Goal: Task Accomplishment & Management: Manage account settings

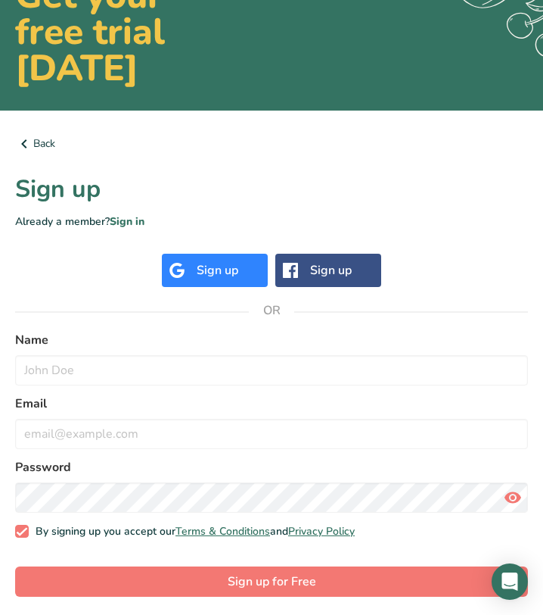
scroll to position [109, 0]
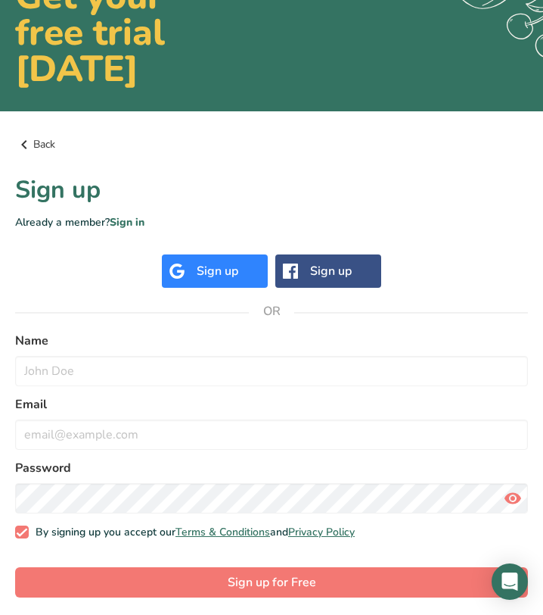
click at [48, 147] on link "Back" at bounding box center [271, 144] width 513 height 18
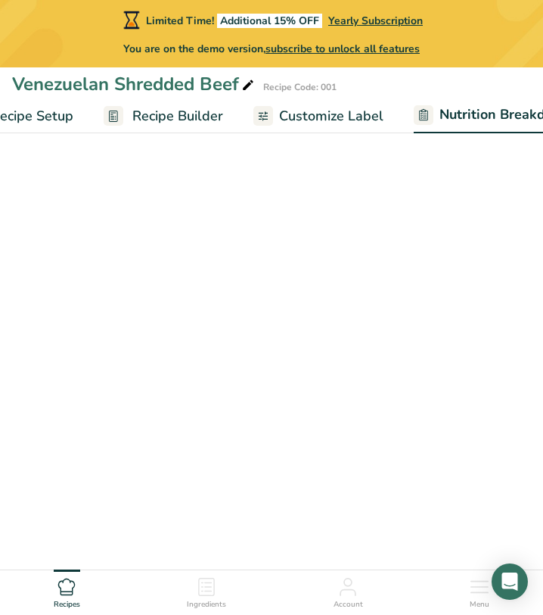
select select "Calories"
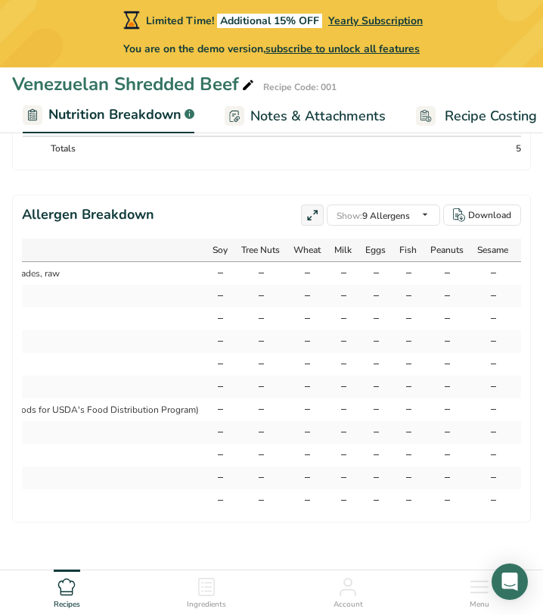
scroll to position [0, 322]
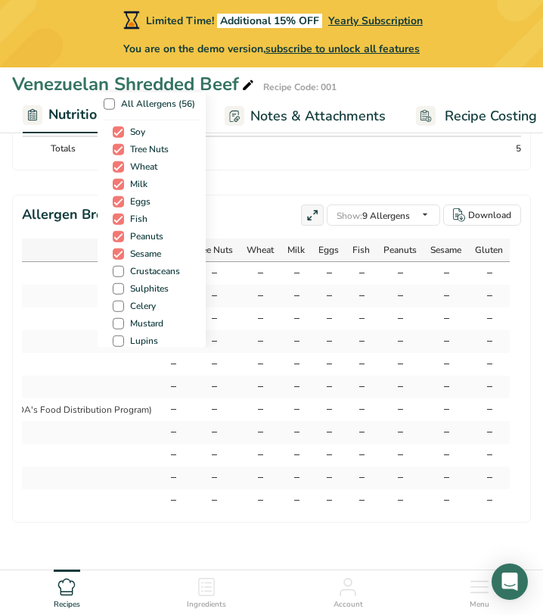
click at [326, 126] on div "All Allergens (56) Soy Tree Nuts Wheat Milk Eggs Fish Peanuts Sesame Crustacean…" at bounding box center [272, 218] width 348 height 258
click at [305, 126] on div "All Allergens (56) Soy Tree Nuts Wheat Milk Eggs Fish Peanuts Sesame Crustacean…" at bounding box center [272, 218] width 348 height 258
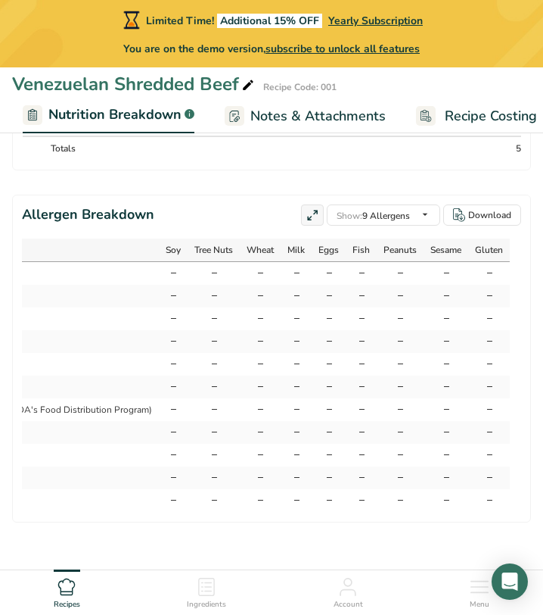
click at [305, 112] on span "Notes & Attachments" at bounding box center [318, 116] width 135 height 20
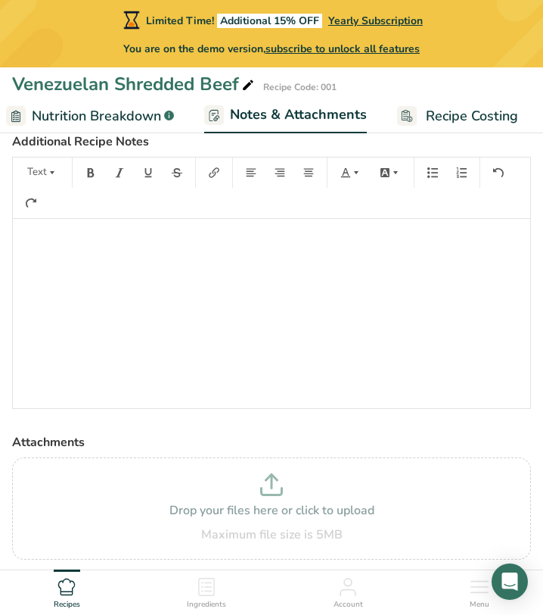
scroll to position [106, 0]
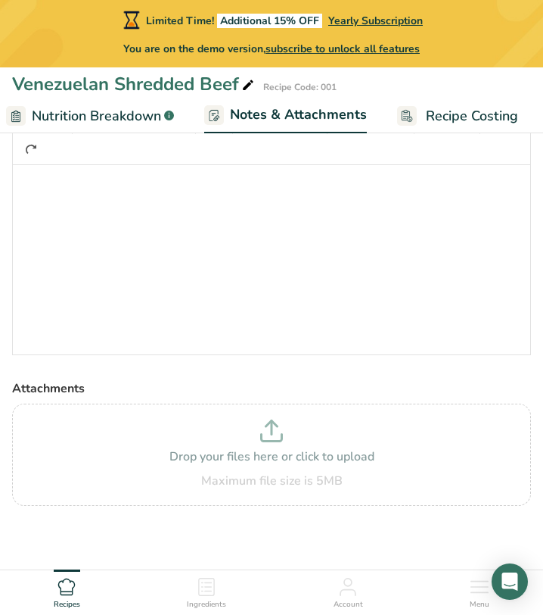
click at [430, 119] on span "Recipe Costing" at bounding box center [472, 116] width 92 height 20
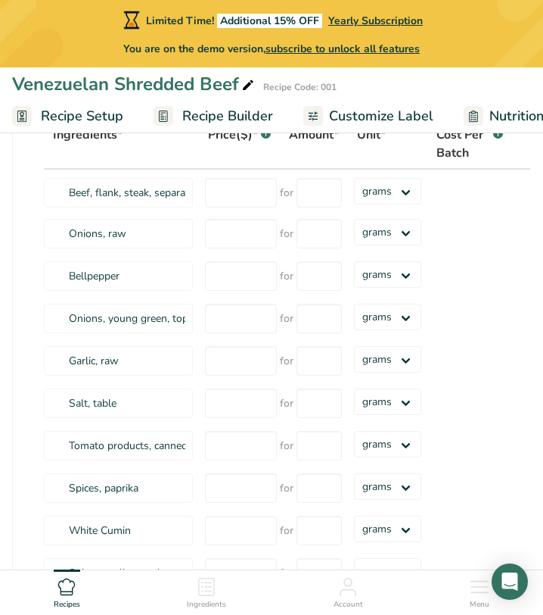
click at [343, 106] on span "Customize Label" at bounding box center [381, 116] width 104 height 20
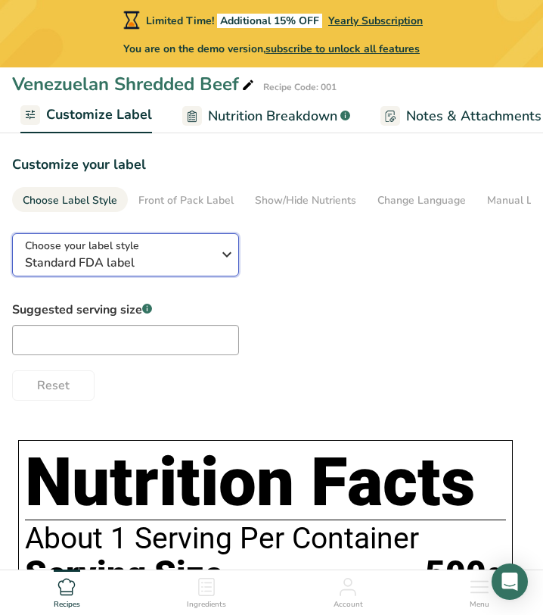
click at [221, 268] on icon "button" at bounding box center [227, 254] width 18 height 27
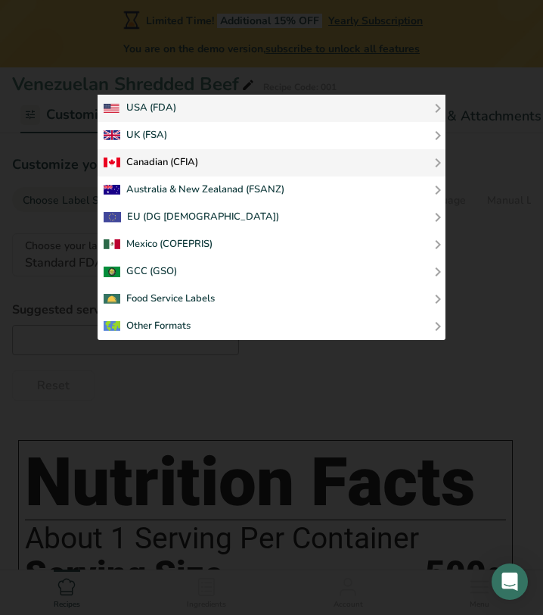
click at [208, 167] on div "Canadian (CFIA)" at bounding box center [272, 163] width 336 height 18
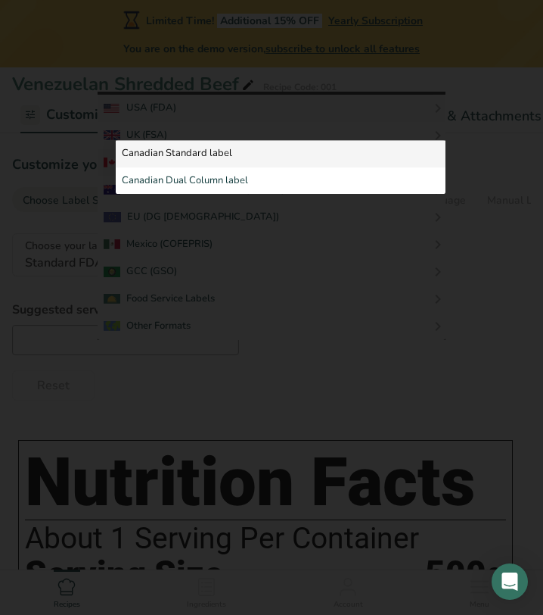
click at [213, 144] on link "Canadian Standard label" at bounding box center [281, 153] width 330 height 27
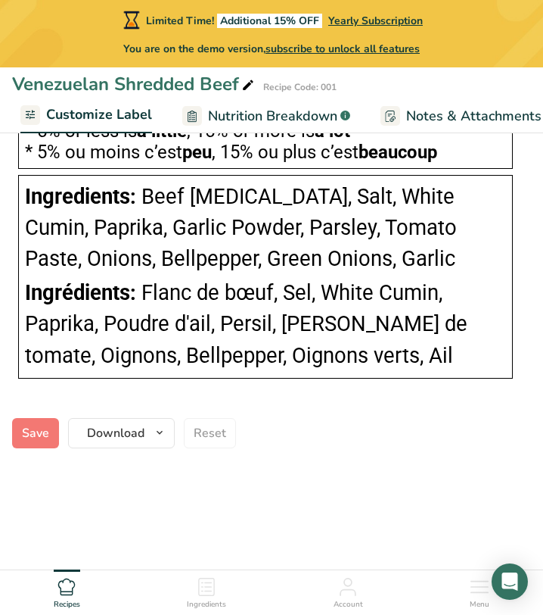
scroll to position [997, 0]
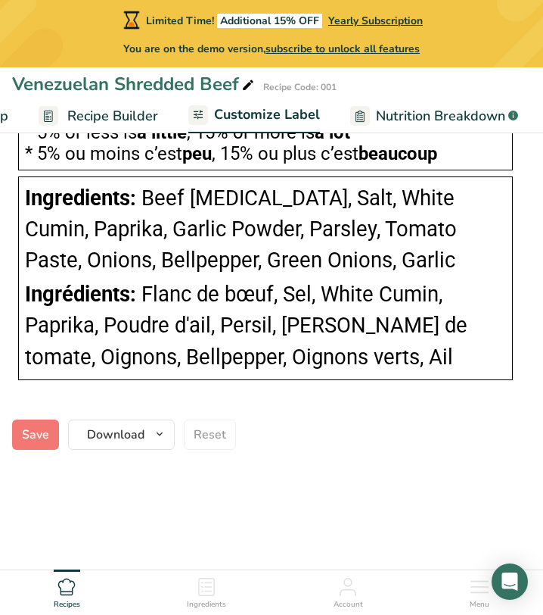
click at [154, 114] on span "Recipe Builder" at bounding box center [112, 116] width 91 height 20
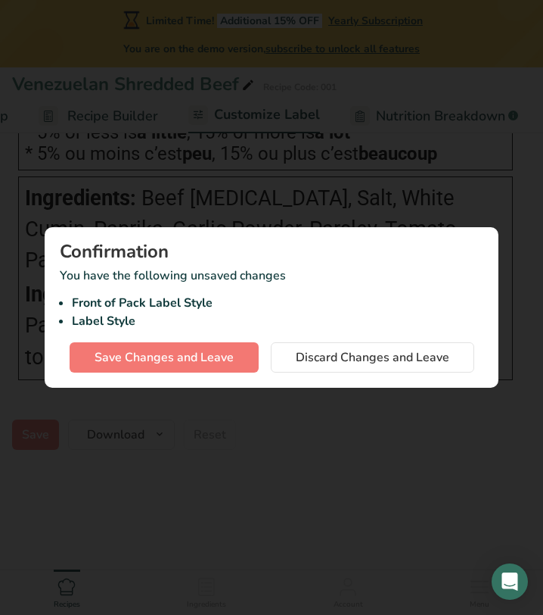
scroll to position [0, 134]
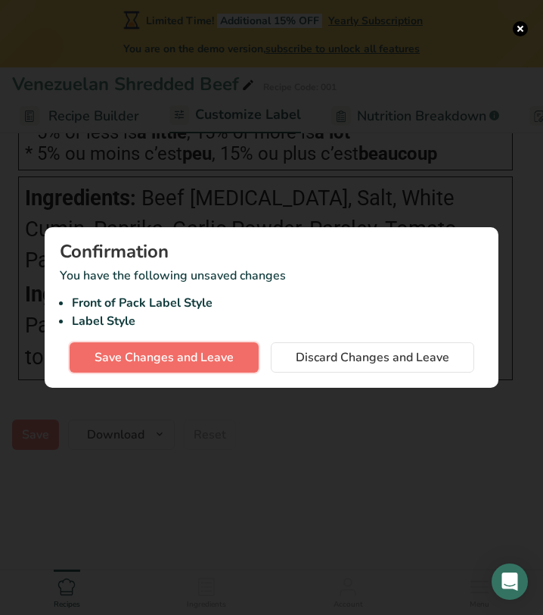
click at [198, 344] on button "Save Changes and Leave" at bounding box center [164, 357] width 189 height 30
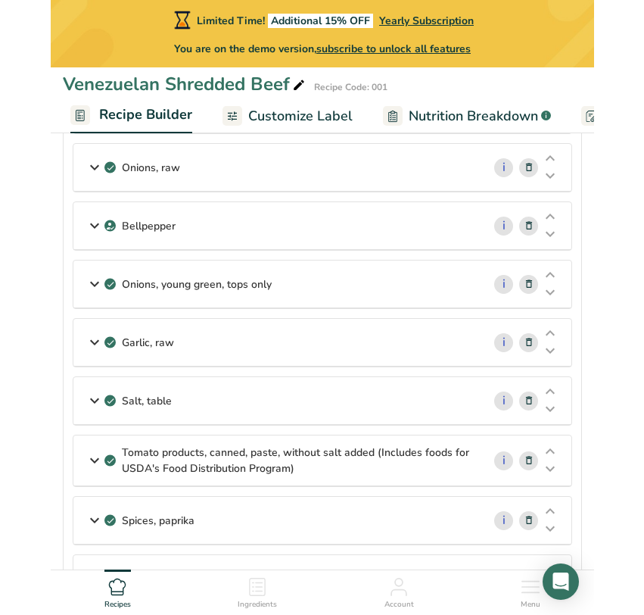
scroll to position [57, 0]
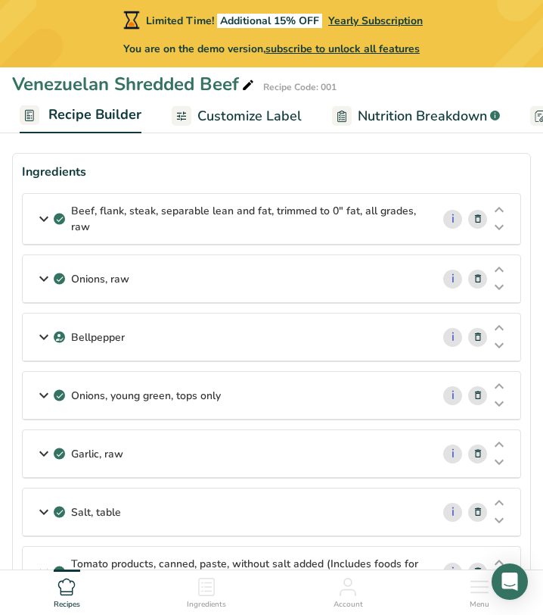
click at [93, 213] on p "Beef, flank, steak, separable lean and fat, trimmed to 0" fat, all grades, raw" at bounding box center [245, 219] width 348 height 32
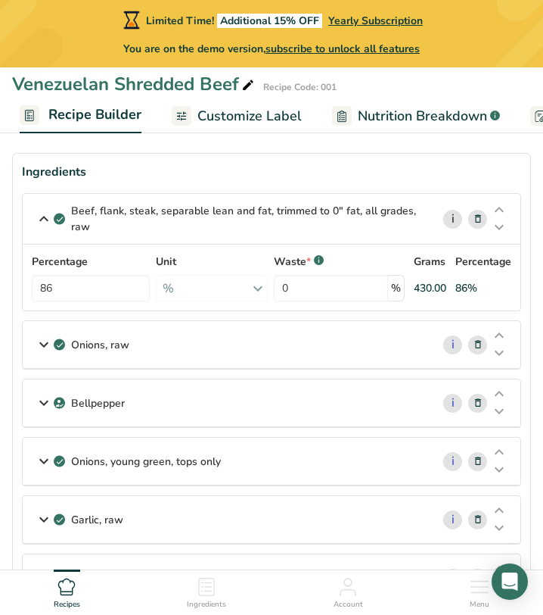
click at [447, 211] on link "i" at bounding box center [452, 219] width 19 height 19
click at [87, 290] on input "86" at bounding box center [91, 288] width 118 height 26
click at [482, 216] on div "Beef, flank, steak, separable lean and fat, trimmed to 0" fat, all grades, raw …" at bounding box center [272, 252] width 500 height 118
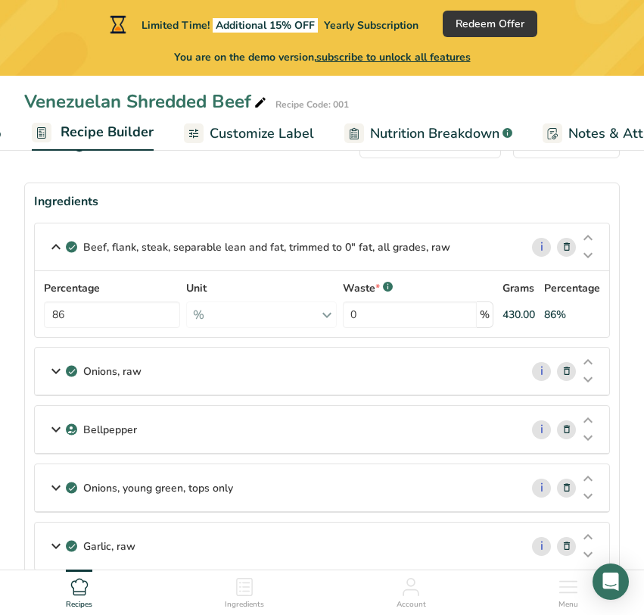
click at [543, 249] on icon at bounding box center [567, 247] width 11 height 16
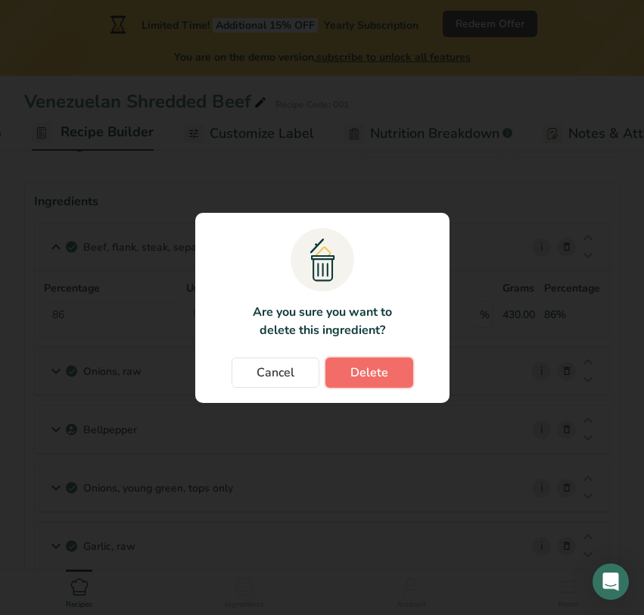
click at [358, 378] on span "Delete" at bounding box center [369, 372] width 38 height 18
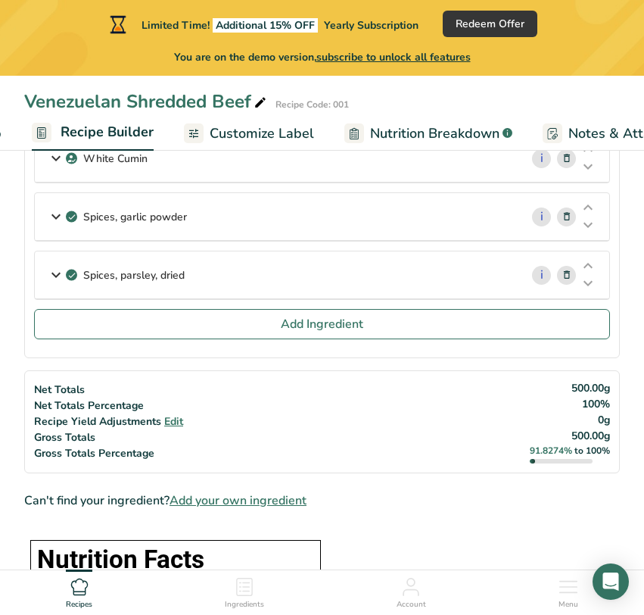
scroll to position [571, 0]
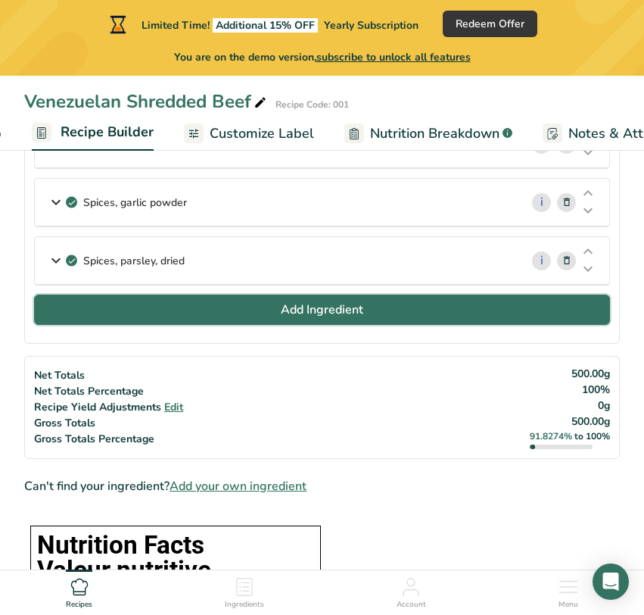
click at [390, 319] on button "Add Ingredient" at bounding box center [322, 309] width 576 height 30
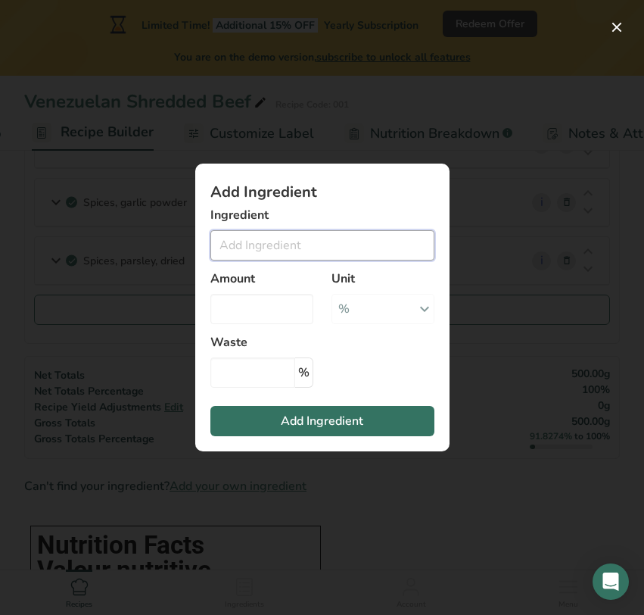
click at [309, 248] on input "Add ingredient modal" at bounding box center [322, 245] width 224 height 30
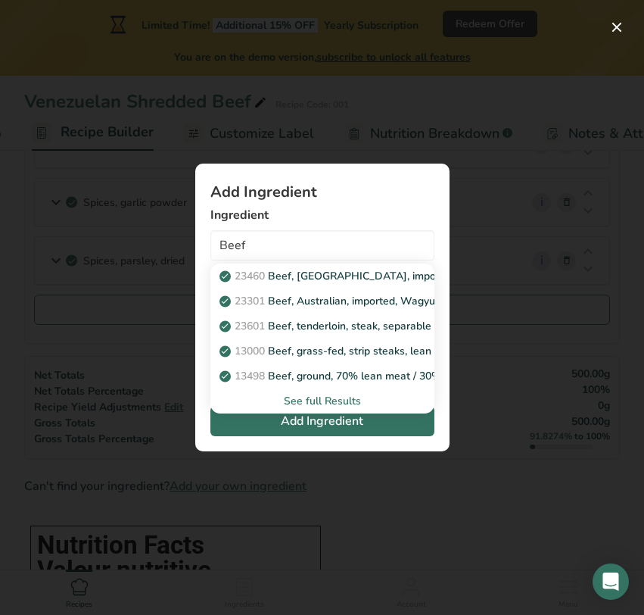
click at [344, 405] on div "See full Results" at bounding box center [323, 401] width 200 height 16
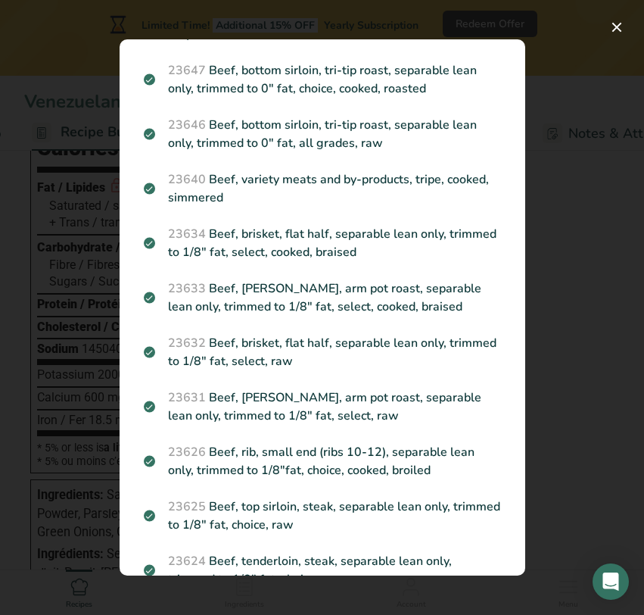
scroll to position [1246, 0]
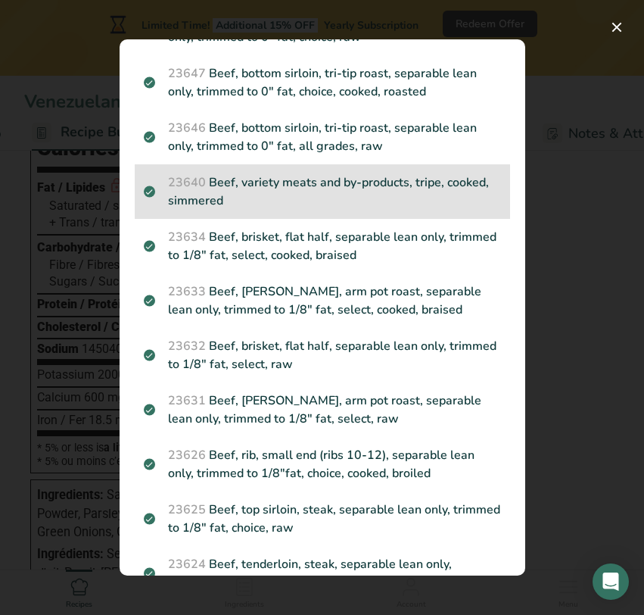
click at [420, 184] on p "23640 Beef, variety meats and by-products, tripe, cooked, simmered" at bounding box center [322, 191] width 357 height 36
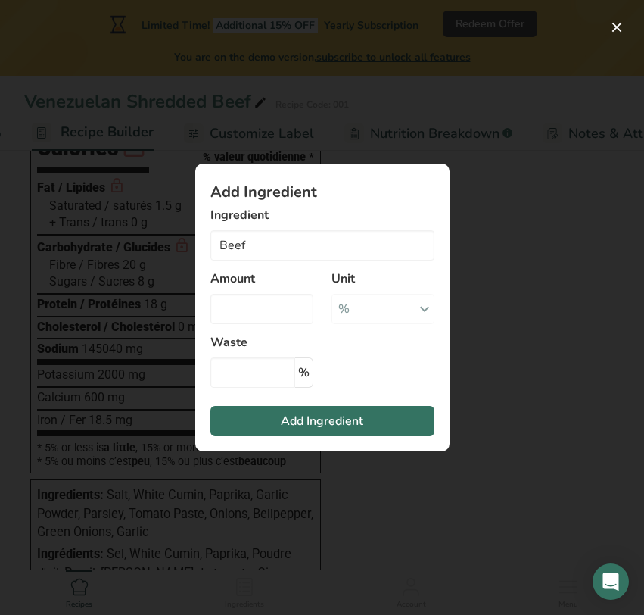
type input "Beef, variety meats and by-products, tripe, cooked, simmered"
click at [263, 314] on input "Add ingredient modal" at bounding box center [261, 309] width 103 height 30
paste input "86"
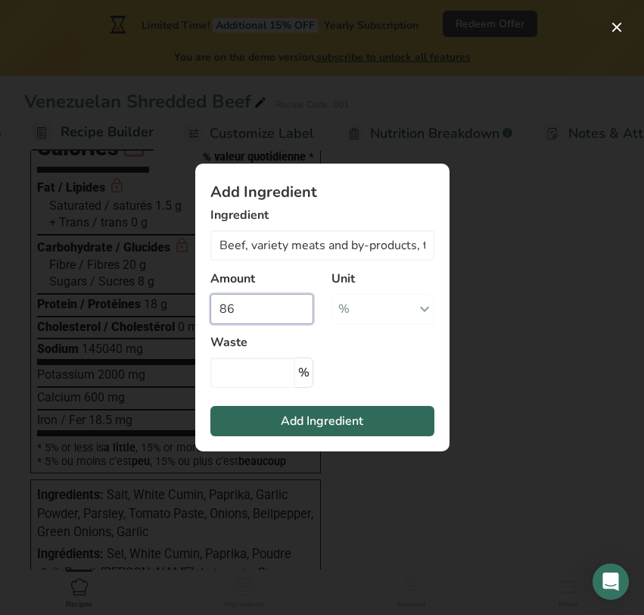
type input "86"
click at [287, 412] on span "Add Ingredient" at bounding box center [322, 421] width 82 height 18
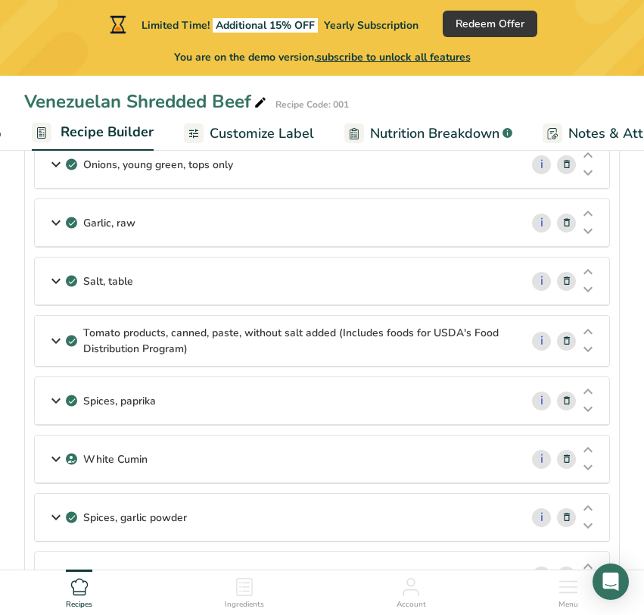
scroll to position [260, 0]
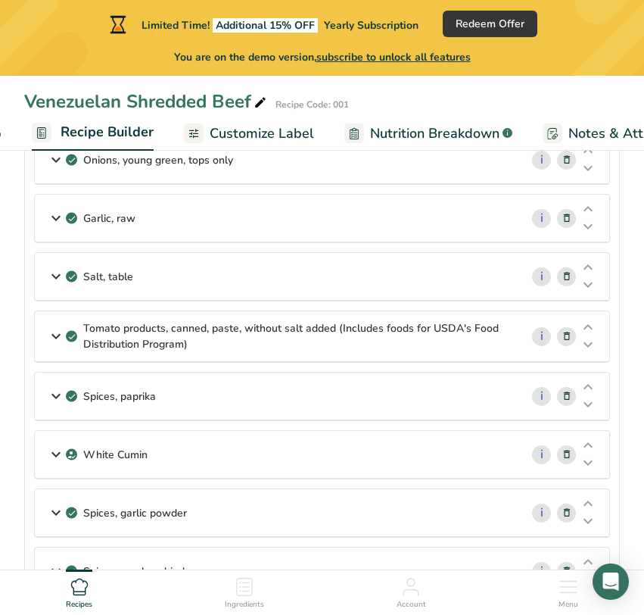
click at [56, 279] on icon at bounding box center [56, 276] width 18 height 27
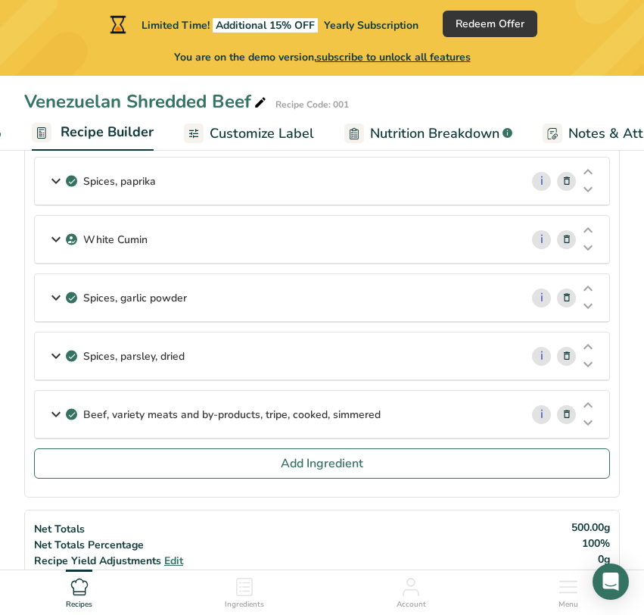
scroll to position [516, 0]
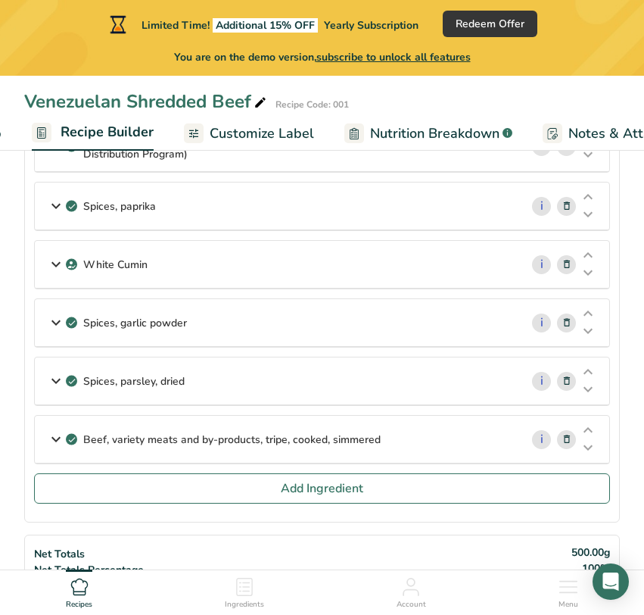
click at [424, 138] on span "Nutrition Breakdown" at bounding box center [434, 133] width 129 height 20
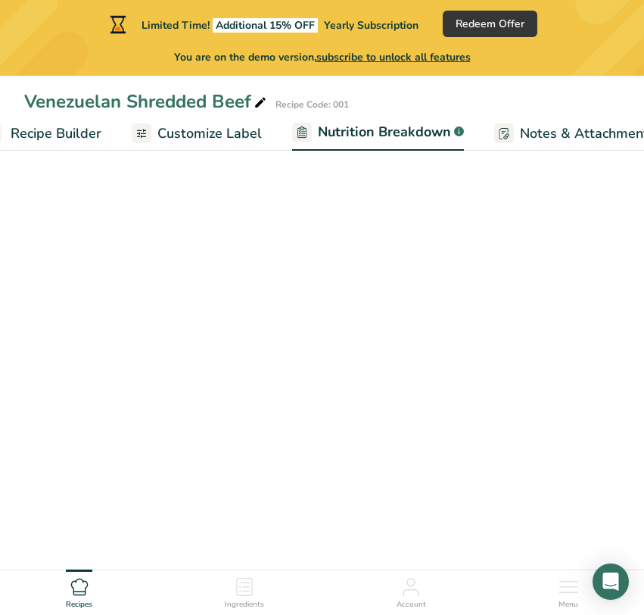
select select "Calories"
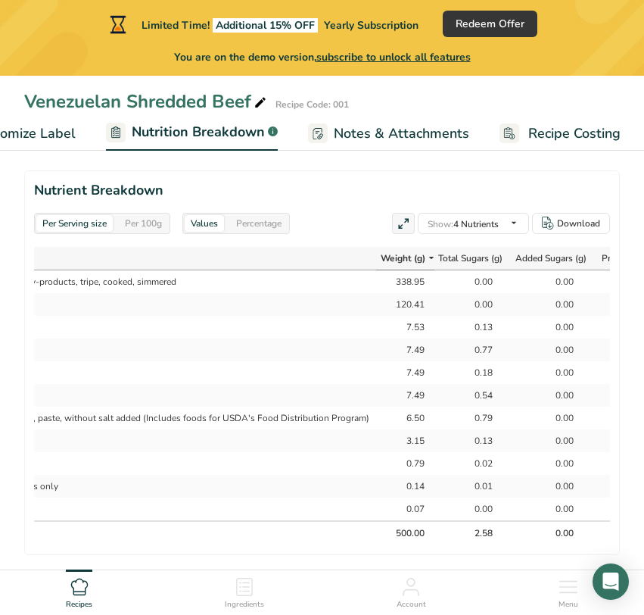
scroll to position [0, 179]
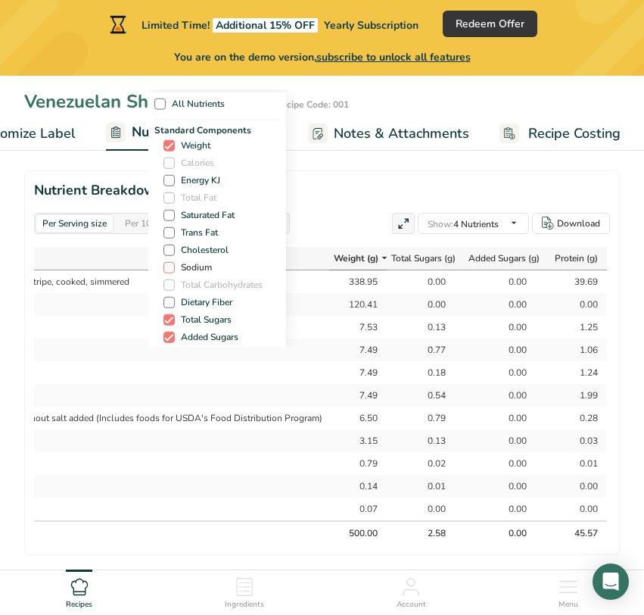
click at [198, 269] on span "Sodium" at bounding box center [193, 267] width 37 height 11
click at [173, 269] on input "Sodium" at bounding box center [168, 268] width 10 height 10
checkbox input "true"
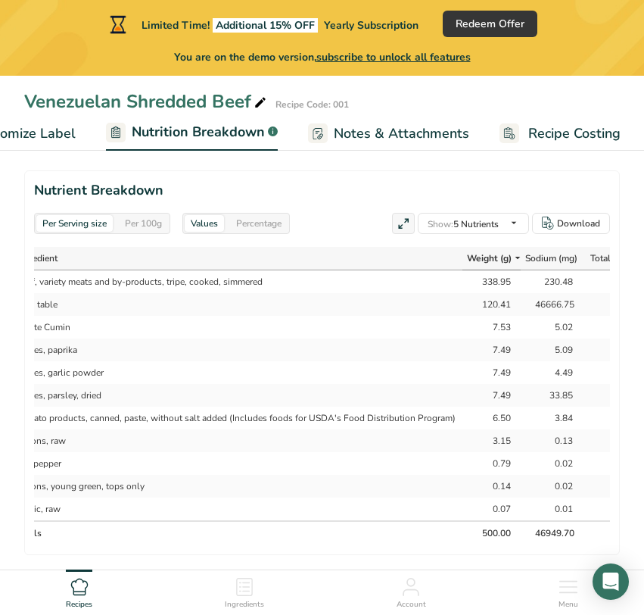
scroll to position [0, 0]
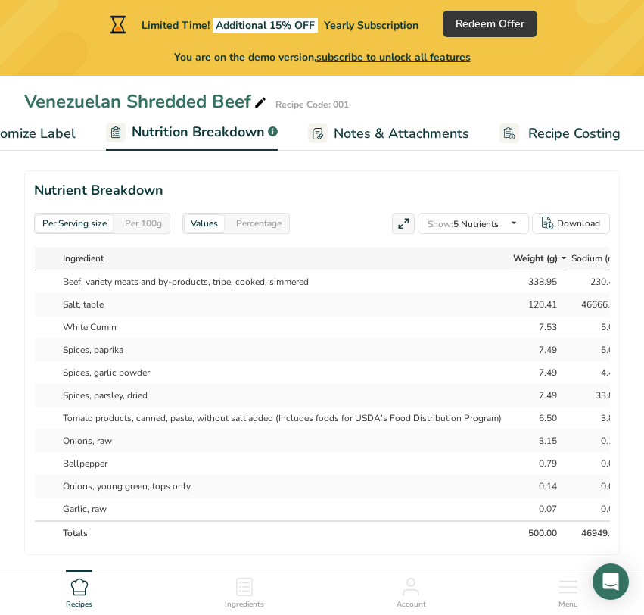
click at [58, 139] on span "Customize Label" at bounding box center [23, 133] width 104 height 20
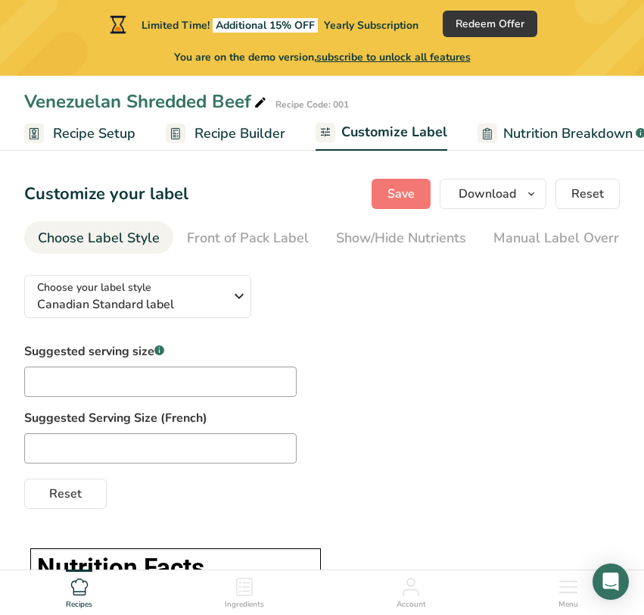
click at [219, 132] on span "Recipe Builder" at bounding box center [240, 133] width 91 height 20
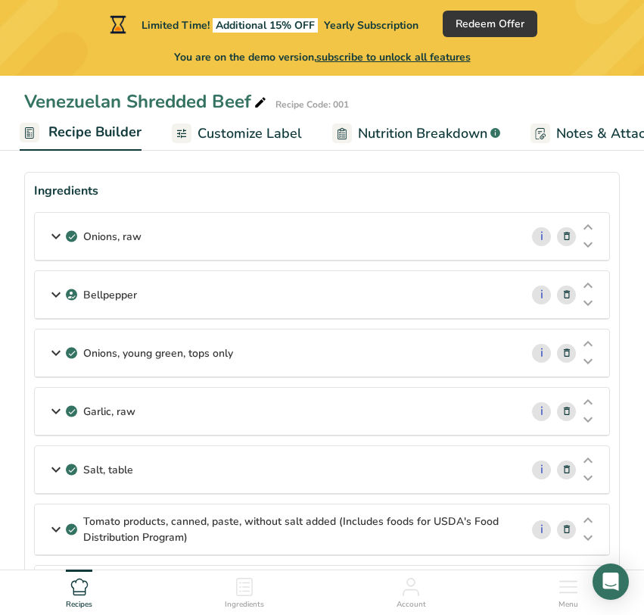
scroll to position [87, 0]
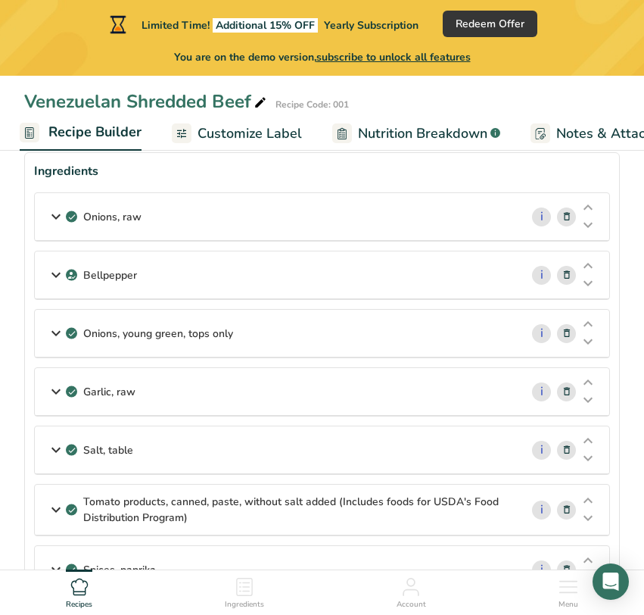
click at [54, 446] on icon at bounding box center [56, 449] width 18 height 27
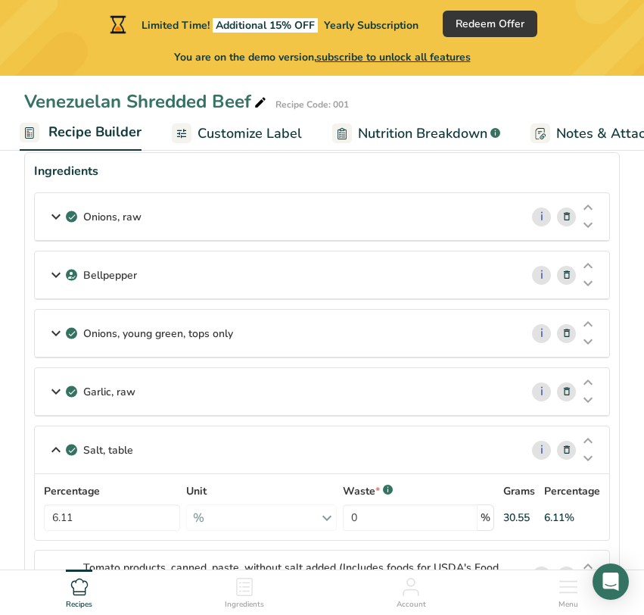
click at [54, 446] on icon at bounding box center [56, 449] width 18 height 27
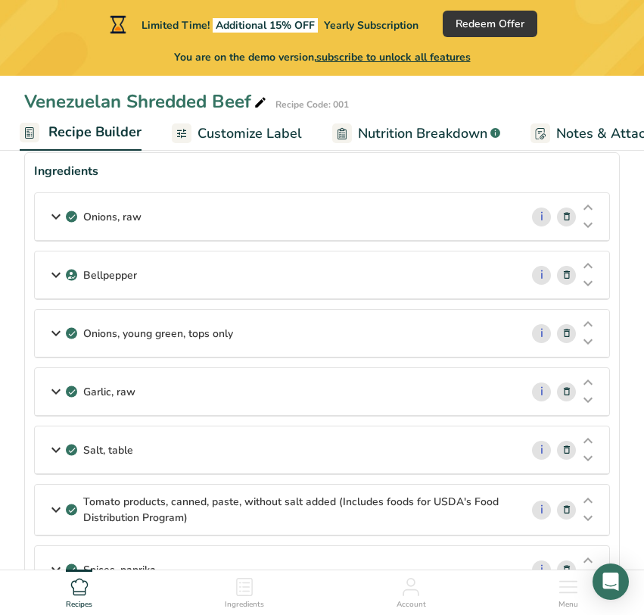
click at [52, 453] on icon at bounding box center [56, 449] width 18 height 27
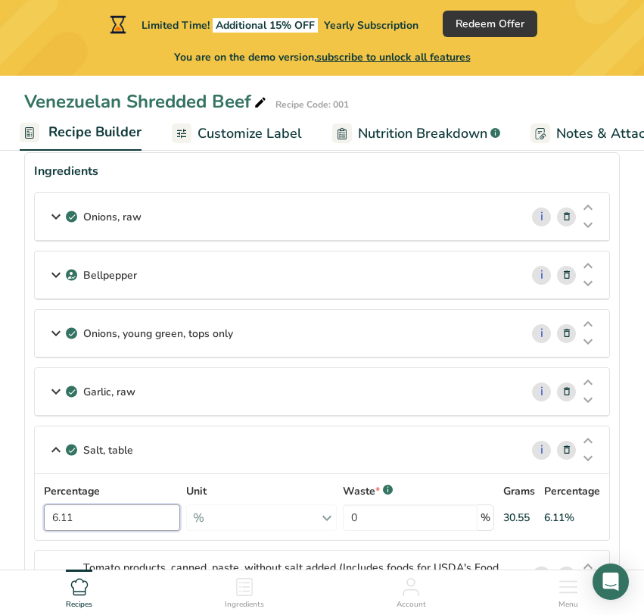
click at [101, 521] on input "6.11" at bounding box center [112, 517] width 136 height 26
click at [543, 453] on div "Salt, table i Percentage 6.11 Unit % Portions 1 tsp 1 tbsp 1 cup See more Weigh…" at bounding box center [322, 482] width 576 height 115
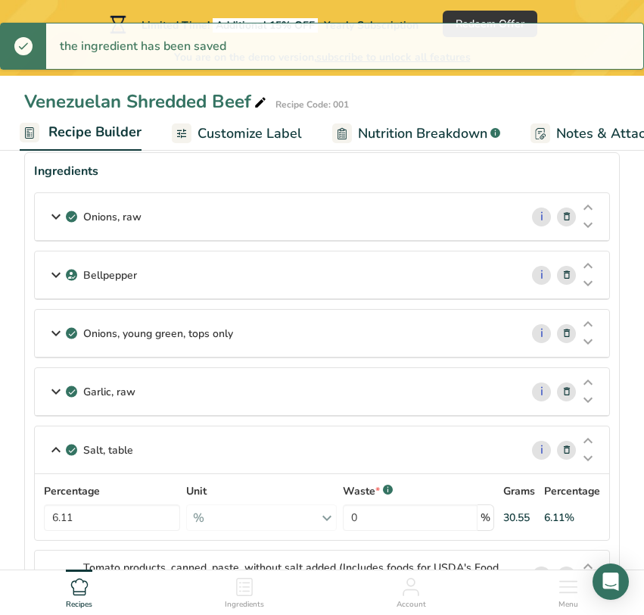
click at [433, 142] on span "Nutrition Breakdown" at bounding box center [422, 133] width 129 height 20
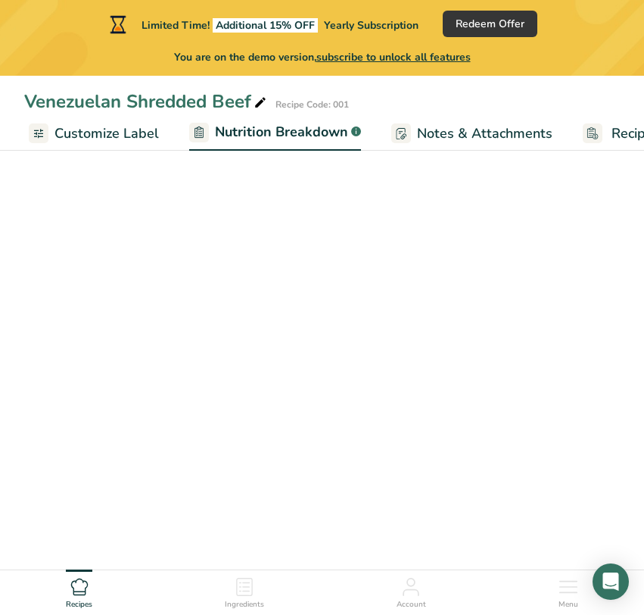
select select "Calories"
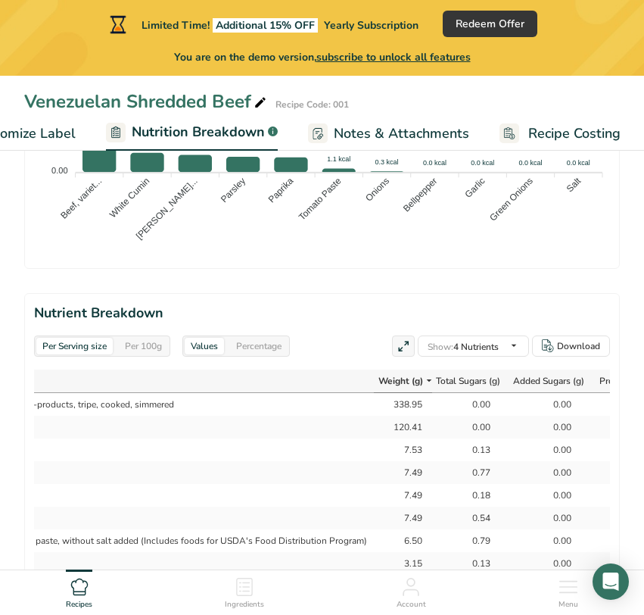
scroll to position [0, 179]
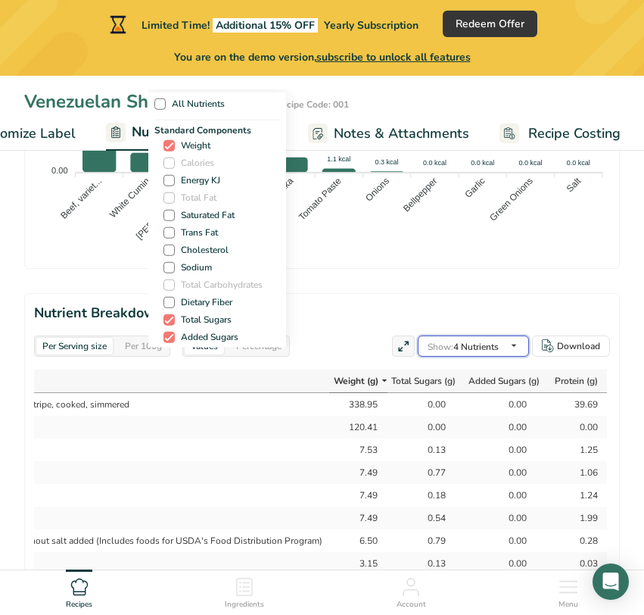
click at [488, 347] on div "Show: 4 Nutrients All Nutrients Standard Components Weight Calories Energy KJ T…" at bounding box center [473, 345] width 111 height 21
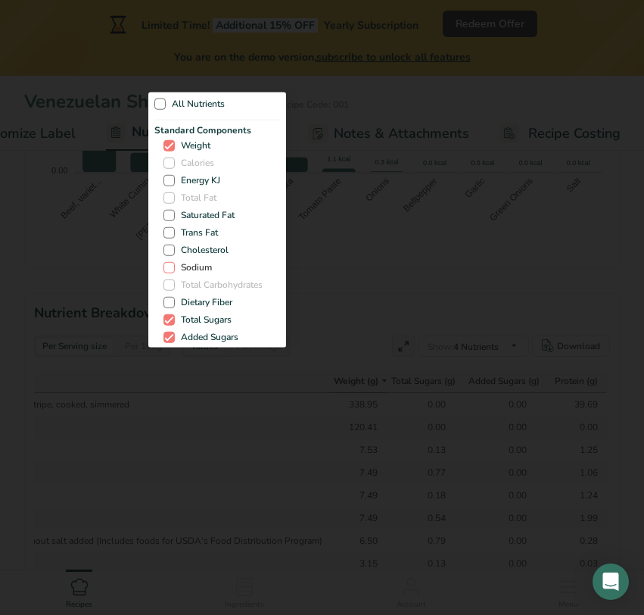
click at [203, 266] on span "Sodium" at bounding box center [193, 267] width 37 height 11
click at [173, 266] on input "Sodium" at bounding box center [168, 268] width 10 height 10
checkbox input "true"
click at [394, 297] on div "All Nutrients Standard Components Weight Calories Energy KJ Total Fat Saturated…" at bounding box center [322, 218] width 348 height 258
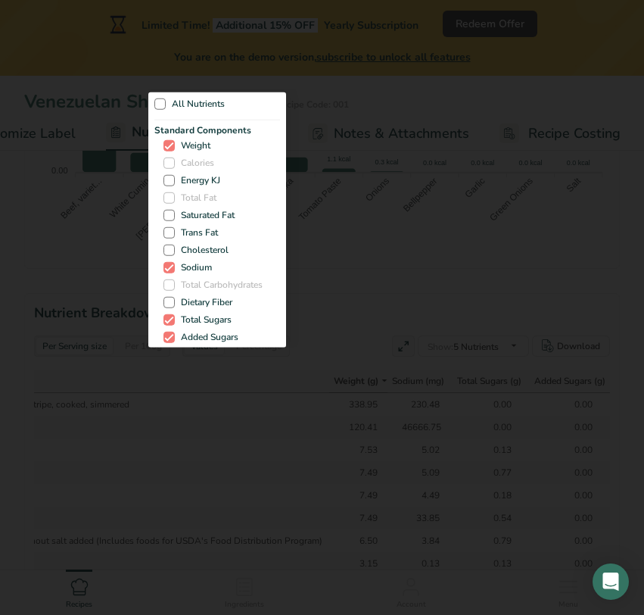
click at [394, 297] on div "All Nutrients Standard Components Weight Calories Energy KJ Total Fat Saturated…" at bounding box center [322, 218] width 348 height 258
click at [390, 304] on div "All Nutrients Standard Components Weight Calories Energy KJ Total Fat Saturated…" at bounding box center [322, 218] width 348 height 258
click at [415, 291] on div "All Nutrients Standard Components Weight Calories Energy KJ Total Fat Saturated…" at bounding box center [322, 218] width 348 height 258
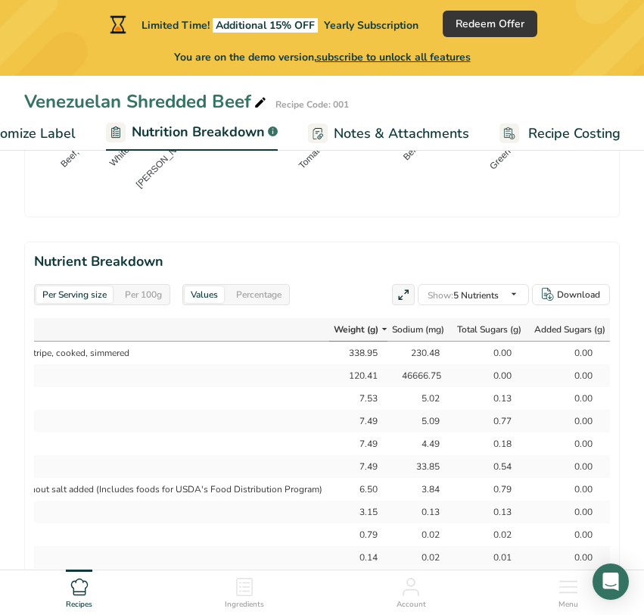
scroll to position [0, 246]
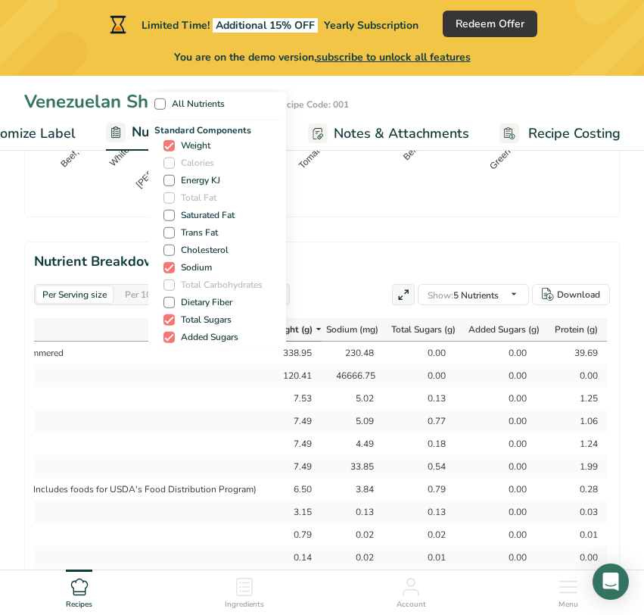
click at [358, 270] on div "All Nutrients Standard Components Weight Calories Energy KJ Total Fat Saturated…" at bounding box center [322, 218] width 348 height 258
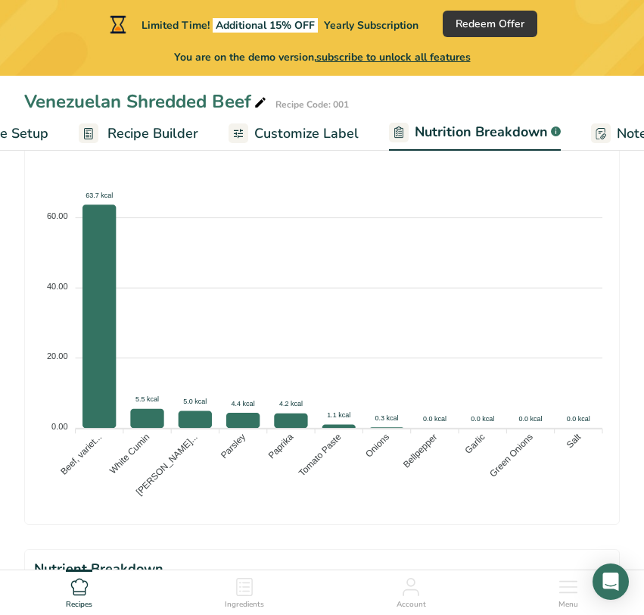
scroll to position [0, 17]
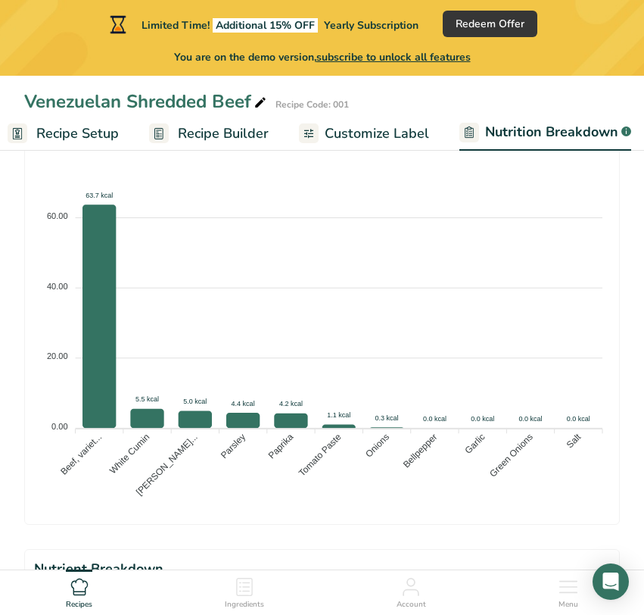
click at [200, 136] on span "Recipe Builder" at bounding box center [223, 133] width 91 height 20
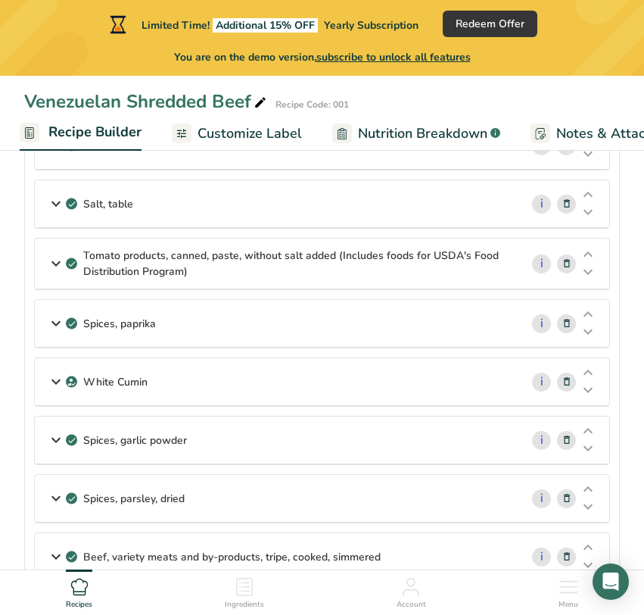
scroll to position [309, 0]
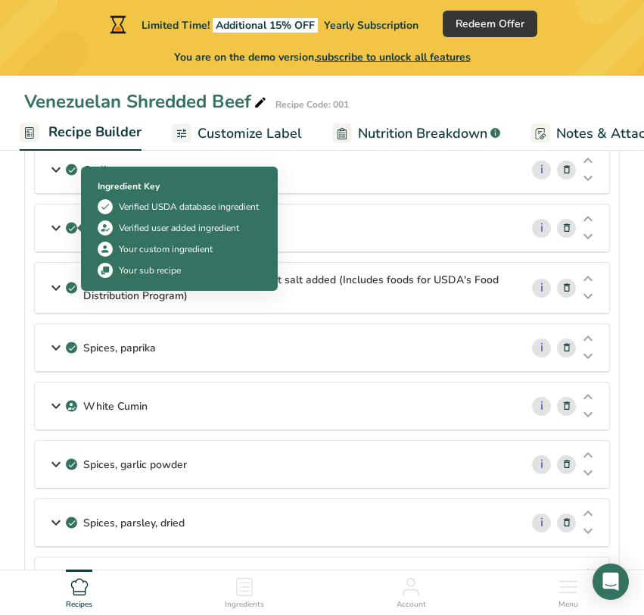
click at [74, 232] on icon at bounding box center [71, 228] width 9 height 14
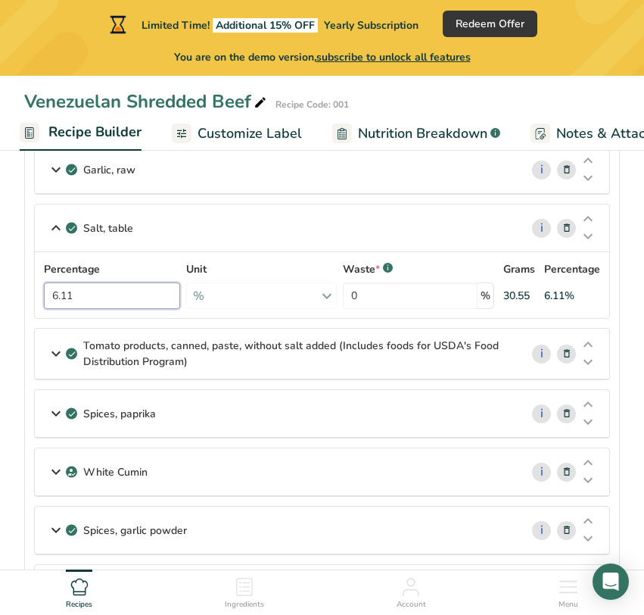
click at [92, 292] on input "6.11" at bounding box center [112, 295] width 136 height 26
type input "1"
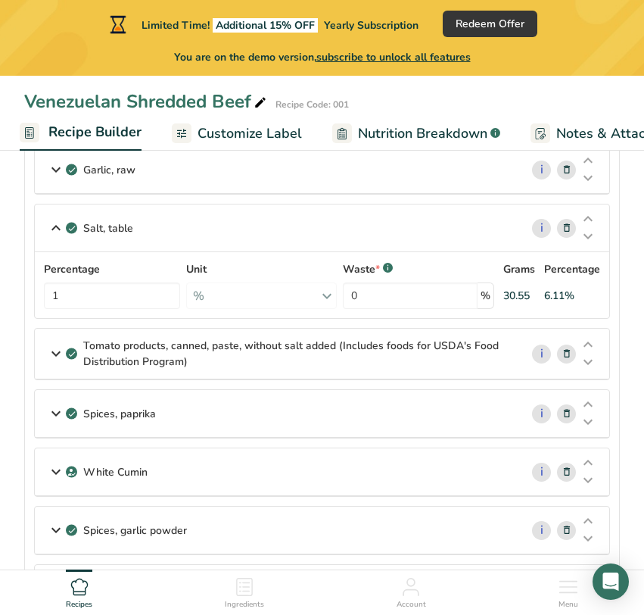
click at [159, 260] on div "Percentage 1 Unit % Portions 1 tsp 1 tbsp 1 cup See more Weight Units g kg mg S…" at bounding box center [322, 285] width 574 height 66
click at [459, 132] on span "Nutrition Breakdown" at bounding box center [422, 133] width 129 height 20
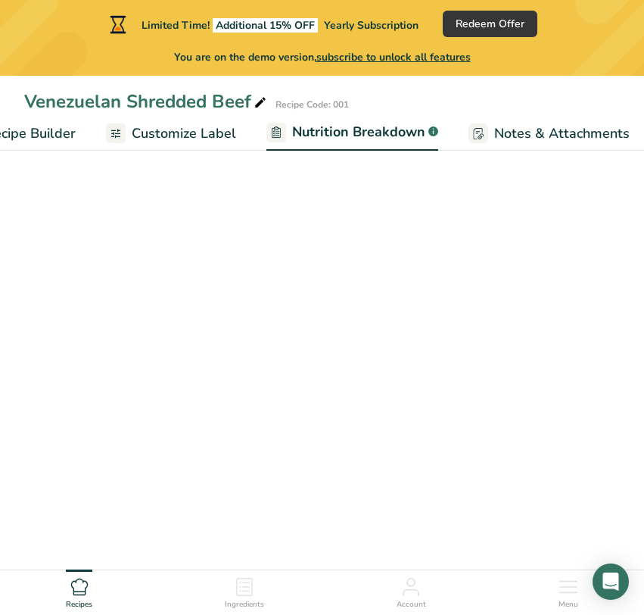
select select "Calories"
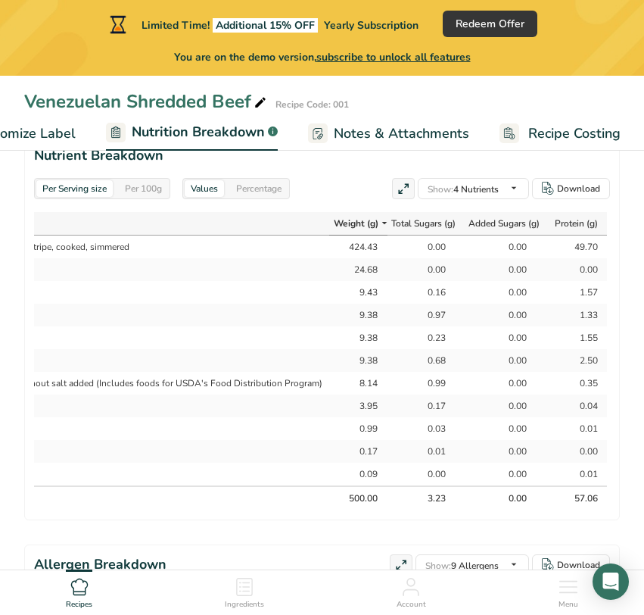
scroll to position [1282, 0]
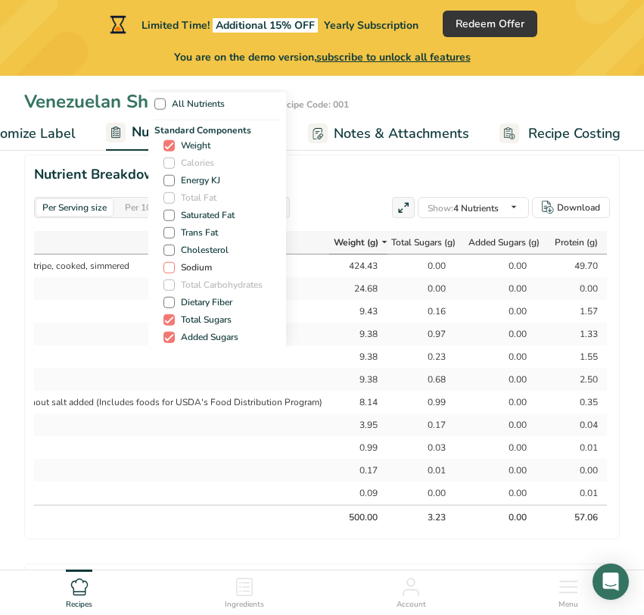
click at [190, 264] on span "Sodium" at bounding box center [193, 267] width 37 height 11
click at [173, 264] on input "Sodium" at bounding box center [168, 268] width 10 height 10
checkbox input "true"
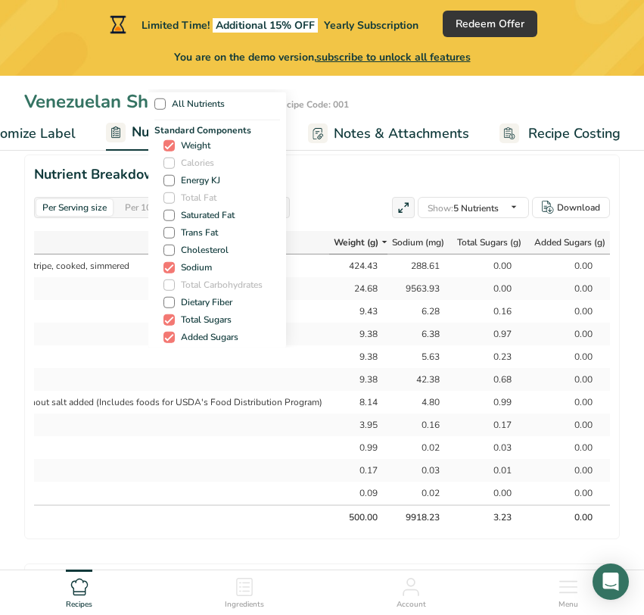
click at [342, 175] on div "All Nutrients Standard Components Weight Calories Energy KJ Total Fat Saturated…" at bounding box center [322, 218] width 348 height 258
click at [344, 187] on div "All Nutrients Standard Components Weight Calories Energy KJ Total Fat Saturated…" at bounding box center [322, 218] width 348 height 258
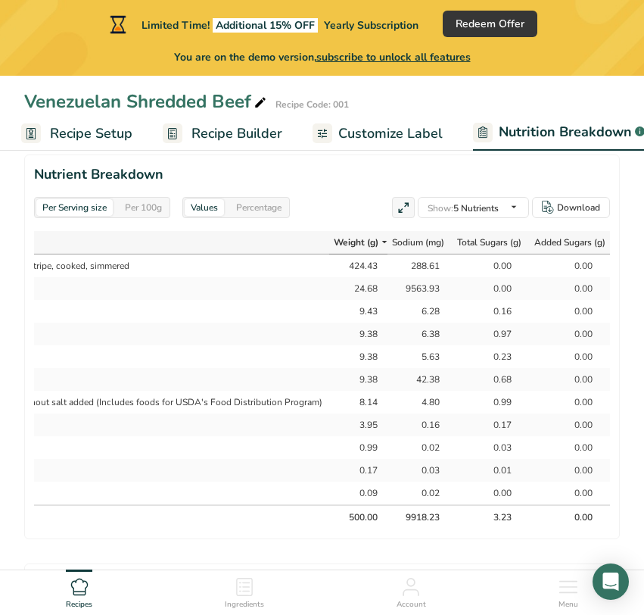
scroll to position [0, 0]
click at [218, 126] on span "Recipe Builder" at bounding box center [240, 133] width 91 height 20
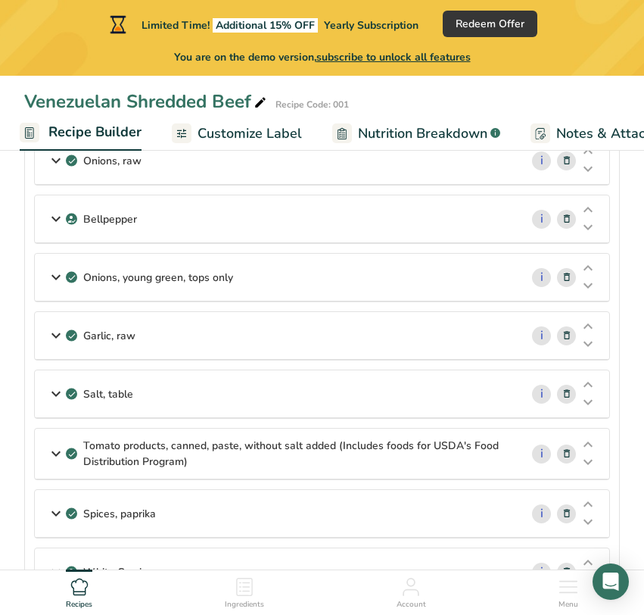
scroll to position [153, 0]
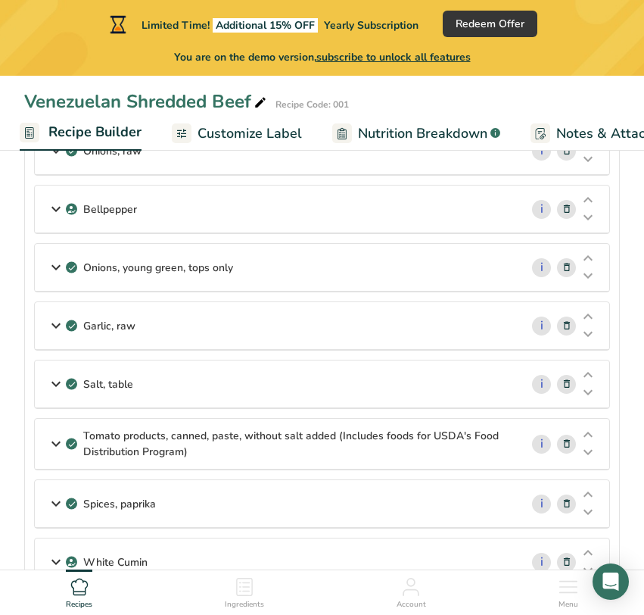
click at [49, 384] on icon at bounding box center [56, 383] width 18 height 27
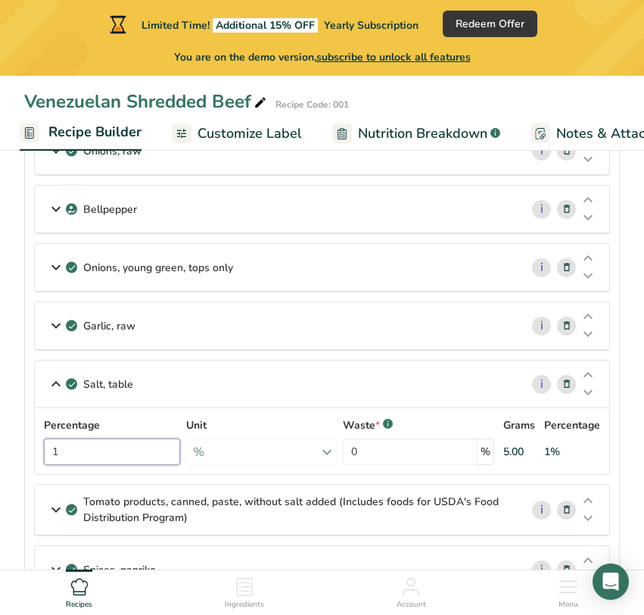
click at [73, 447] on input "1" at bounding box center [112, 451] width 136 height 26
click at [37, 450] on div "Percentage 0.3 Unit % Portions 1 tsp 1 tbsp 1 cup See more Weight Units g kg mg…" at bounding box center [322, 441] width 574 height 66
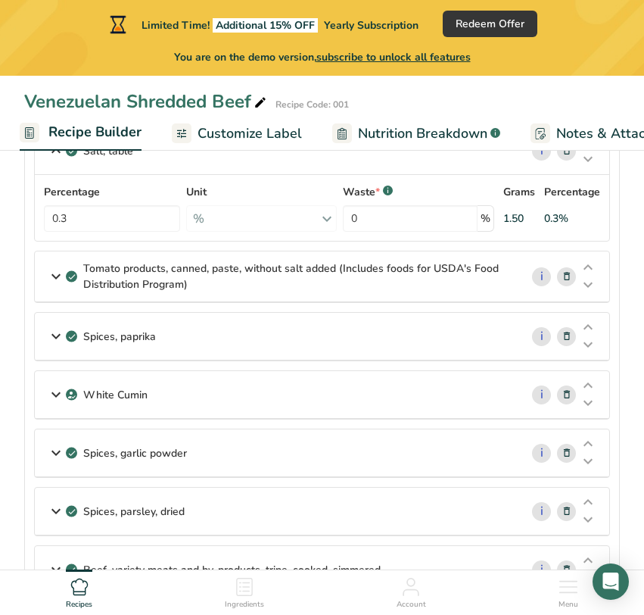
scroll to position [349, 0]
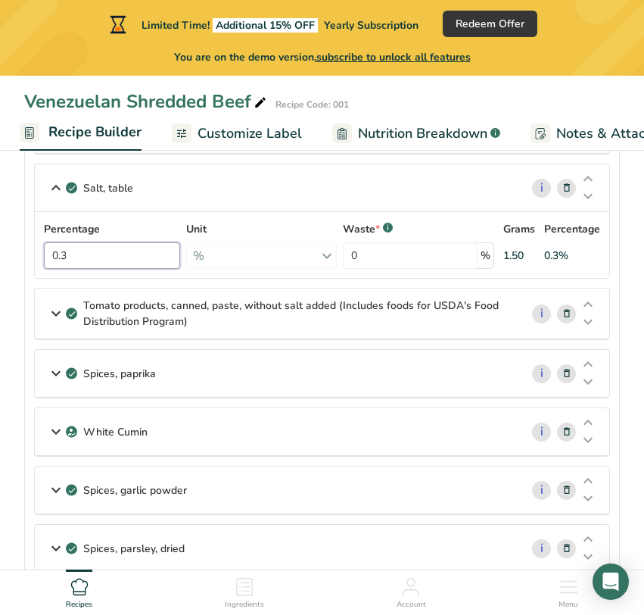
click at [141, 263] on input "0.3" at bounding box center [112, 255] width 136 height 26
type input "0.1"
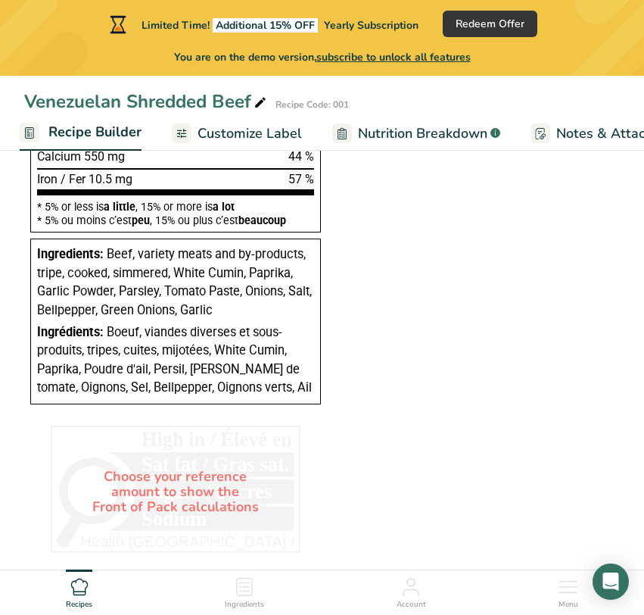
scroll to position [1442, 0]
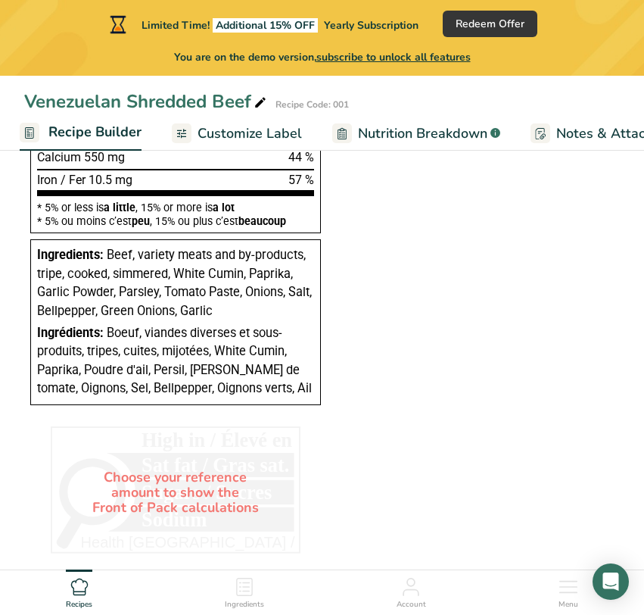
click at [273, 131] on span "Customize Label" at bounding box center [250, 133] width 104 height 20
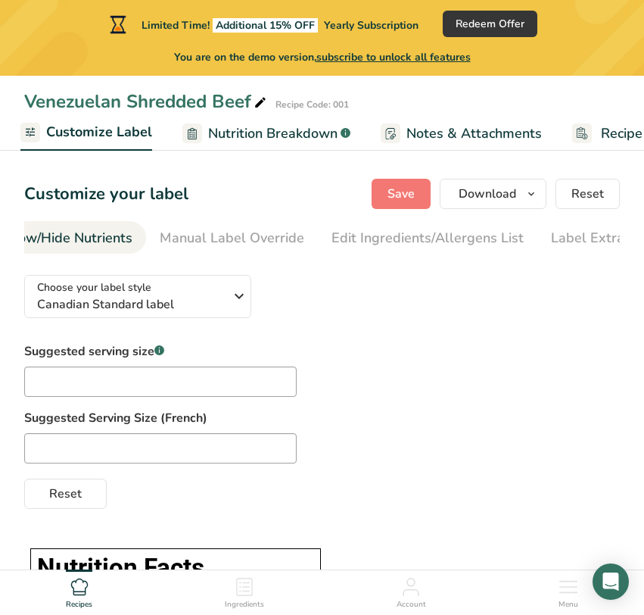
scroll to position [0, 364]
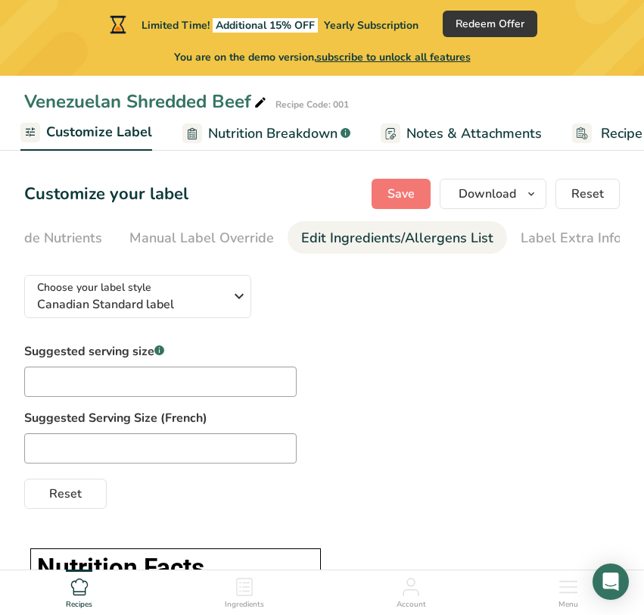
click at [459, 237] on div "Edit Ingredients/Allergens List" at bounding box center [397, 238] width 192 height 20
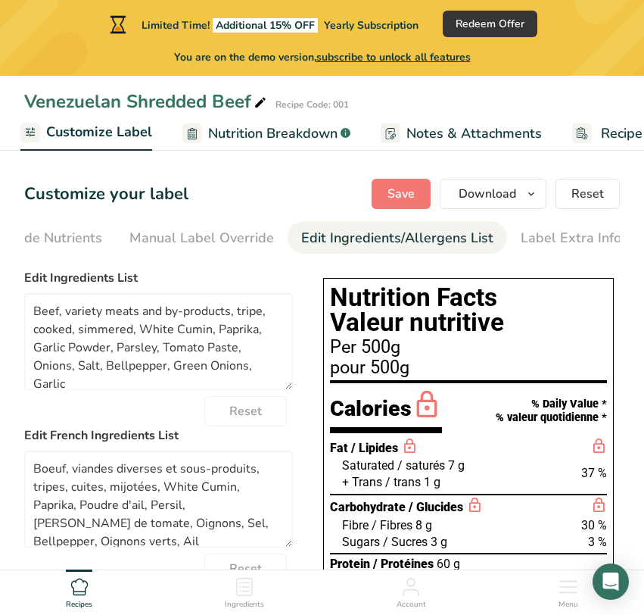
click at [459, 237] on div "Edit Ingredients/Allergens List" at bounding box center [397, 238] width 192 height 20
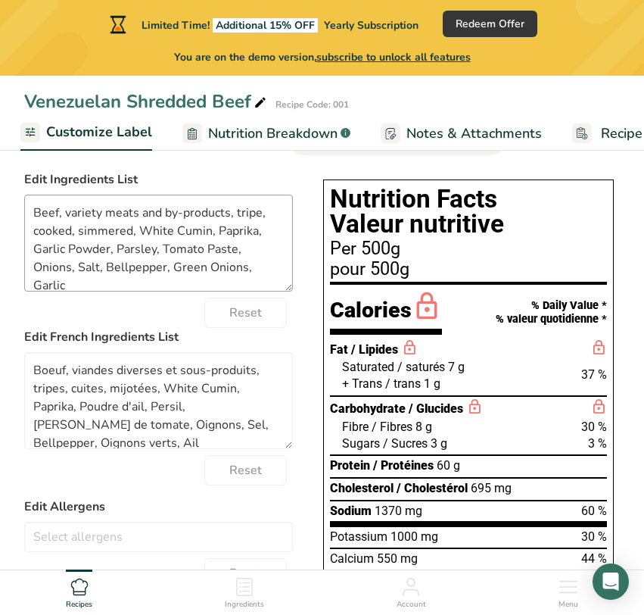
scroll to position [101, 0]
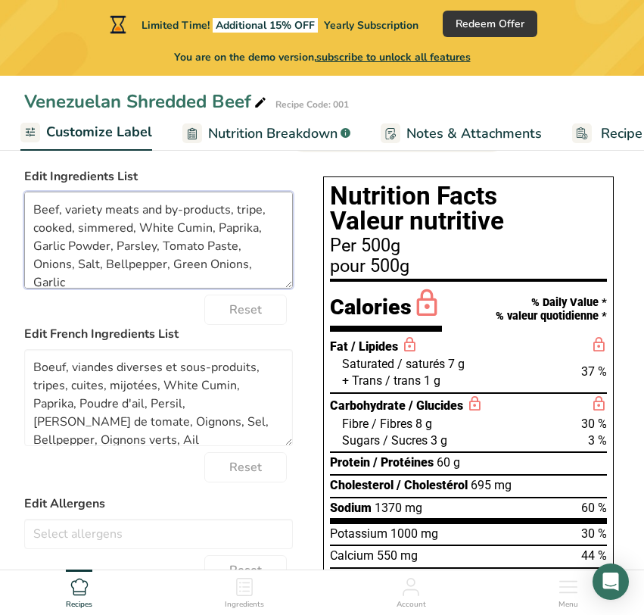
click at [260, 210] on textarea "Beef, variety meats and by-products, tripe, cooked, simmered, White Cumin, Papr…" at bounding box center [158, 239] width 269 height 97
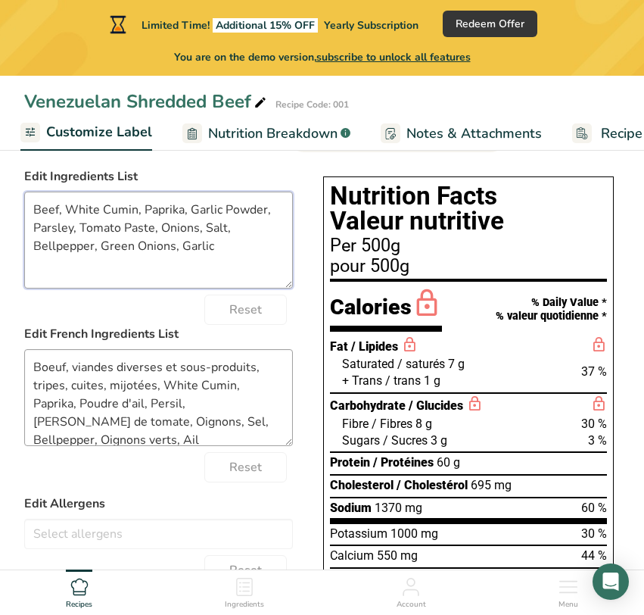
type textarea "Beef, White Cumin, Paprika, Garlic Powder, Parsley, Tomato Paste, Onions, Salt,…"
click at [160, 390] on textarea "Boeuf, viandes diverses et sous-produits, tripes, cuites, mijotées, White Cumin…" at bounding box center [158, 397] width 269 height 97
click at [74, 370] on textarea "Boeuf, viandes diverses et sous-produits, tripes, cuites, mijotées, White Cumin…" at bounding box center [158, 397] width 269 height 97
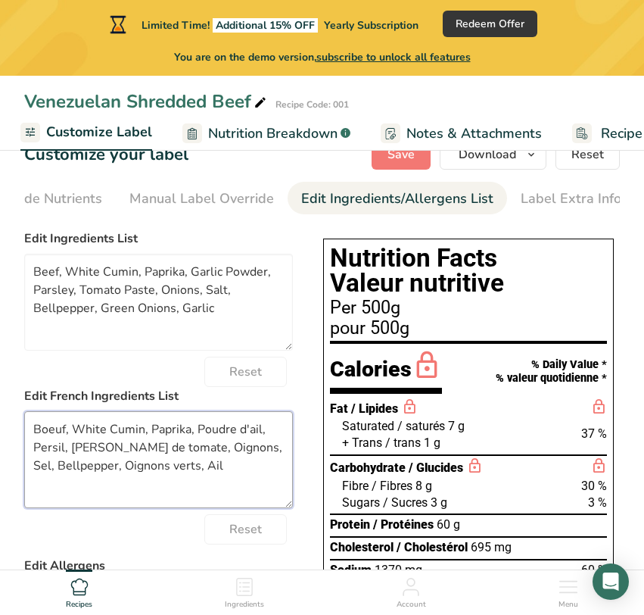
scroll to position [0, 0]
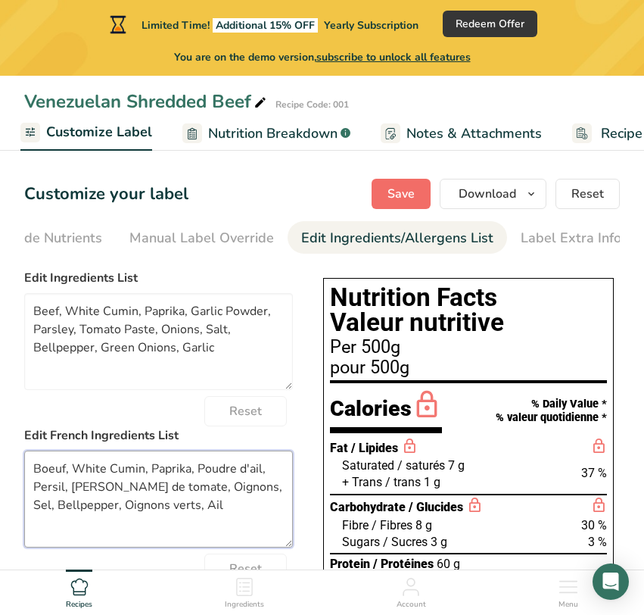
type textarea "Boeuf, White Cumin, Paprika, Poudre d'ail, Persil, Pâte de tomate, Oignons, Sel…"
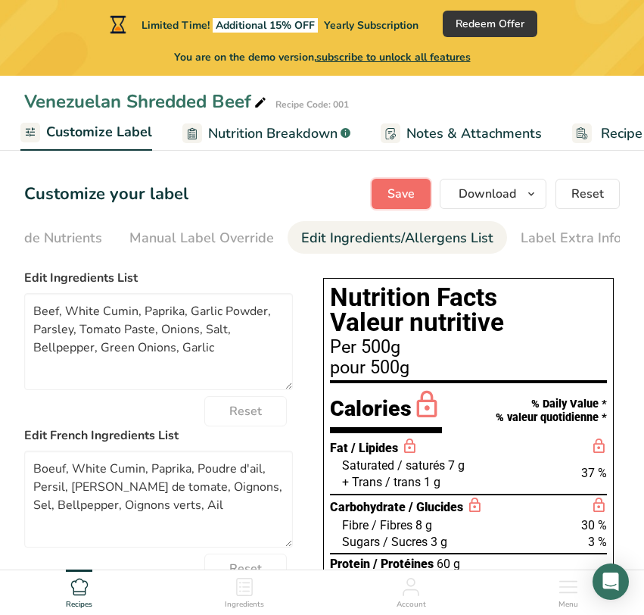
click at [423, 197] on button "Save" at bounding box center [401, 194] width 59 height 30
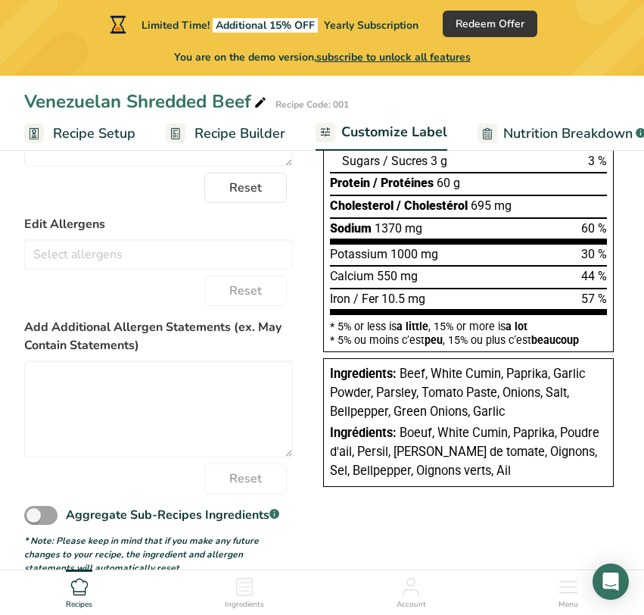
click at [225, 134] on span "Recipe Builder" at bounding box center [240, 133] width 91 height 20
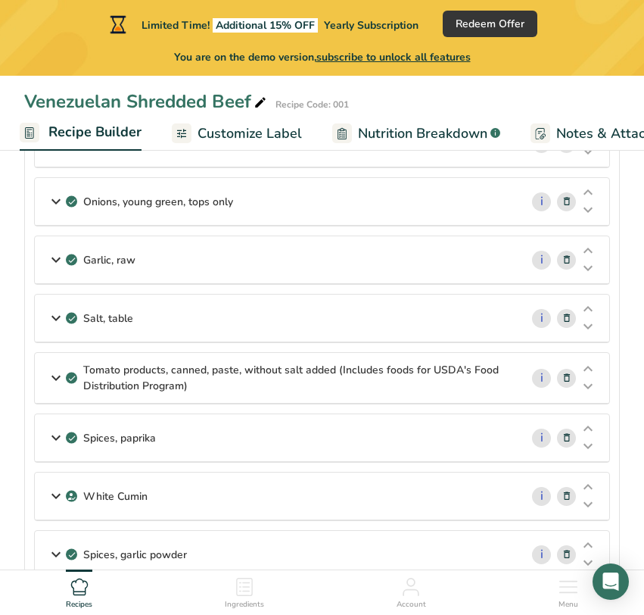
scroll to position [406, 0]
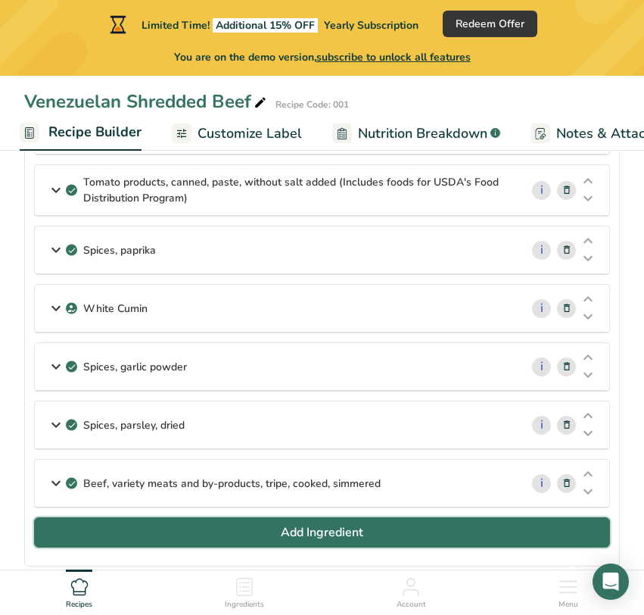
click at [309, 546] on button "Add Ingredient" at bounding box center [322, 532] width 576 height 30
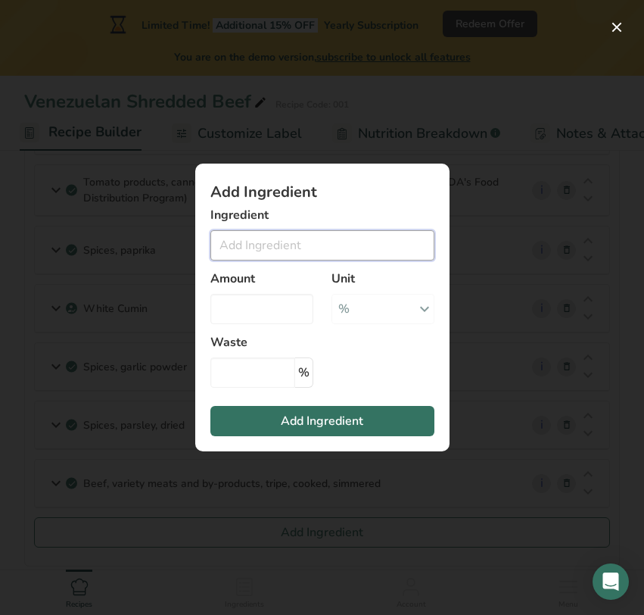
click at [299, 244] on input "Add ingredient modal" at bounding box center [322, 245] width 224 height 30
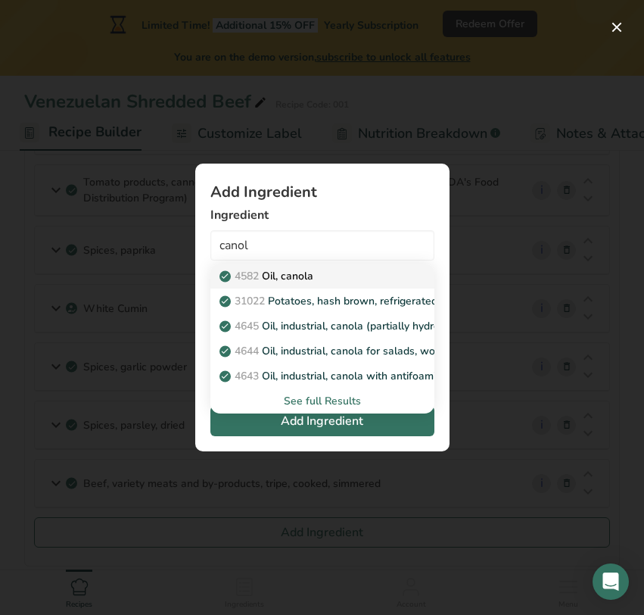
click at [321, 275] on div "4582 Oil, canola" at bounding box center [311, 276] width 176 height 16
type input "Oil, canola"
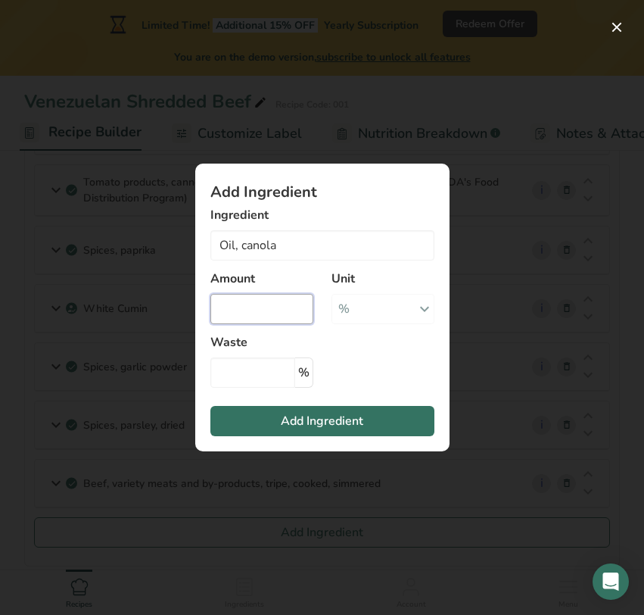
click at [275, 313] on input "Add ingredient modal" at bounding box center [261, 309] width 103 height 30
type input "0.01"
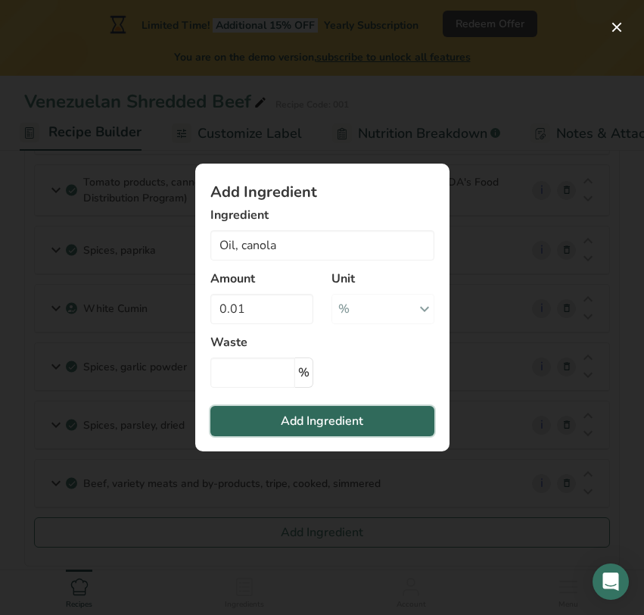
click at [311, 424] on span "Add Ingredient" at bounding box center [322, 421] width 82 height 18
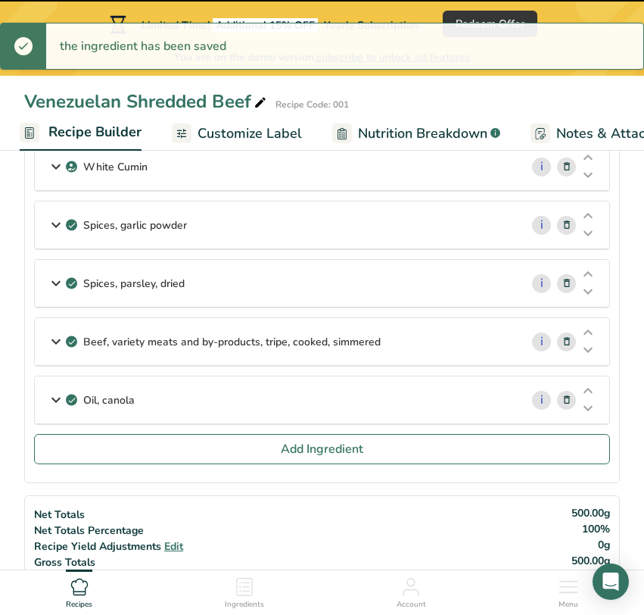
scroll to position [550, 0]
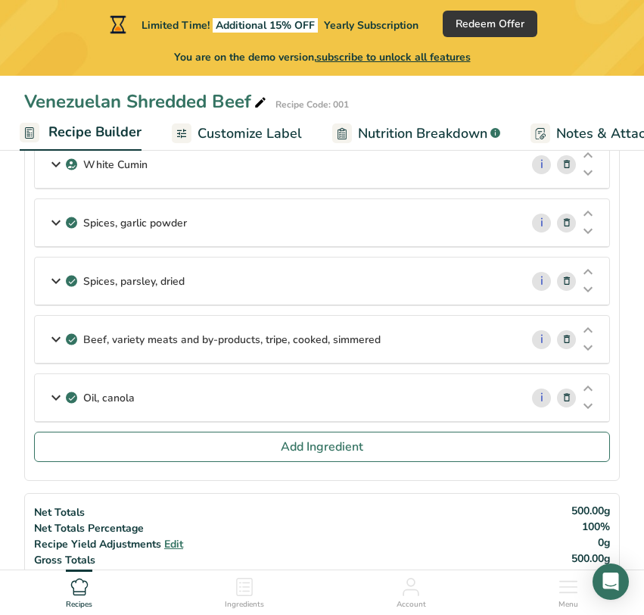
click at [343, 394] on div "Oil, canola" at bounding box center [277, 397] width 485 height 47
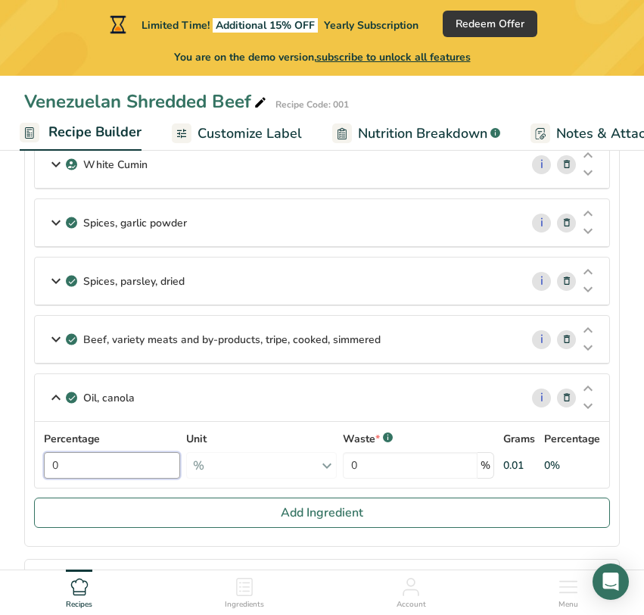
click at [124, 468] on input "0" at bounding box center [112, 465] width 136 height 26
type input "0.01"
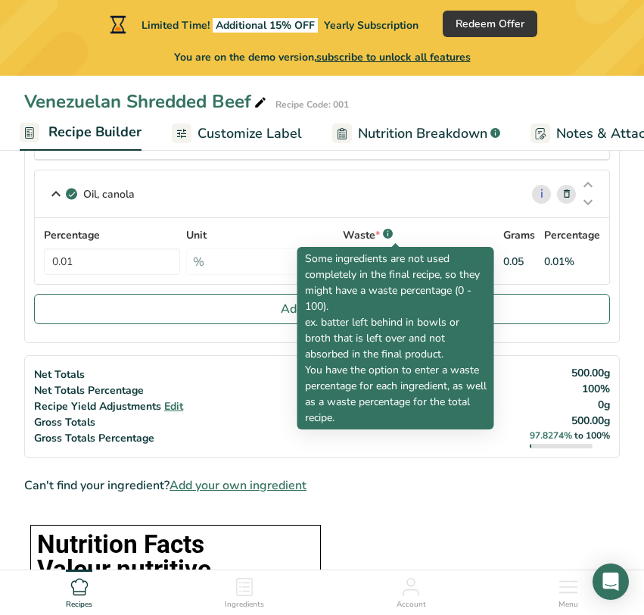
scroll to position [746, 0]
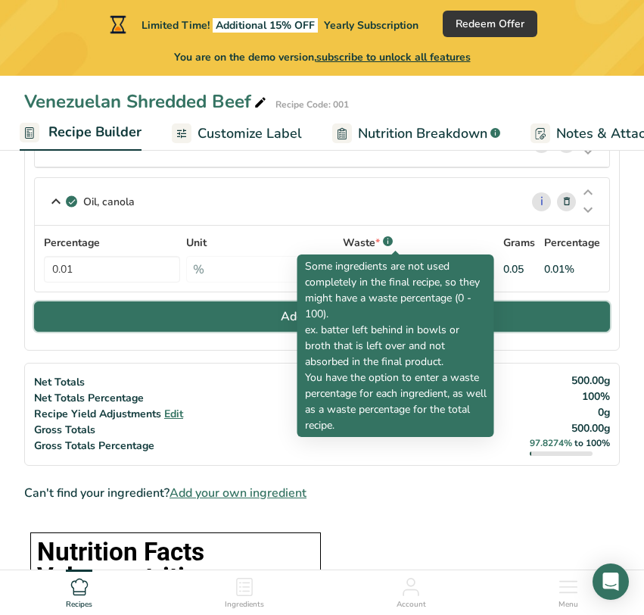
click at [279, 313] on button "Add Ingredient" at bounding box center [322, 316] width 576 height 30
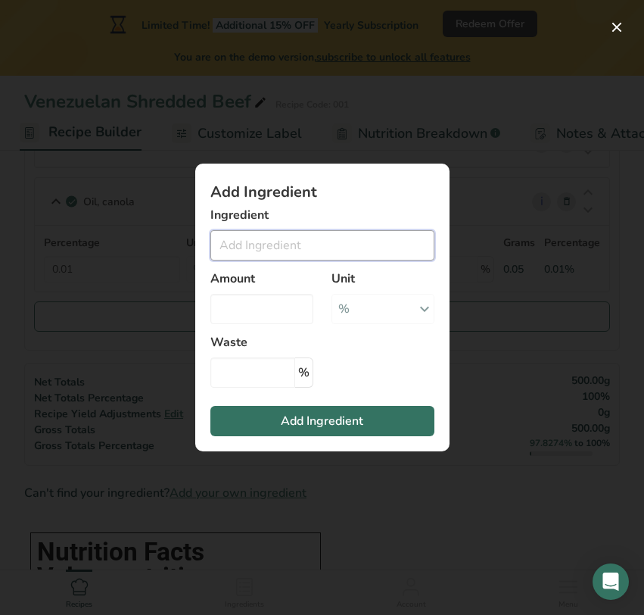
click at [288, 243] on input "Add ingredient modal" at bounding box center [322, 245] width 224 height 30
type input "b"
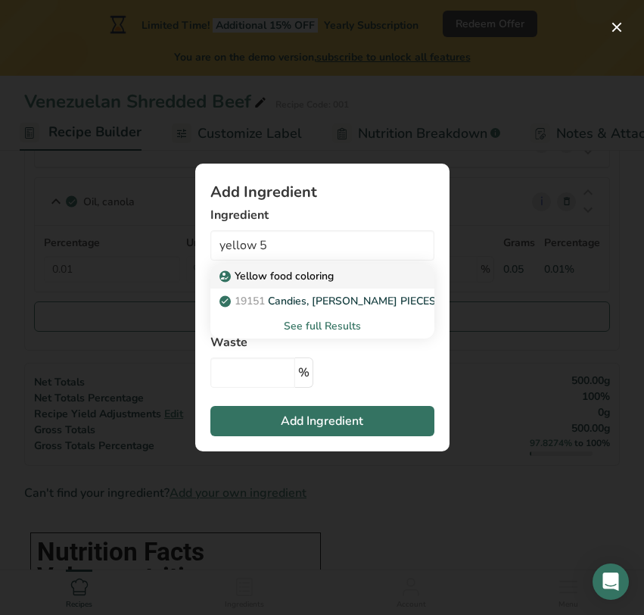
click at [298, 274] on p "Yellow food coloring" at bounding box center [278, 276] width 111 height 16
type input "Yellow food coloring"
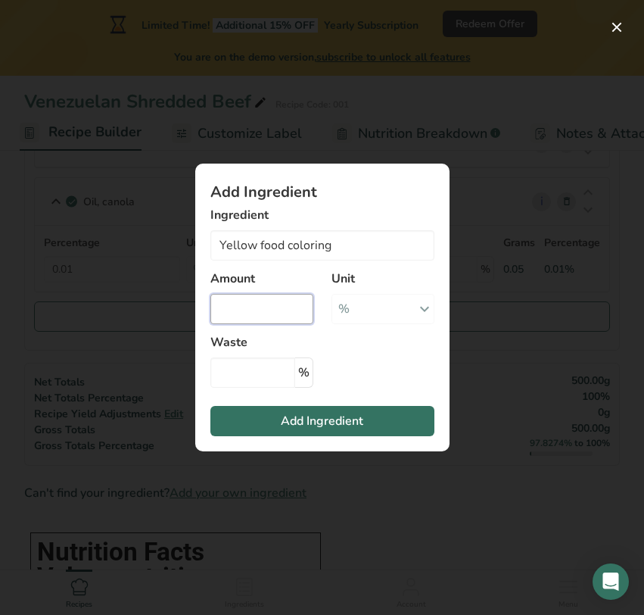
click at [280, 316] on input "Add ingredient modal" at bounding box center [261, 309] width 103 height 30
type input "0.001"
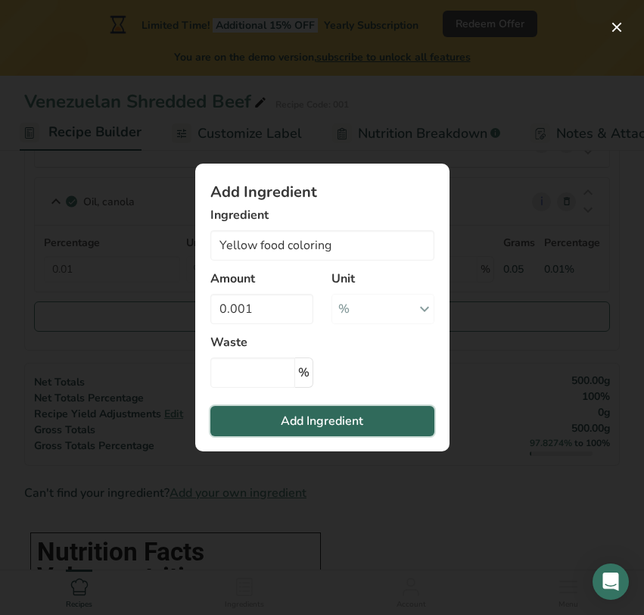
click at [284, 415] on span "Add Ingredient" at bounding box center [322, 421] width 82 height 18
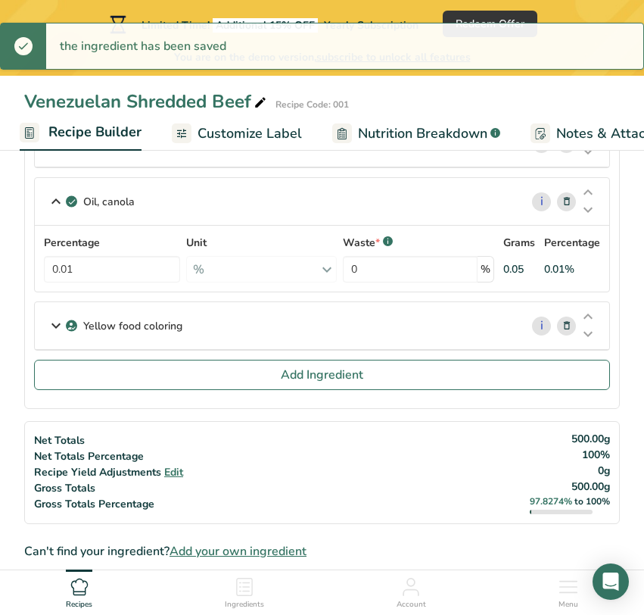
click at [224, 319] on div "Yellow food coloring" at bounding box center [277, 325] width 485 height 47
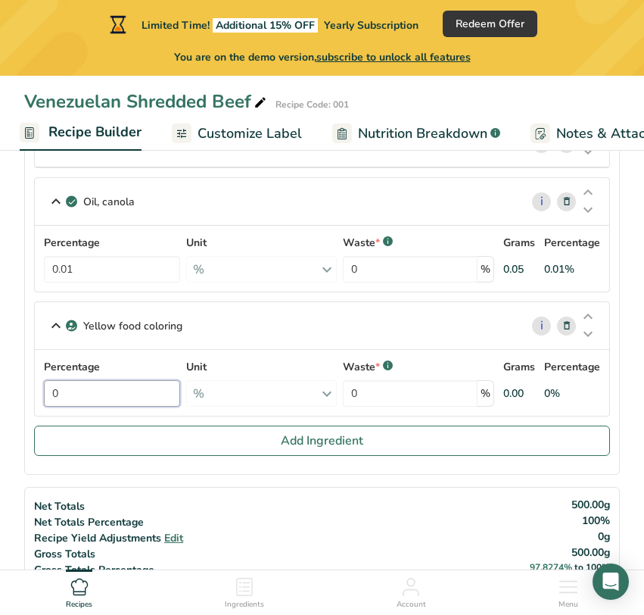
click at [160, 387] on input "0" at bounding box center [112, 393] width 136 height 26
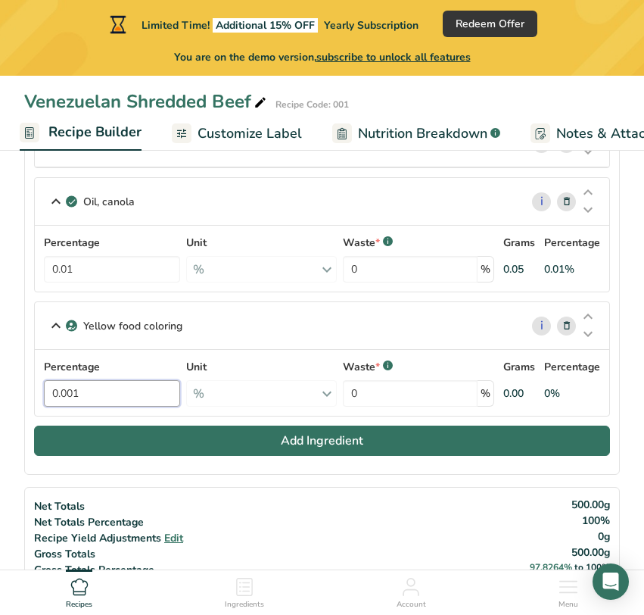
type input "0.001"
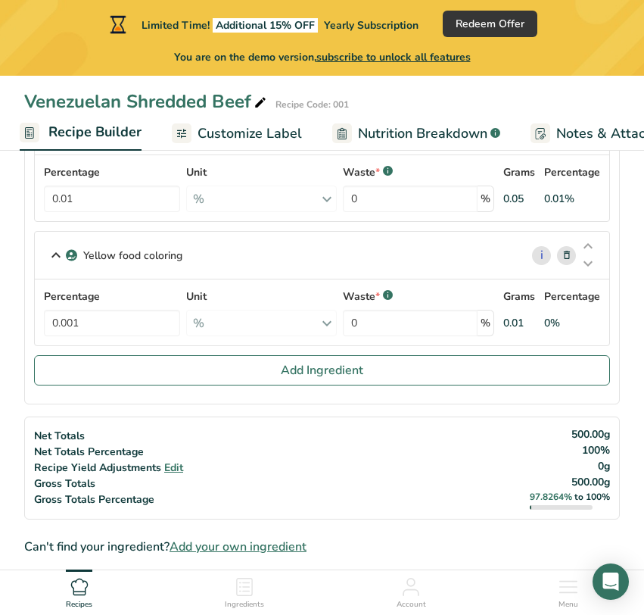
scroll to position [815, 0]
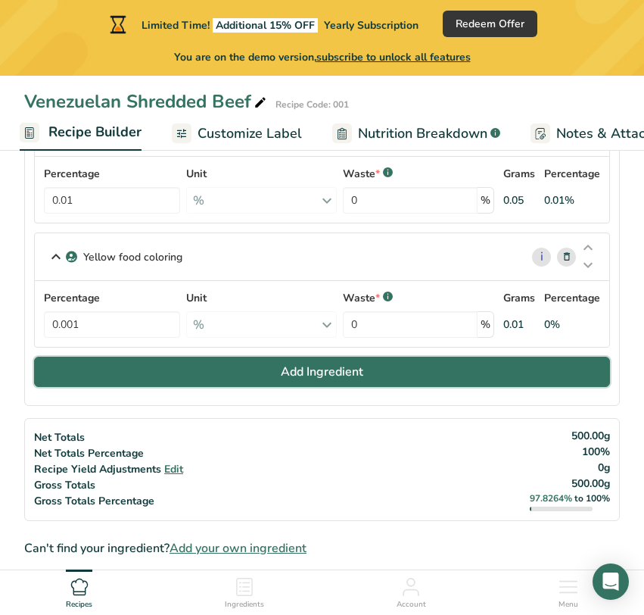
click at [389, 371] on button "Add Ingredient" at bounding box center [322, 371] width 576 height 30
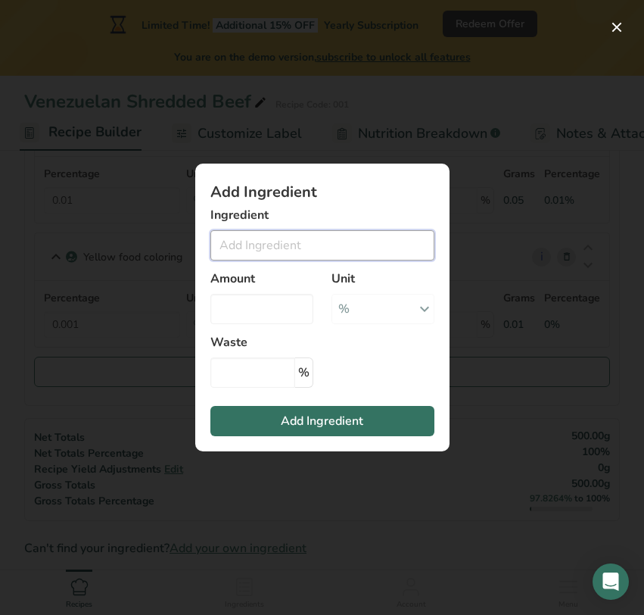
click at [353, 241] on input "Add ingredient modal" at bounding box center [322, 245] width 224 height 30
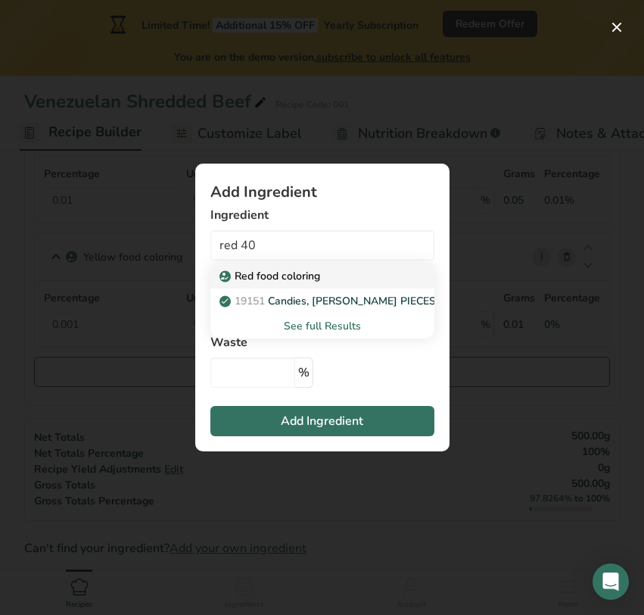
click at [314, 285] on link "Red food coloring" at bounding box center [322, 275] width 224 height 25
type input "Red food coloring"
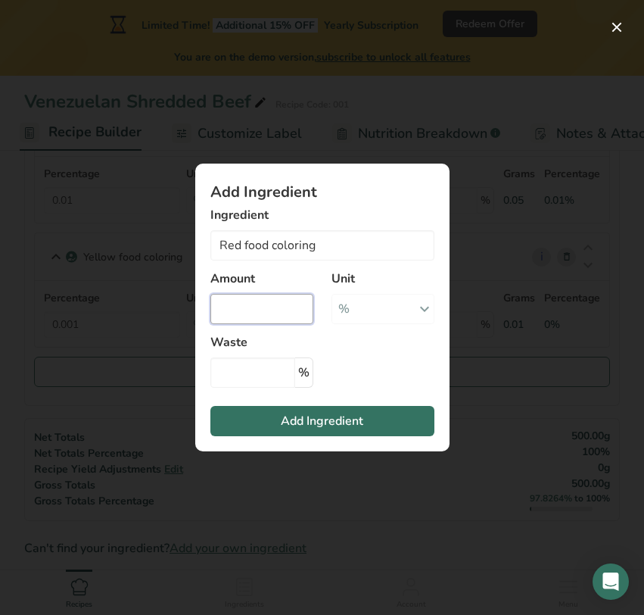
click at [291, 306] on input "Add ingredient modal" at bounding box center [261, 309] width 103 height 30
type input "0.001"
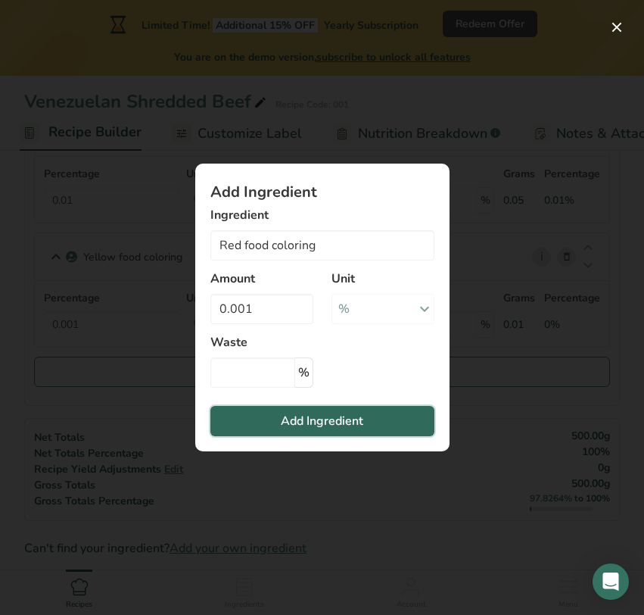
click at [281, 419] on span "Add Ingredient" at bounding box center [322, 421] width 82 height 18
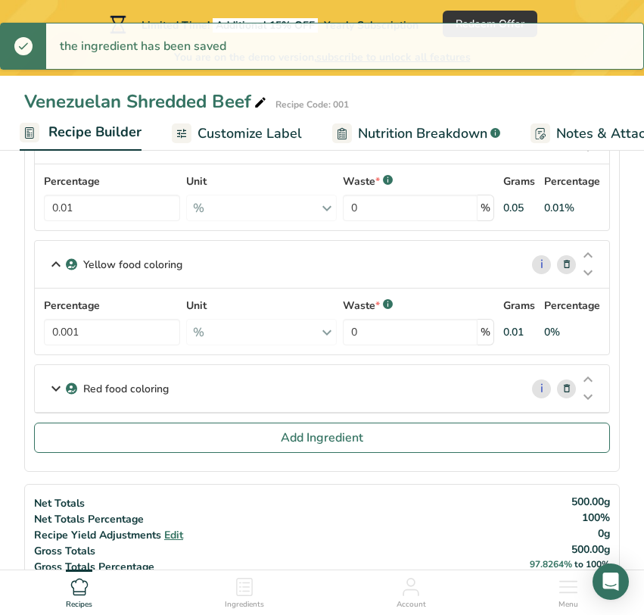
scroll to position [783, 0]
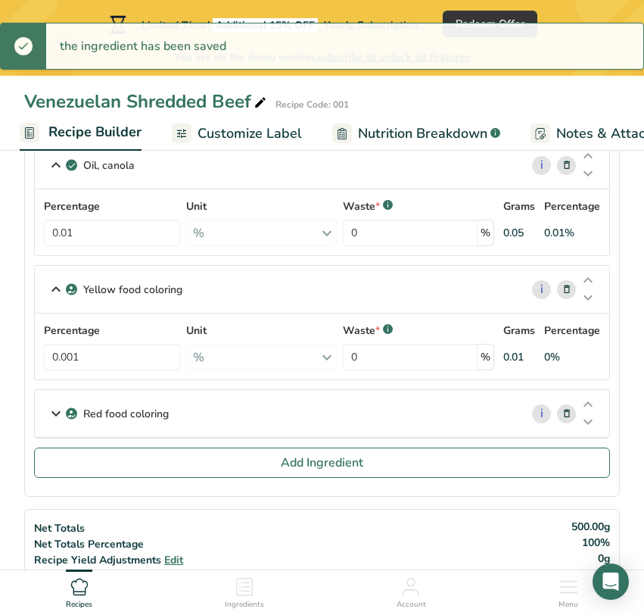
click at [210, 404] on div "Red food coloring" at bounding box center [277, 413] width 485 height 47
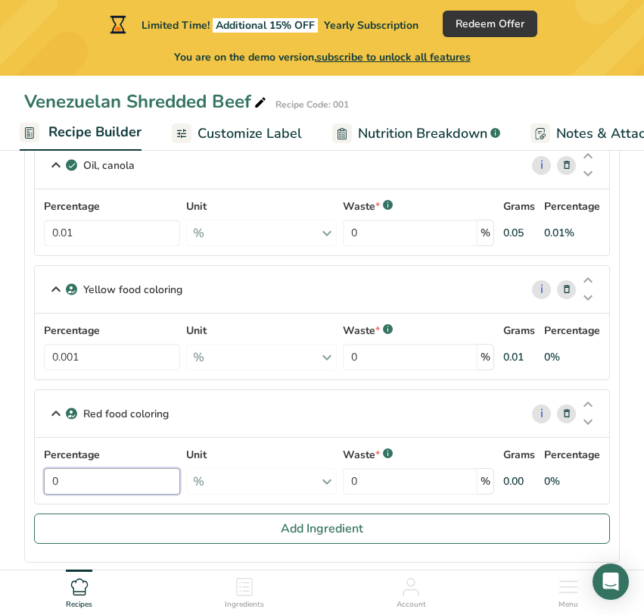
click at [133, 484] on input "0" at bounding box center [112, 481] width 136 height 26
type input "0.001"
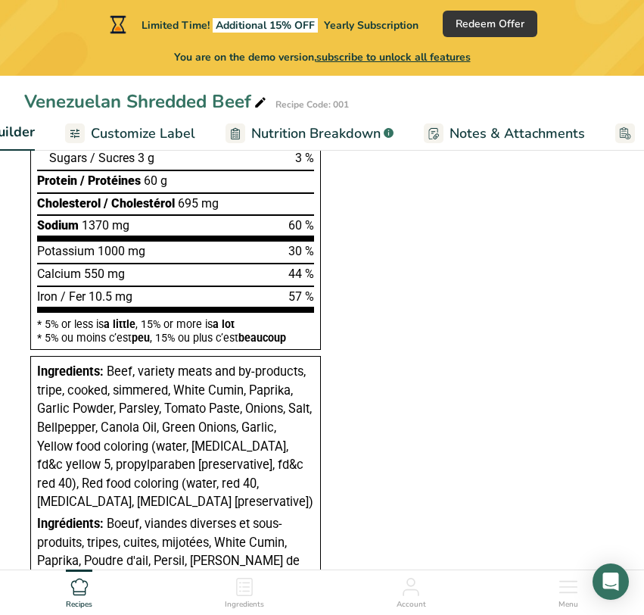
scroll to position [0, 247]
click at [117, 138] on span "Customize Label" at bounding box center [149, 133] width 104 height 20
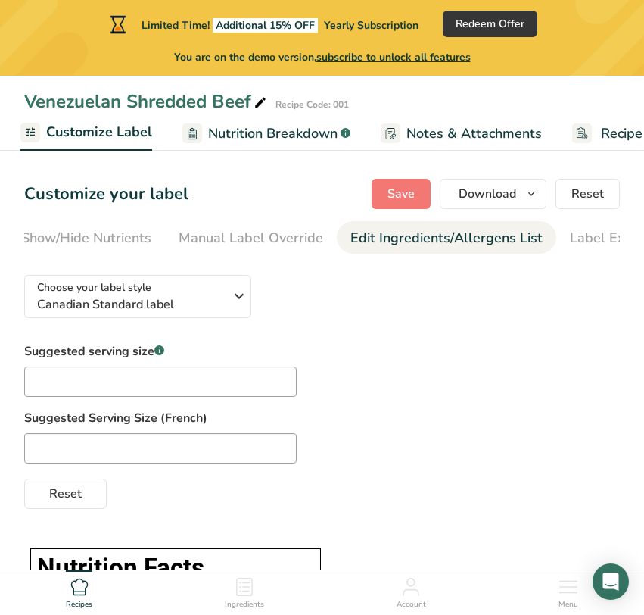
click at [479, 248] on link "Edit Ingredients/Allergens List" at bounding box center [446, 238] width 192 height 34
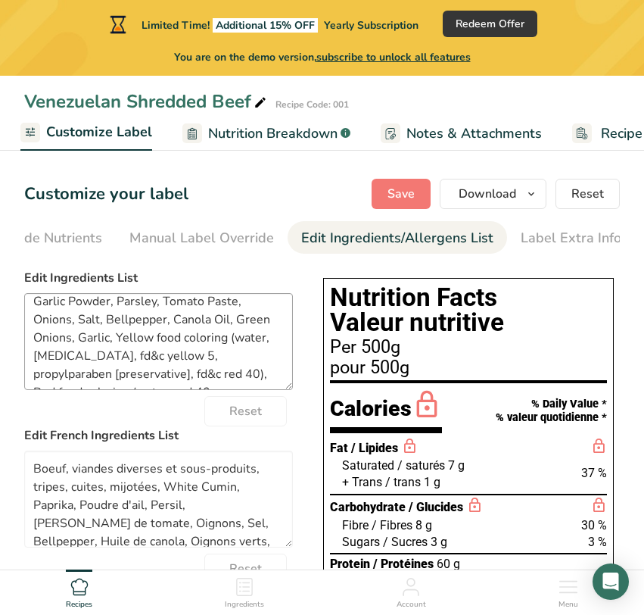
scroll to position [50, 0]
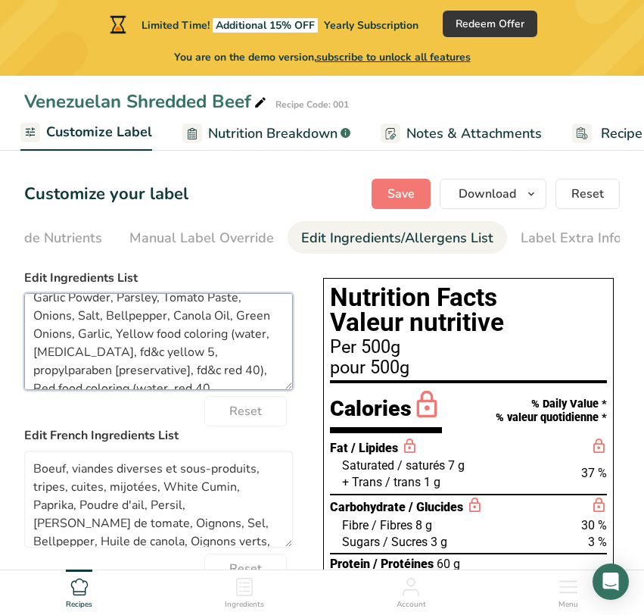
click at [111, 336] on textarea "Beef, variety meats and by-products, tripe, cooked, simmered, White Cumin, Papr…" at bounding box center [158, 341] width 269 height 97
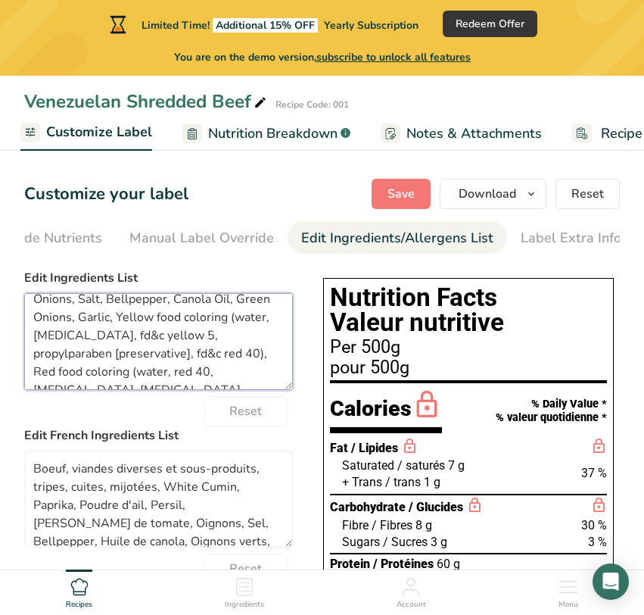
scroll to position [66, 0]
click at [137, 384] on textarea "Beef, variety meats and by-products, tripe, cooked, simmered, White Cumin, Papr…" at bounding box center [158, 341] width 269 height 97
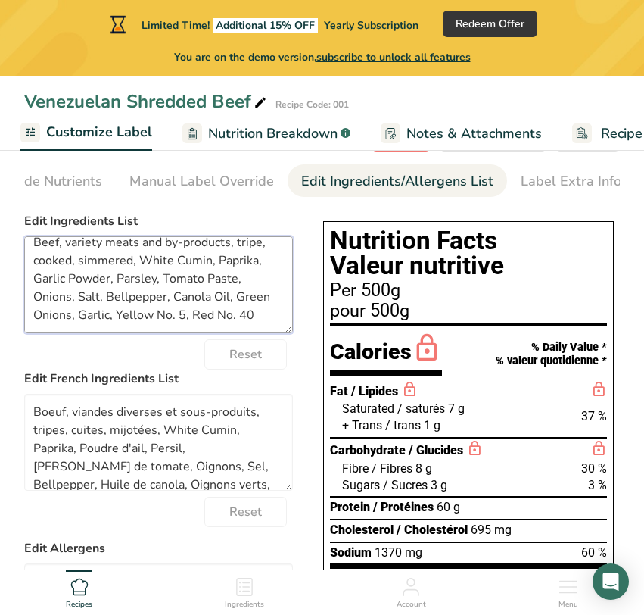
scroll to position [96, 0]
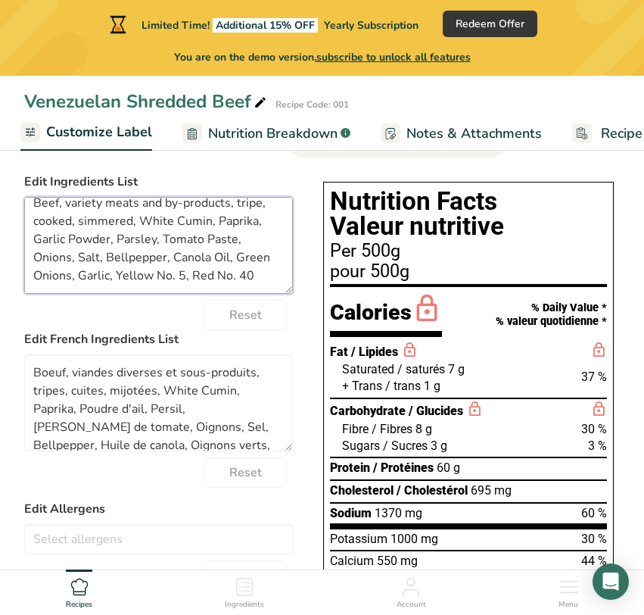
type textarea "Beef, variety meats and by-products, tripe, cooked, simmered, White Cumin, Papr…"
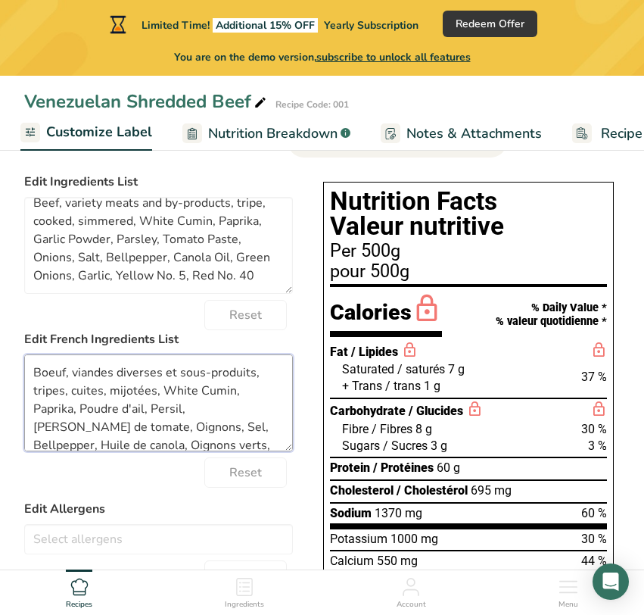
click at [204, 405] on textarea "Boeuf, viandes diverses et sous-produits, tripes, cuites, mijotées, White Cumin…" at bounding box center [158, 402] width 269 height 97
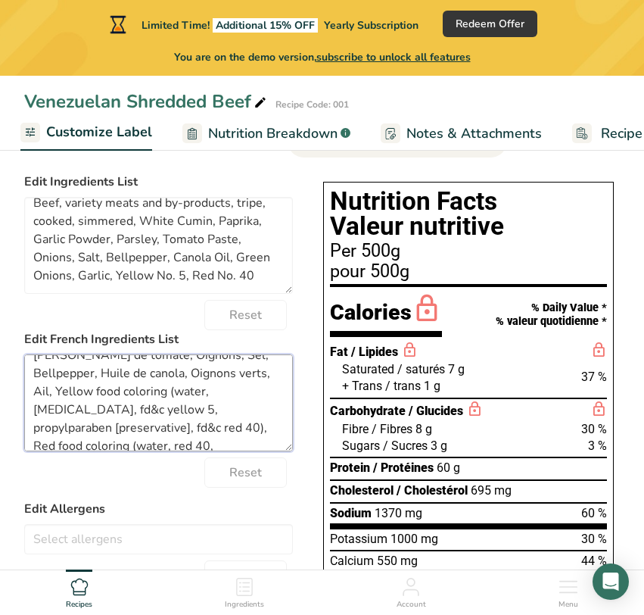
scroll to position [85, 0]
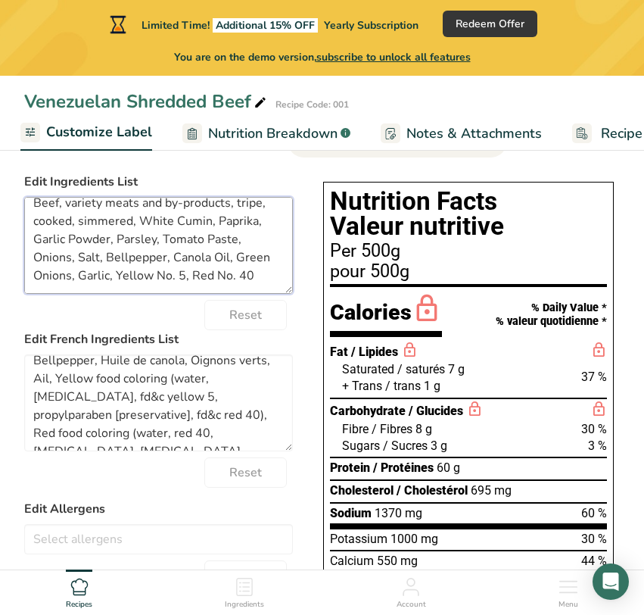
drag, startPoint x: 229, startPoint y: 281, endPoint x: 75, endPoint y: 282, distance: 154.4
click at [75, 282] on textarea "Beef, variety meats and by-products, tripe, cooked, simmered, White Cumin, Papr…" at bounding box center [158, 245] width 269 height 97
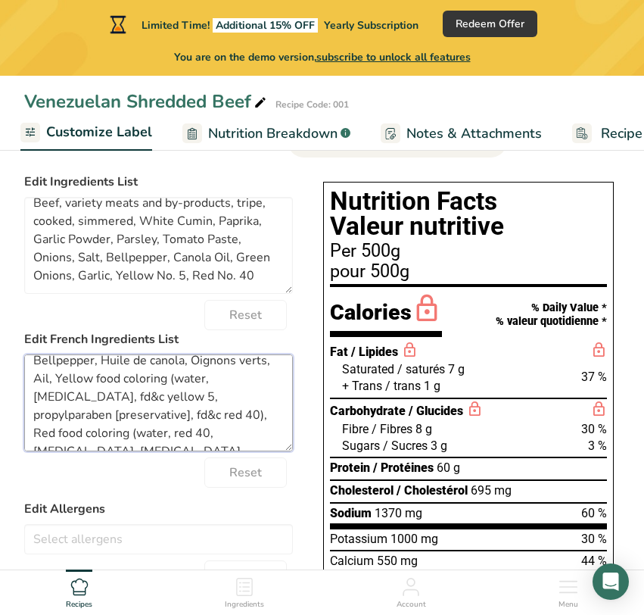
click at [220, 447] on textarea "Boeuf, viandes diverses et sous-produits, tripes, cuites, mijotées, White Cumin…" at bounding box center [158, 402] width 269 height 97
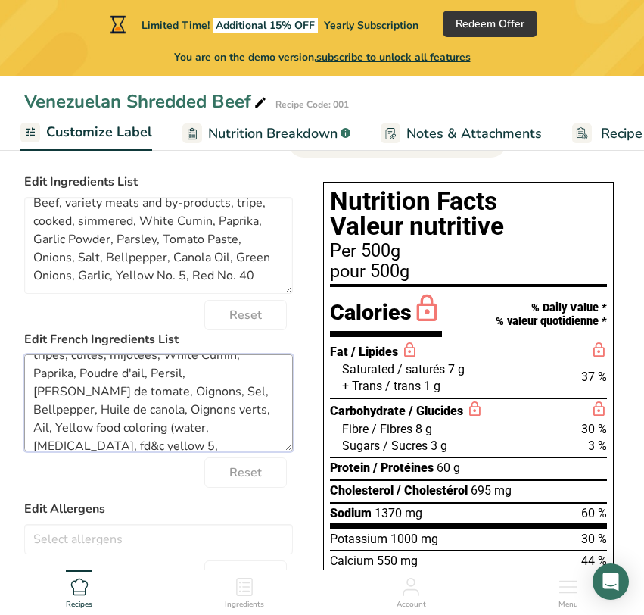
click at [94, 412] on textarea "Boeuf, viandes diverses et sous-produits, tripes, cuites, mijotées, White Cumin…" at bounding box center [158, 402] width 269 height 97
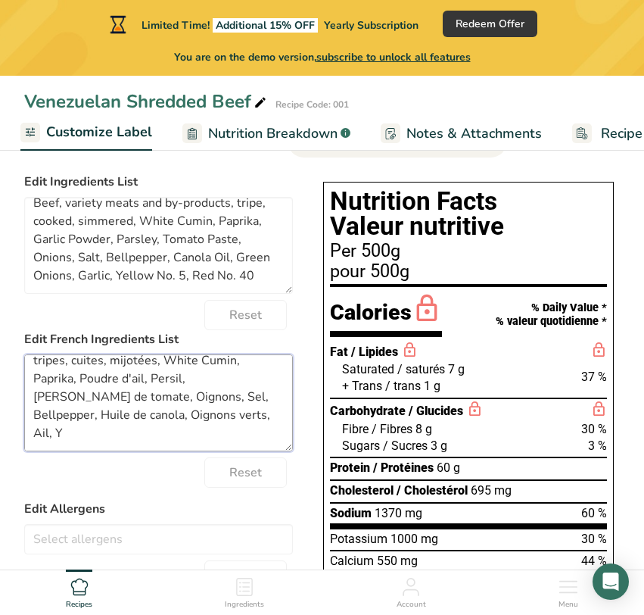
scroll to position [12, 0]
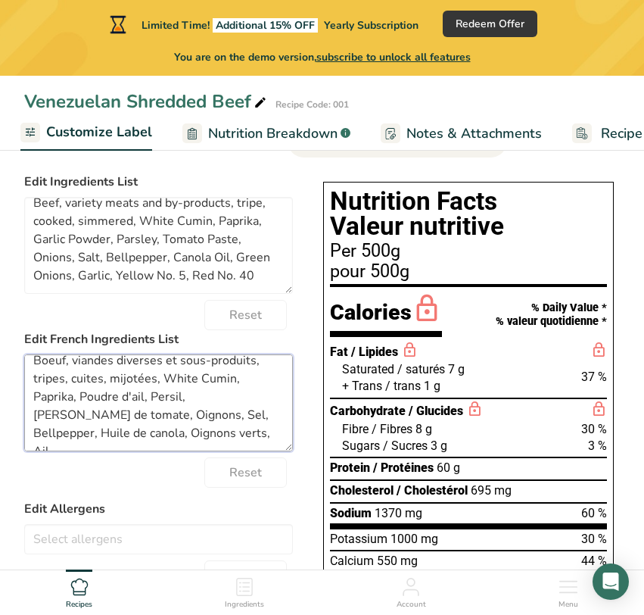
paste textarea "Yellow No. 5, Red No. 40"
type textarea "Boeuf, viandes diverses et sous-produits, tripes, cuites, mijotées, White Cumin…"
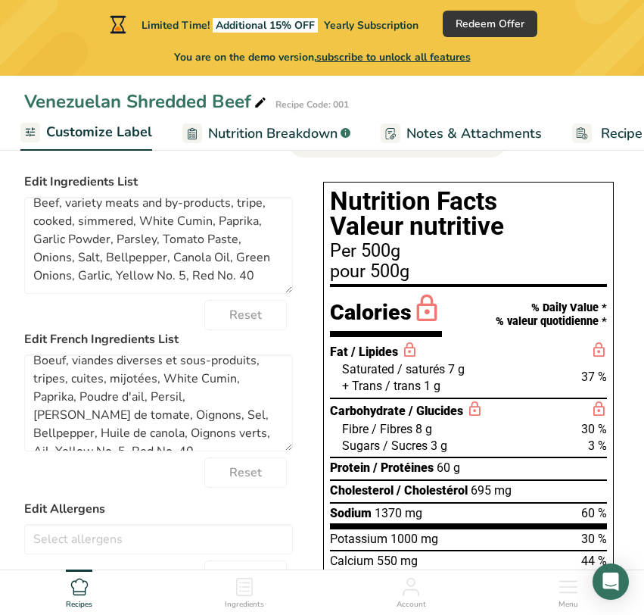
click at [125, 498] on form "Edit Ingredients List Beef, variety meats and by-products, tripe, cooked, simme…" at bounding box center [158, 516] width 269 height 686
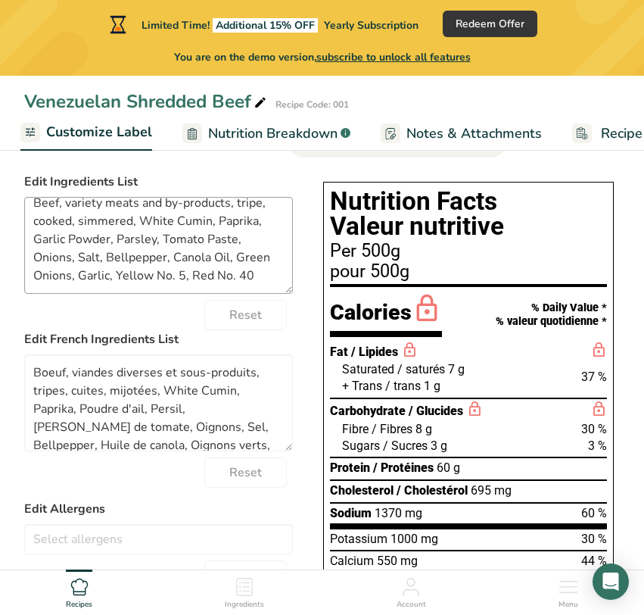
scroll to position [0, 0]
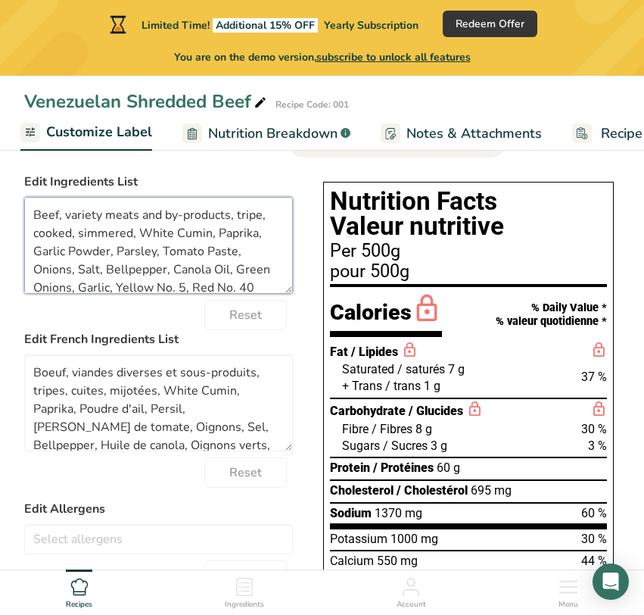
drag, startPoint x: 266, startPoint y: 220, endPoint x: 207, endPoint y: 220, distance: 58.3
click at [207, 220] on textarea "Beef, variety meats and by-products, tripe, cooked, simmered, White Cumin, Papr…" at bounding box center [158, 245] width 269 height 97
drag, startPoint x: 135, startPoint y: 237, endPoint x: 96, endPoint y: 222, distance: 42.2
click at [132, 236] on textarea "Beef, variety meats and by-products, tripe, cooked, simmered, White Cumin, Papr…" at bounding box center [158, 245] width 269 height 97
drag, startPoint x: 96, startPoint y: 222, endPoint x: 75, endPoint y: 220, distance: 21.2
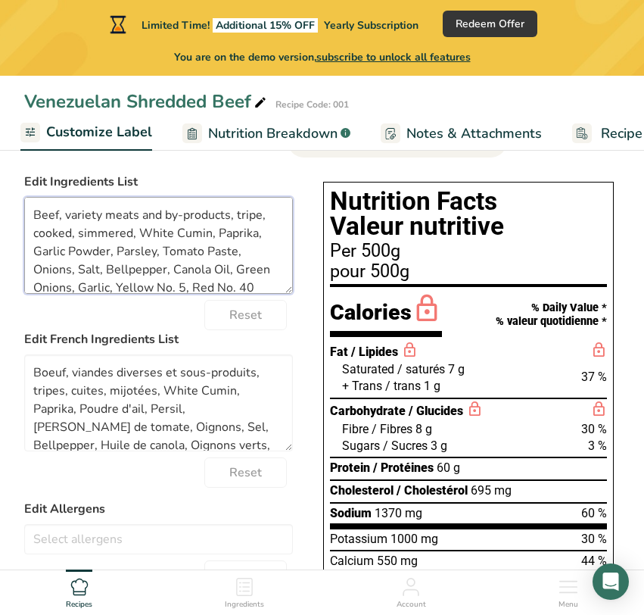
click at [75, 220] on textarea "Beef, variety meats and by-products, tripe, cooked, simmered, White Cumin, Papr…" at bounding box center [158, 245] width 269 height 97
drag, startPoint x: 134, startPoint y: 236, endPoint x: 70, endPoint y: 224, distance: 65.5
click at [70, 224] on textarea "Beef, variety meats and by-products, tripe, cooked, simmered, White Cumin, Papr…" at bounding box center [158, 245] width 269 height 97
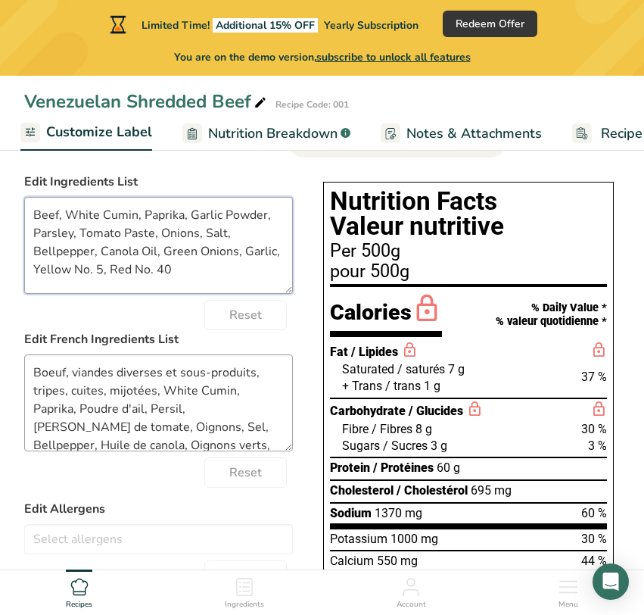
type textarea "Beef, White Cumin, Paprika, Garlic Powder, Parsley, Tomato Paste, Onions, Salt,…"
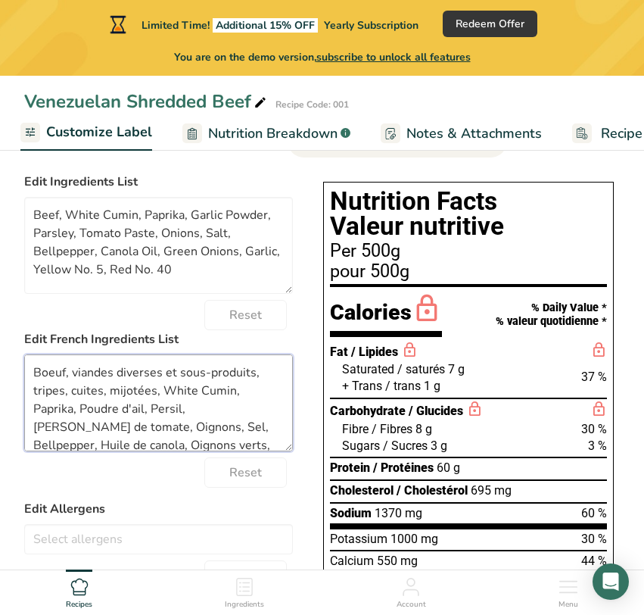
drag, startPoint x: 160, startPoint y: 394, endPoint x: 73, endPoint y: 378, distance: 88.6
click at [73, 378] on textarea "Boeuf, viandes diverses et sous-produits, tripes, cuites, mijotées, White Cumin…" at bounding box center [158, 402] width 269 height 97
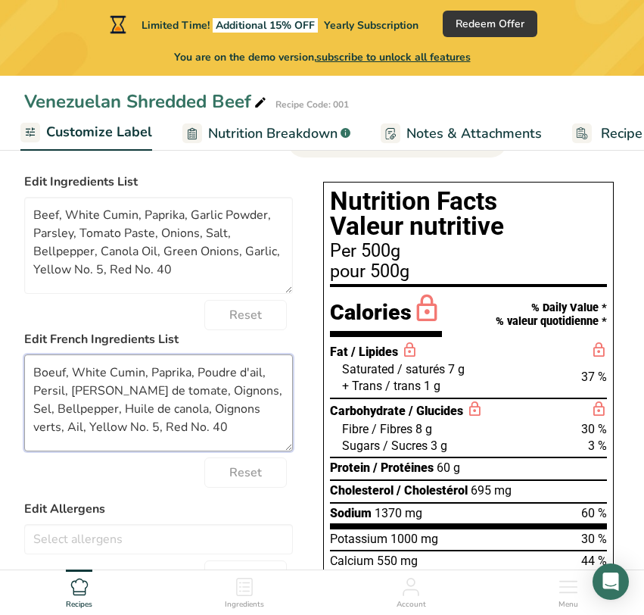
type textarea "Boeuf, White Cumin, Paprika, Poudre d'ail, Persil, [PERSON_NAME] de tomate, Oig…"
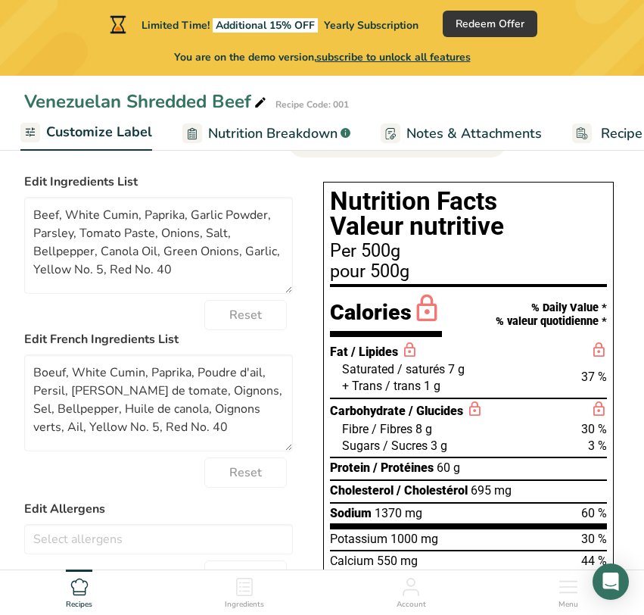
click at [158, 330] on div "Reset" at bounding box center [158, 315] width 269 height 30
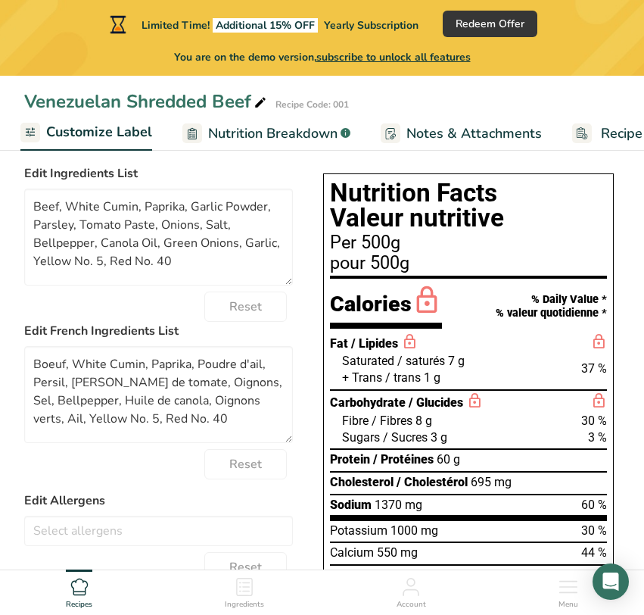
scroll to position [98, 0]
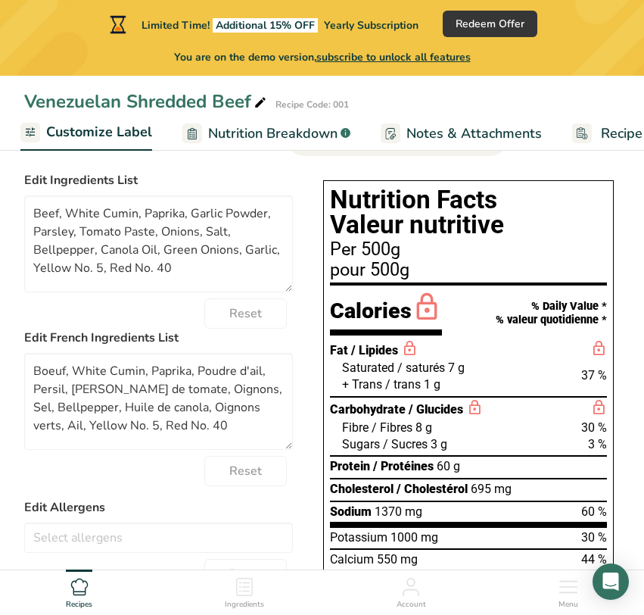
click at [309, 201] on div "Choose your label style Canadian Standard label USA (FDA) Standard FDA label Ta…" at bounding box center [322, 577] width 596 height 825
click at [331, 135] on span "Nutrition Breakdown" at bounding box center [272, 133] width 129 height 20
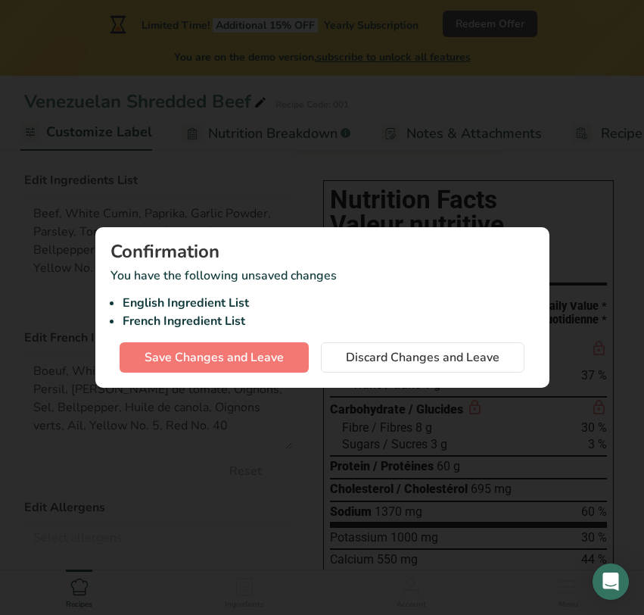
scroll to position [0, 369]
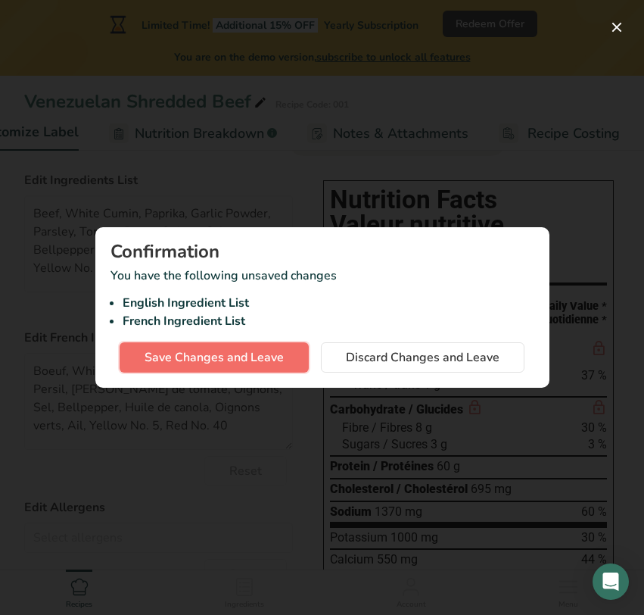
click at [270, 360] on span "Save Changes and Leave" at bounding box center [214, 357] width 139 height 18
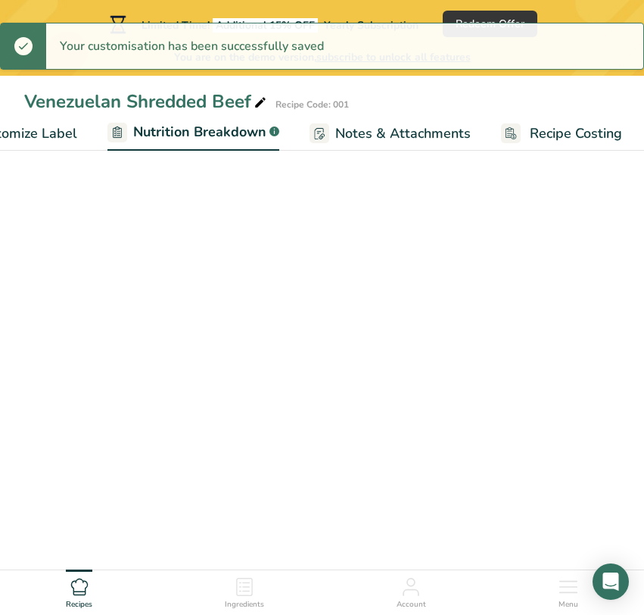
select select "Calories"
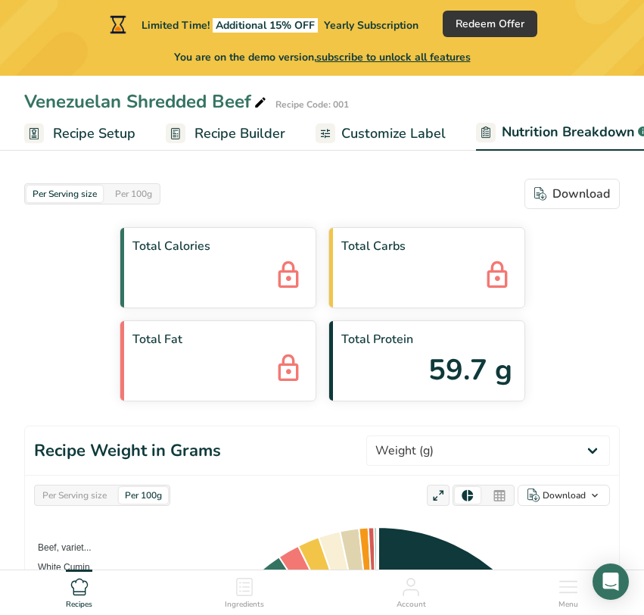
click at [228, 133] on span "Recipe Builder" at bounding box center [240, 133] width 91 height 20
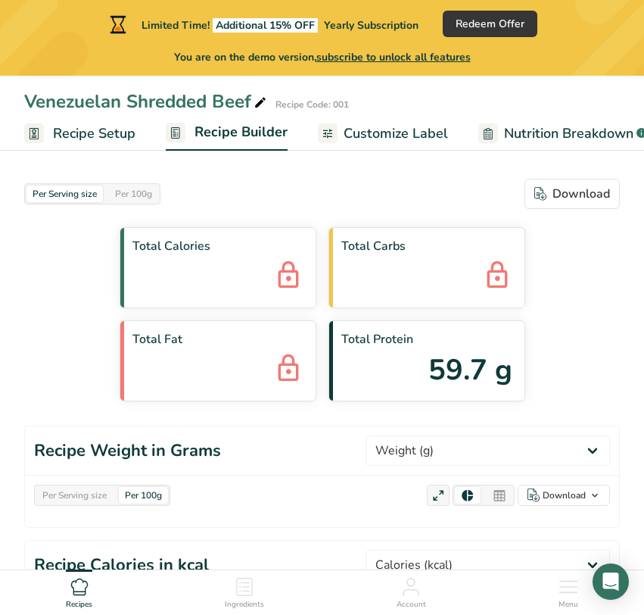
scroll to position [0, 39]
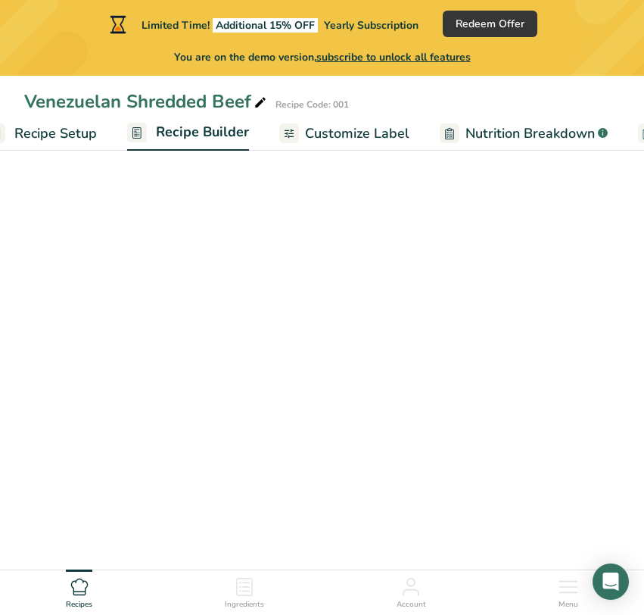
click at [305, 134] on span "Customize Label" at bounding box center [357, 133] width 104 height 20
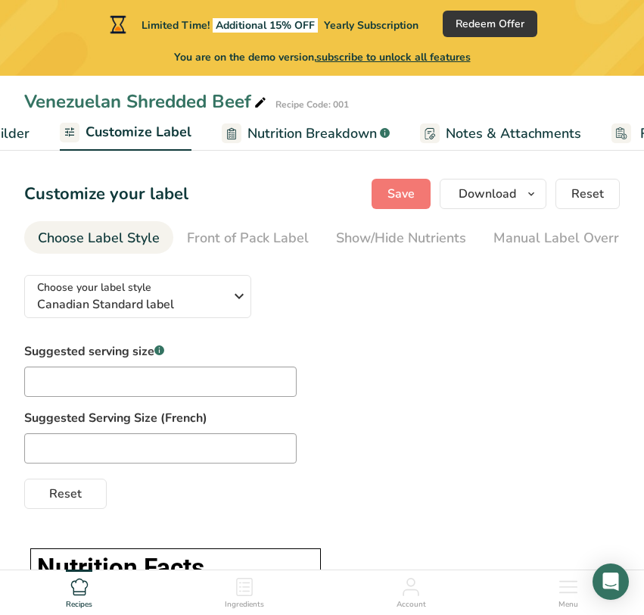
scroll to position [0, 295]
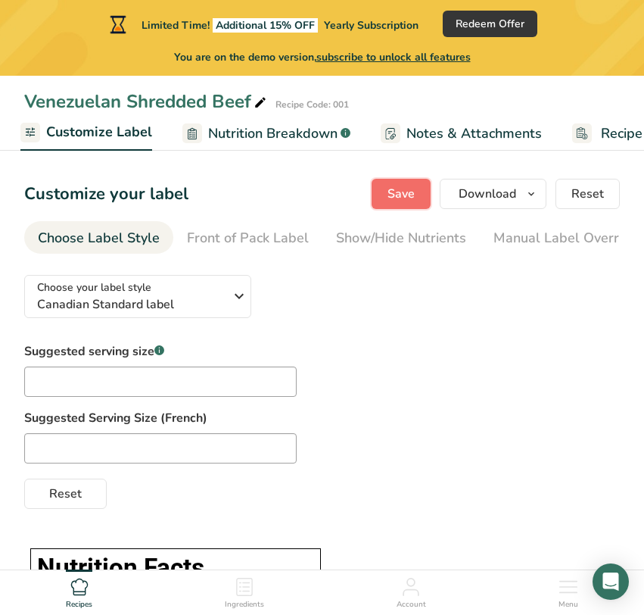
click at [409, 193] on span "Save" at bounding box center [400, 194] width 27 height 18
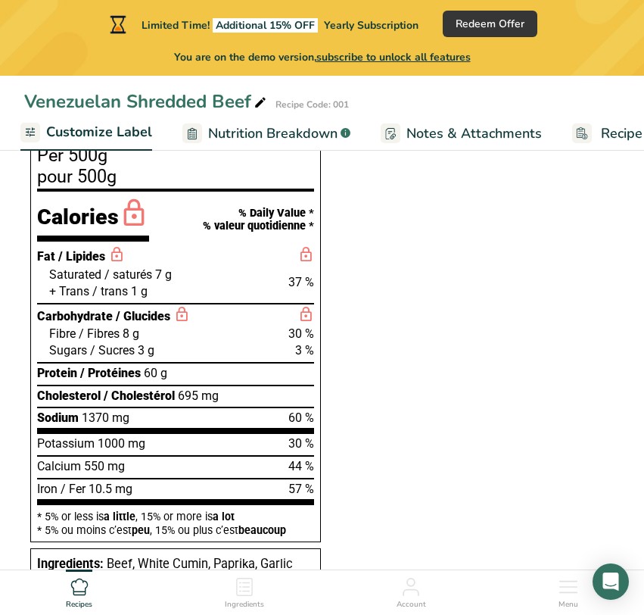
scroll to position [0, 0]
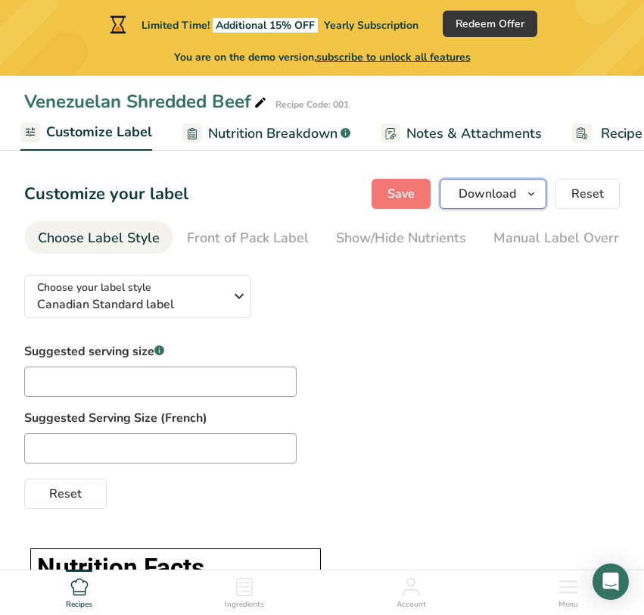
click at [524, 191] on span "button" at bounding box center [531, 194] width 18 height 18
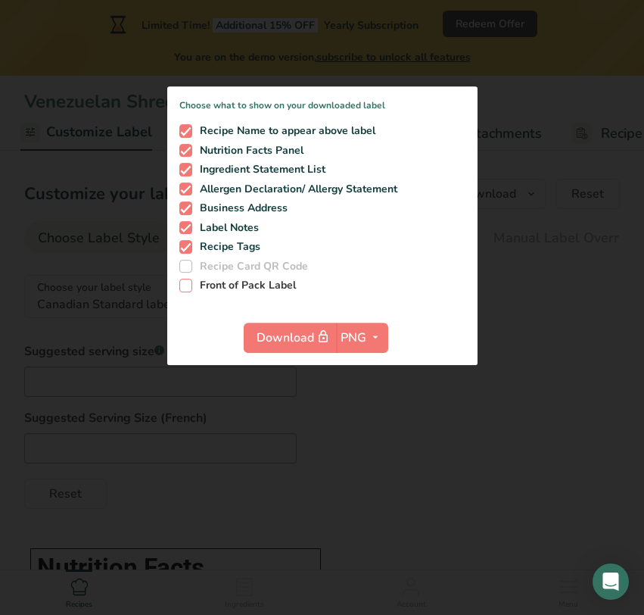
click at [275, 288] on span "Front of Pack Label" at bounding box center [244, 286] width 104 height 14
click at [189, 288] on input "Front of Pack Label" at bounding box center [184, 285] width 10 height 10
checkbox input "true"
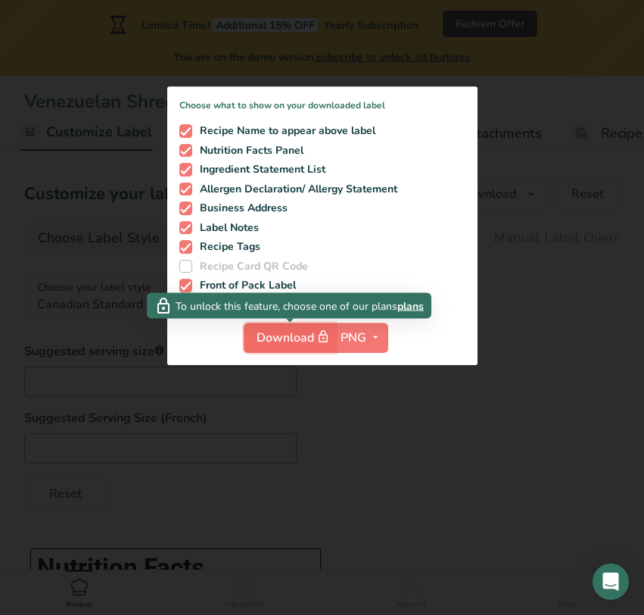
click at [287, 341] on span "Download" at bounding box center [295, 337] width 76 height 19
click at [402, 307] on span "plans" at bounding box center [410, 305] width 26 height 16
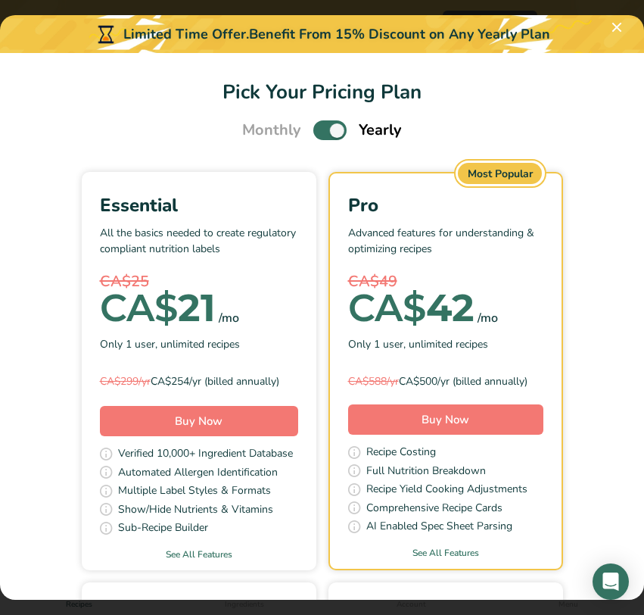
click at [338, 132] on span "Pick Your Pricing Plan Modal" at bounding box center [329, 129] width 33 height 19
click at [323, 132] on input "Pick Your Pricing Plan Modal" at bounding box center [318, 131] width 10 height 10
checkbox input "false"
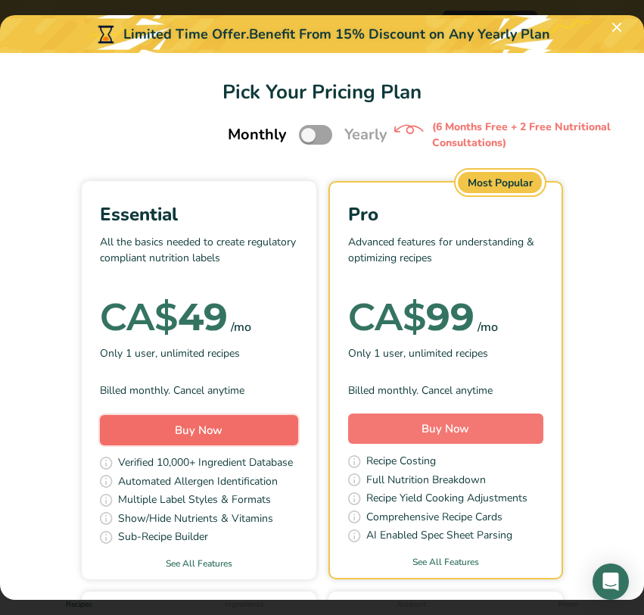
click at [238, 428] on button "Buy Now" at bounding box center [199, 430] width 198 height 30
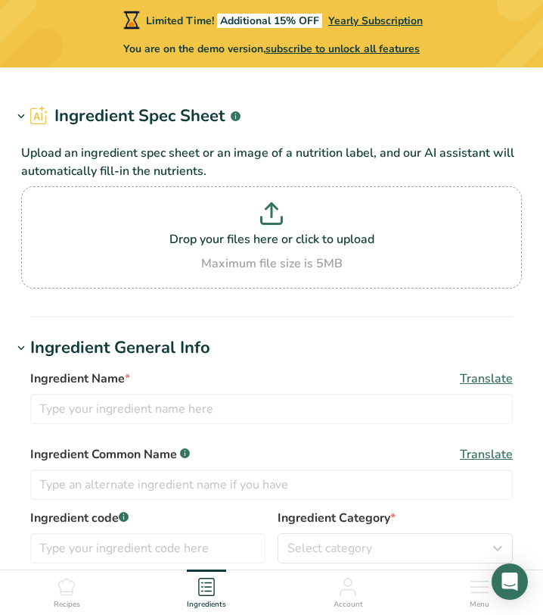
type input "Beef, flank, steak, separable lean and fat, trimmed to 0" fat, all grades, raw"
type input "Beef [MEDICAL_DATA]"
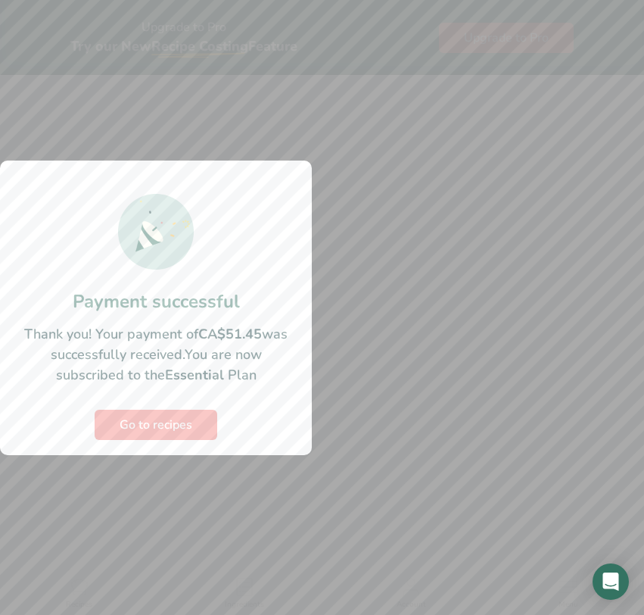
click at [365, 366] on div at bounding box center [322, 307] width 644 height 615
click at [198, 435] on button "Go to recipes" at bounding box center [156, 424] width 123 height 30
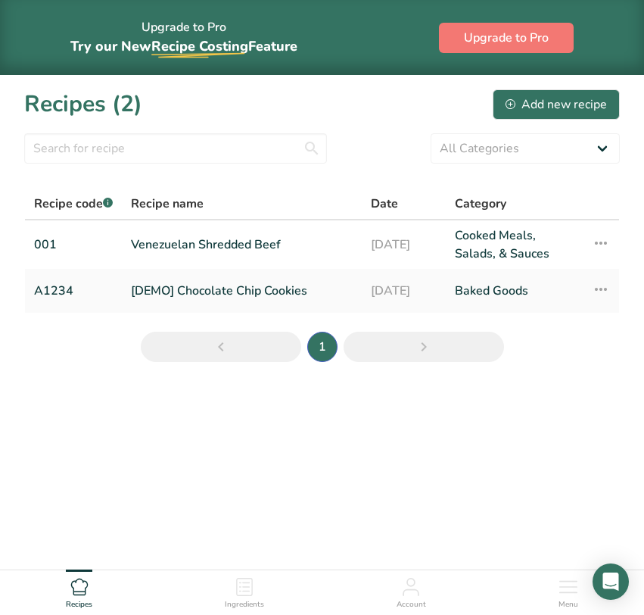
click at [394, 587] on ul "Recipes Ingredients Account Menu" at bounding box center [322, 590] width 644 height 41
click at [419, 603] on span "Account" at bounding box center [412, 604] width 30 height 11
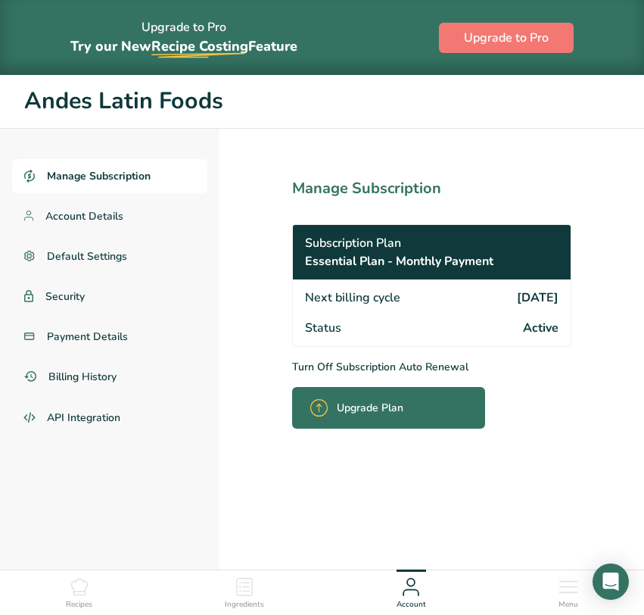
click at [381, 361] on p "Turn Off Subscription Auto Renewal" at bounding box center [431, 367] width 279 height 16
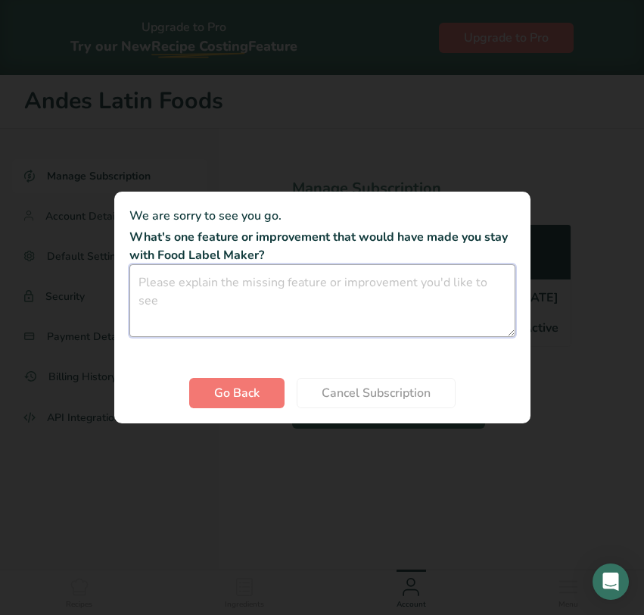
click at [372, 305] on textarea "Cancel subscription modal" at bounding box center [322, 300] width 386 height 73
type textarea "ONLY NEED ONE MONTH"
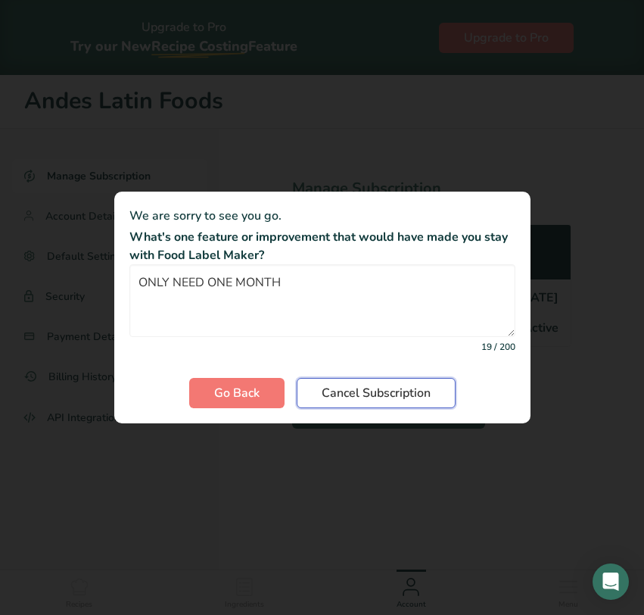
click at [422, 389] on span "Cancel Subscription" at bounding box center [376, 393] width 109 height 18
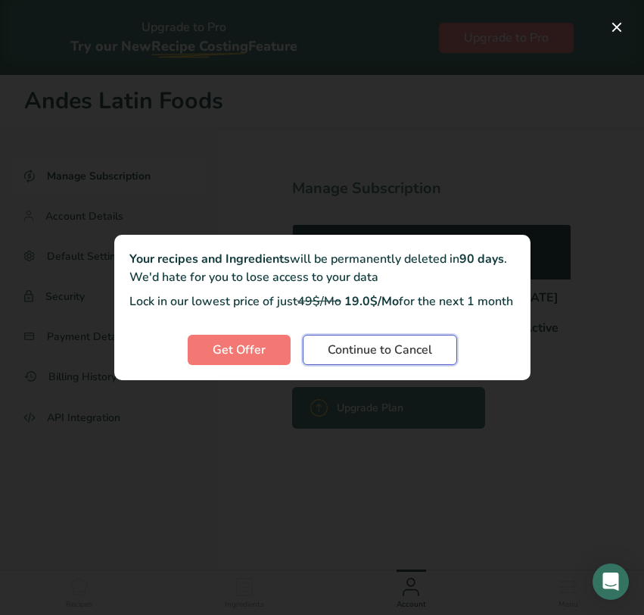
click at [350, 357] on span "Continue to Cancel" at bounding box center [380, 350] width 104 height 18
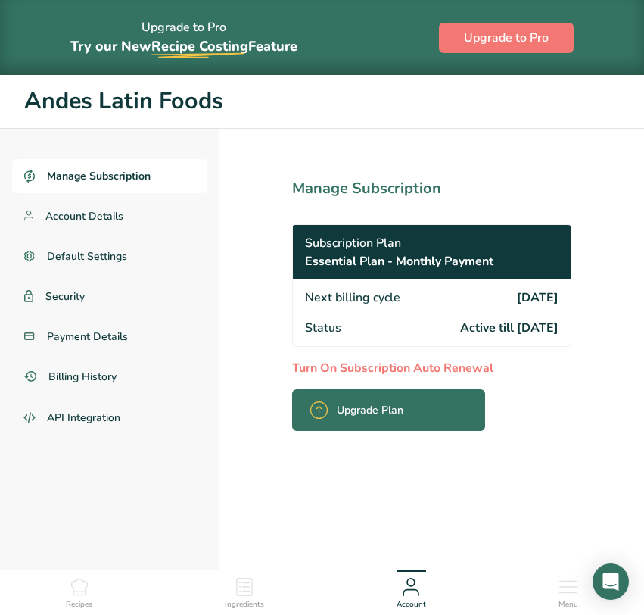
click at [355, 370] on p "Turn On Subscription Auto Renewal" at bounding box center [431, 368] width 279 height 18
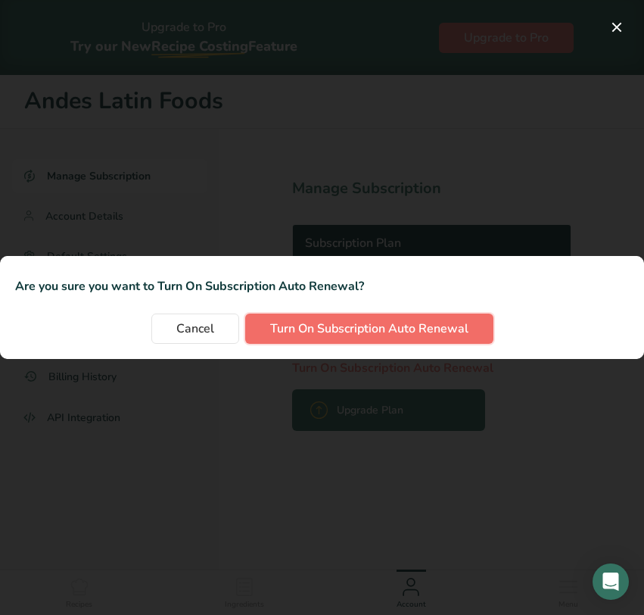
click at [365, 343] on button "Turn On Subscription Auto Renewal" at bounding box center [369, 328] width 248 height 30
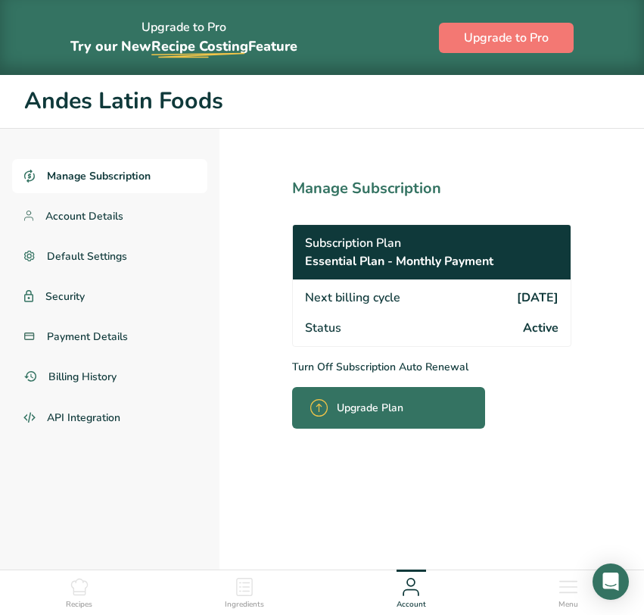
click at [81, 593] on icon at bounding box center [79, 586] width 17 height 17
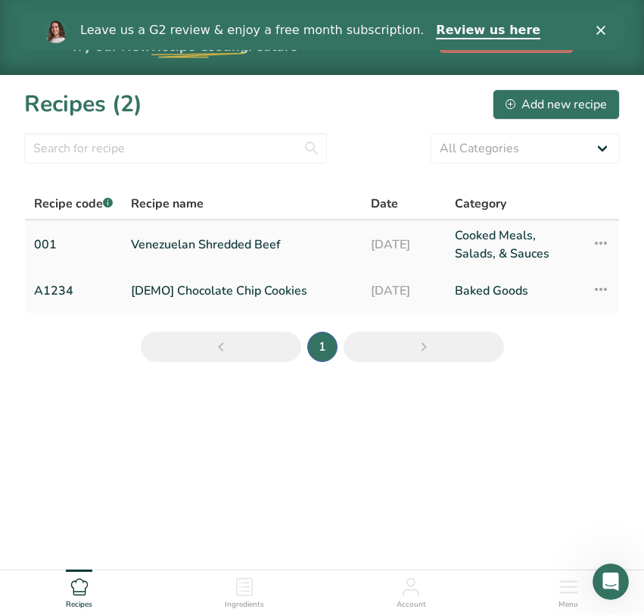
click at [600, 236] on icon at bounding box center [601, 242] width 18 height 27
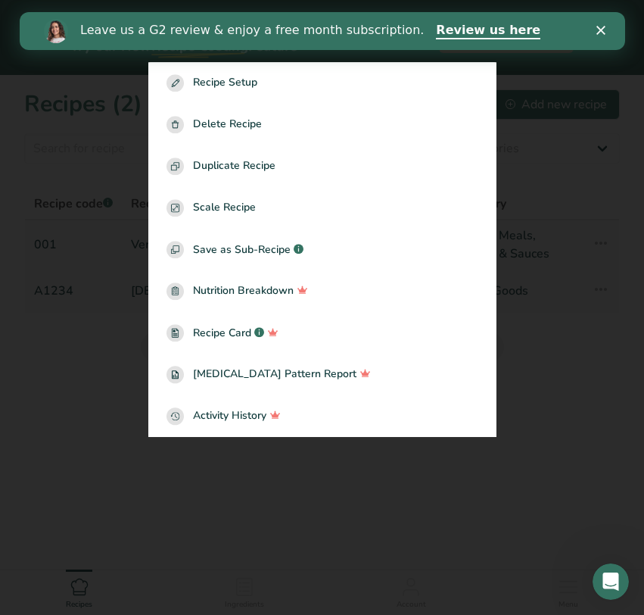
click at [97, 300] on div at bounding box center [322, 307] width 644 height 615
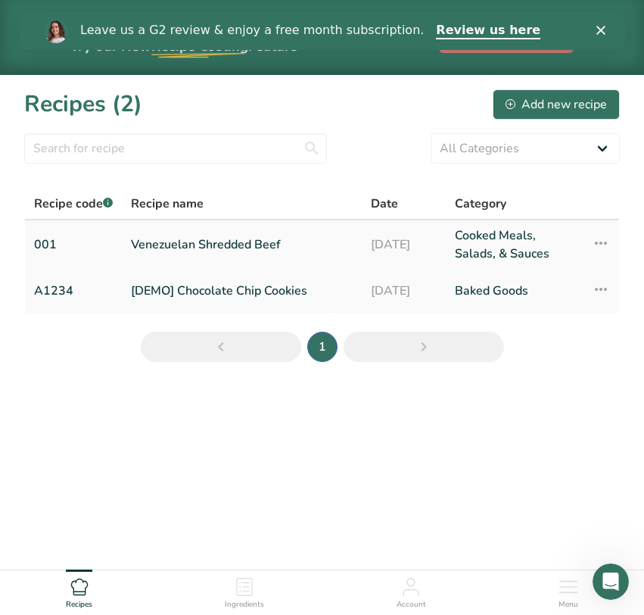
click at [157, 232] on link "Venezuelan Shredded Beef" at bounding box center [242, 244] width 222 height 36
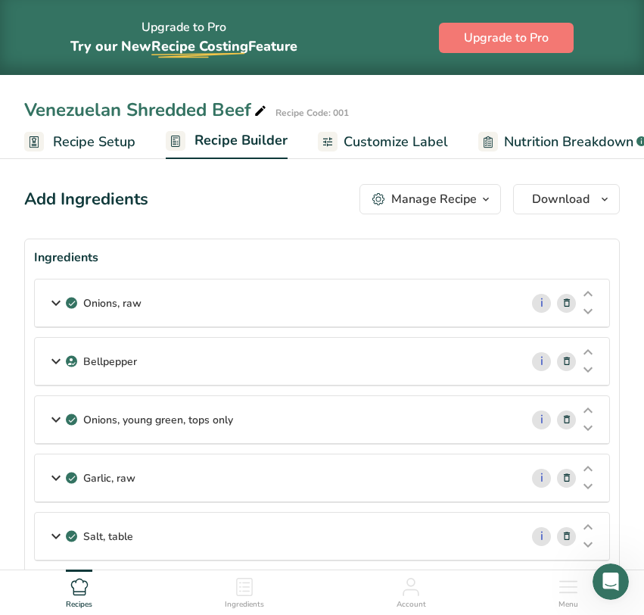
click at [414, 135] on span "Customize Label" at bounding box center [396, 142] width 104 height 20
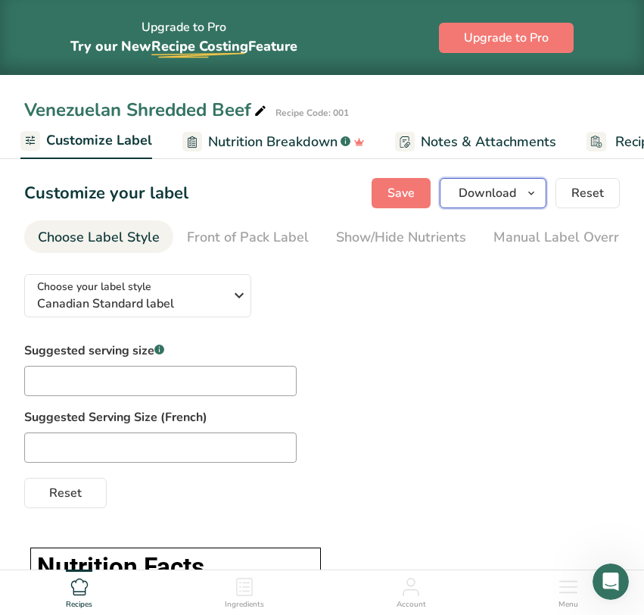
click at [513, 188] on span "Download" at bounding box center [488, 193] width 58 height 18
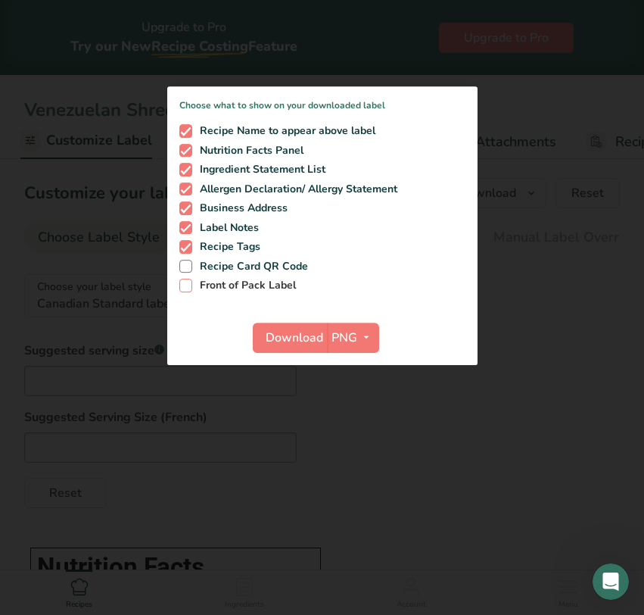
click at [275, 290] on span "Front of Pack Label" at bounding box center [244, 286] width 104 height 14
click at [189, 290] on input "Front of Pack Label" at bounding box center [184, 285] width 10 height 10
checkbox input "true"
click at [303, 338] on span "Download" at bounding box center [295, 337] width 58 height 18
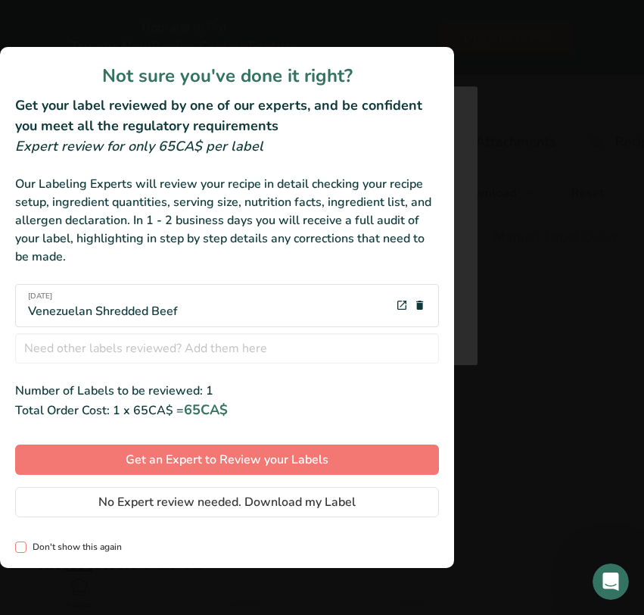
click at [110, 549] on span "Don't show this again" at bounding box center [73, 546] width 95 height 11
click at [25, 549] on input "Don't show this again" at bounding box center [20, 547] width 10 height 10
checkbox input "true"
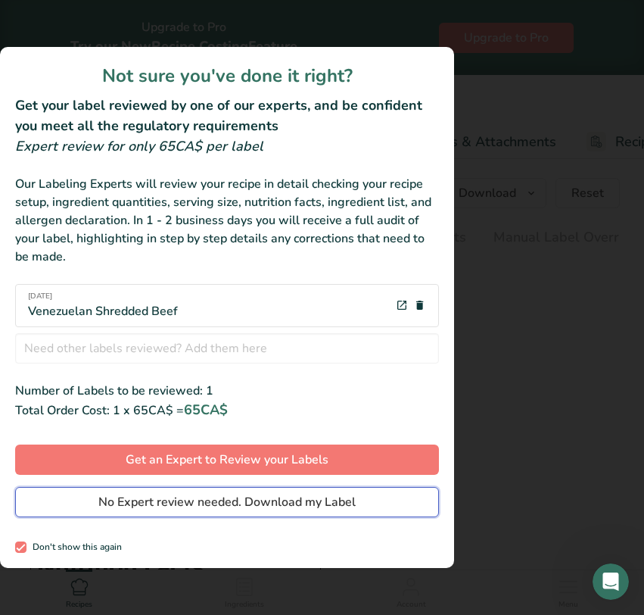
click at [204, 493] on span "No Expert review needed. Download my Label" at bounding box center [226, 502] width 257 height 18
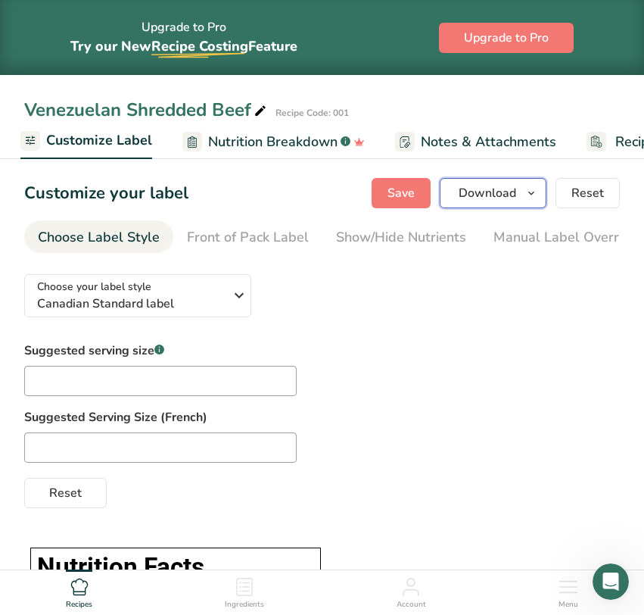
click at [537, 182] on button "Download" at bounding box center [493, 193] width 107 height 30
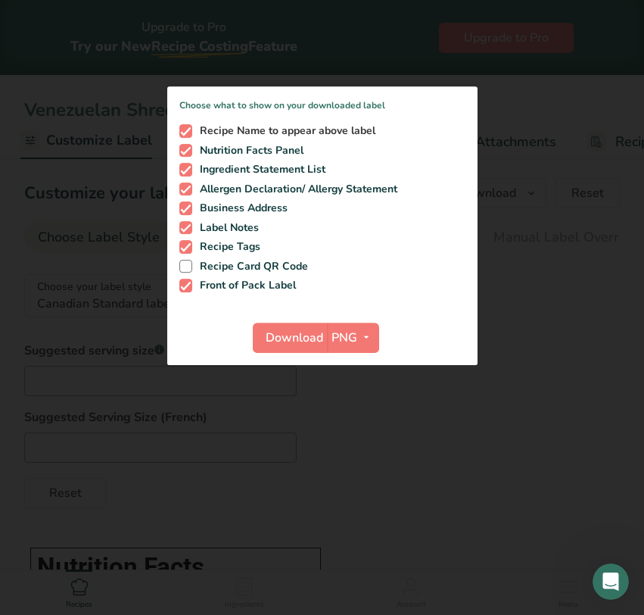
click at [320, 129] on span "Recipe Name to appear above label" at bounding box center [283, 131] width 183 height 14
click at [189, 129] on input "Recipe Name to appear above label" at bounding box center [184, 131] width 10 height 10
checkbox input "false"
click at [266, 287] on span "Front of Pack Label" at bounding box center [244, 286] width 104 height 14
click at [189, 287] on input "Front of Pack Label" at bounding box center [184, 285] width 10 height 10
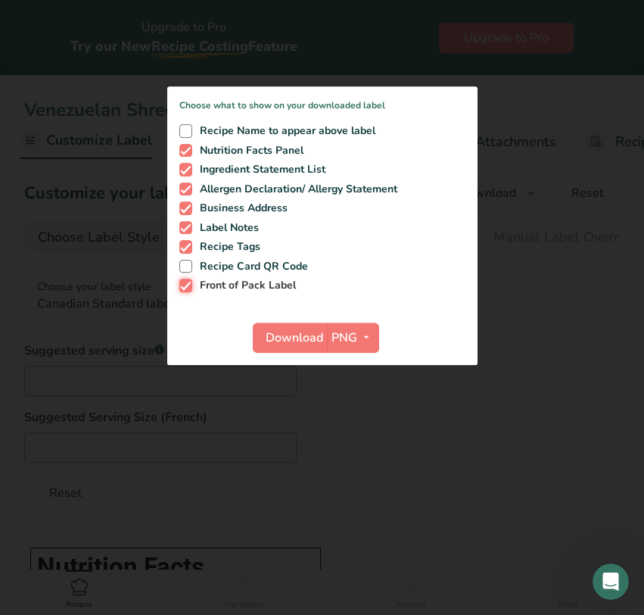
checkbox input "false"
click at [246, 245] on span "Recipe Tags" at bounding box center [226, 247] width 68 height 14
click at [189, 245] on input "Recipe Tags" at bounding box center [184, 246] width 10 height 10
checkbox input "false"
click at [246, 227] on span "Label Notes" at bounding box center [225, 228] width 67 height 14
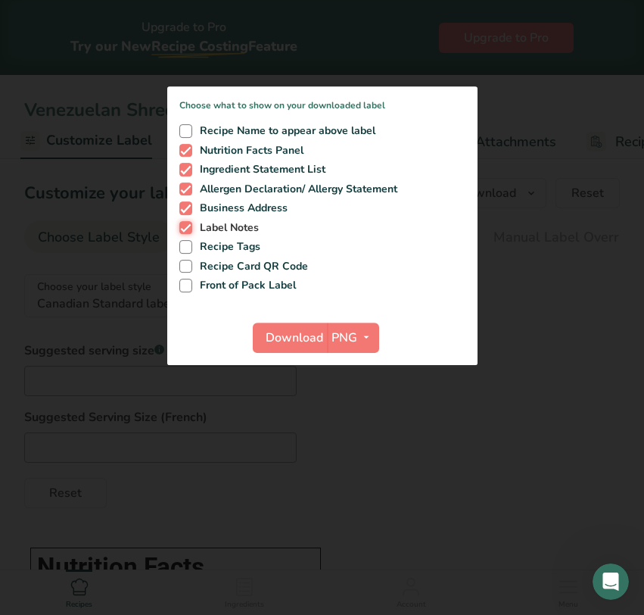
click at [189, 227] on input "Label Notes" at bounding box center [184, 228] width 10 height 10
checkbox input "false"
click at [266, 213] on span "Business Address" at bounding box center [239, 208] width 95 height 14
click at [189, 213] on input "Business Address" at bounding box center [184, 208] width 10 height 10
checkbox input "false"
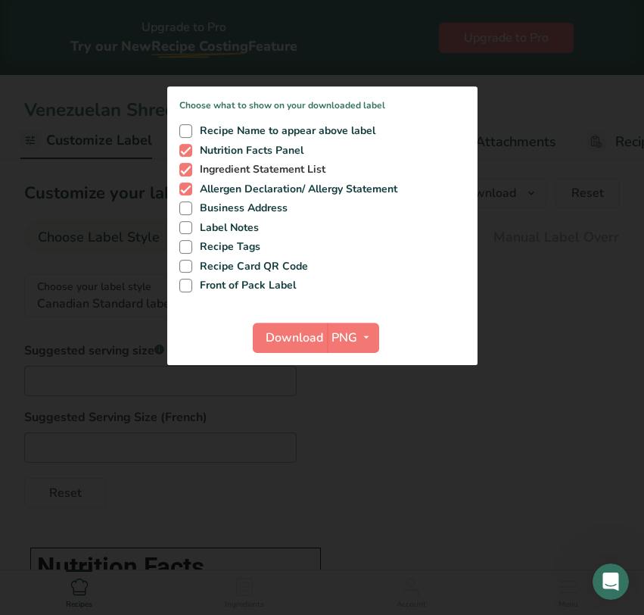
click at [271, 169] on span "Ingredient Statement List" at bounding box center [258, 170] width 133 height 14
click at [189, 169] on input "Ingredient Statement List" at bounding box center [184, 169] width 10 height 10
checkbox input "false"
click at [357, 336] on span "button" at bounding box center [366, 337] width 18 height 18
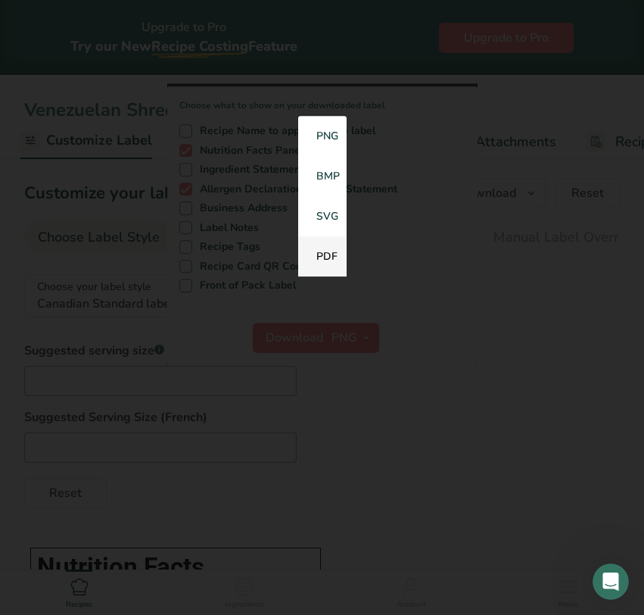
click at [330, 258] on link "PDF" at bounding box center [322, 256] width 48 height 40
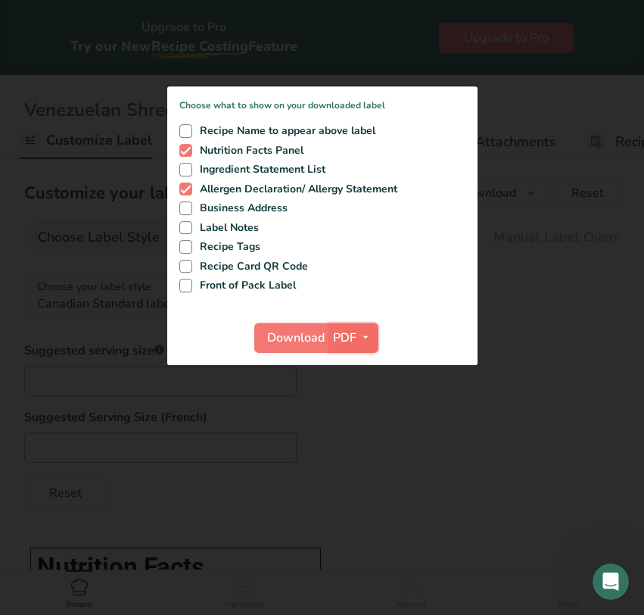
click at [349, 331] on span "PDF" at bounding box center [344, 337] width 23 height 18
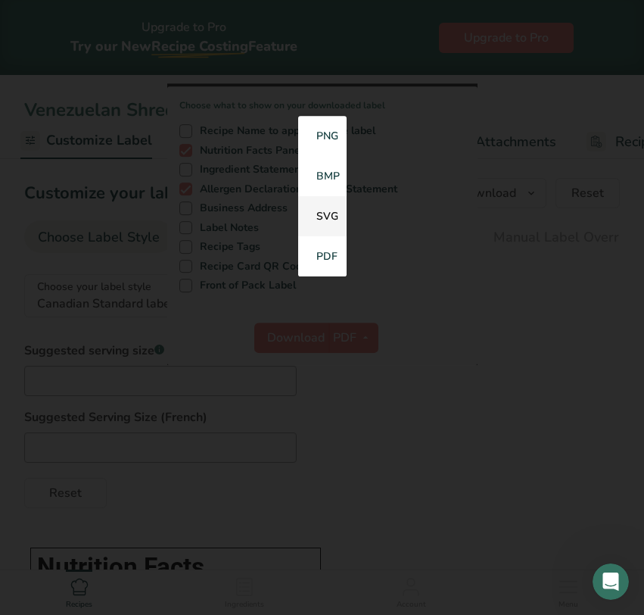
click at [320, 219] on link "SVG" at bounding box center [322, 216] width 48 height 40
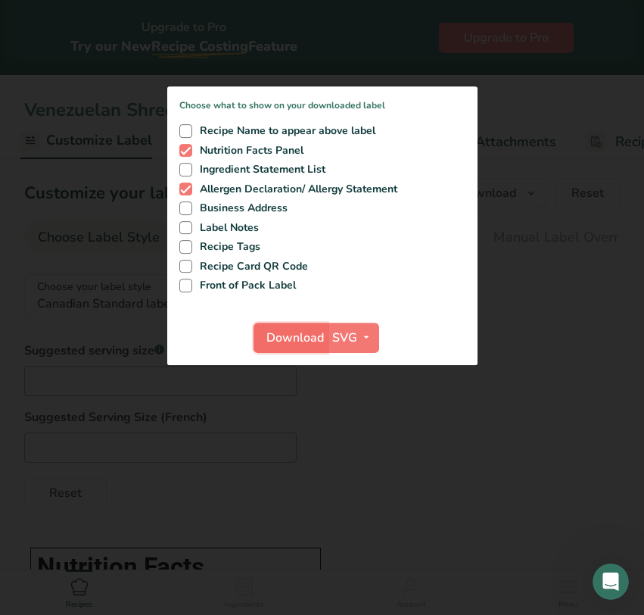
click at [292, 335] on span "Download" at bounding box center [295, 337] width 58 height 18
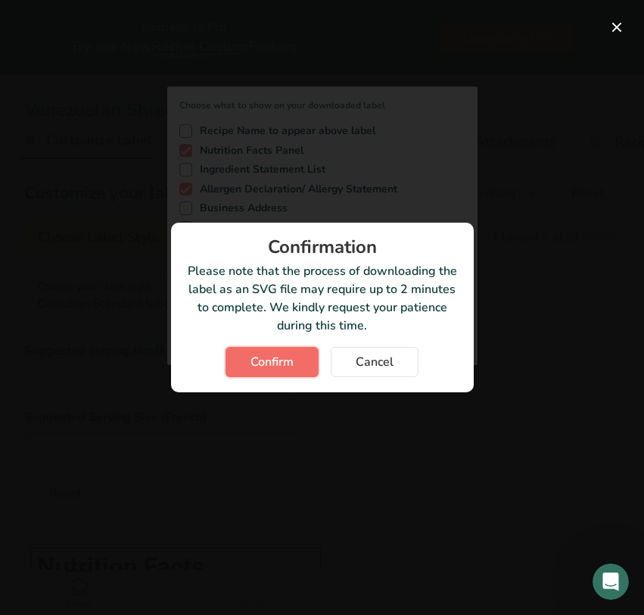
click at [286, 363] on span "Confirm" at bounding box center [272, 362] width 43 height 18
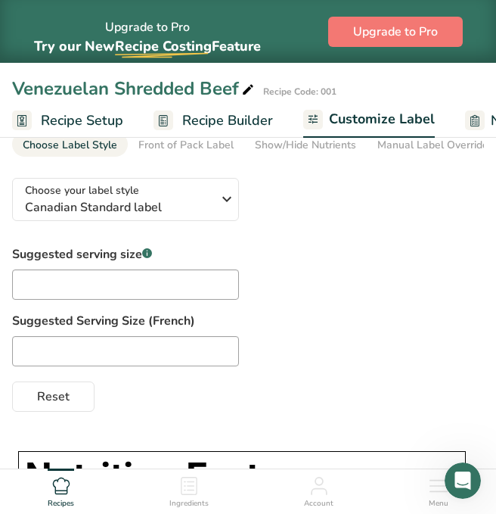
scroll to position [64, 0]
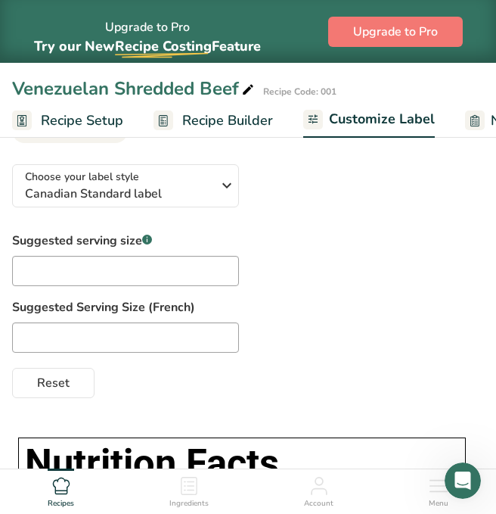
click at [229, 110] on span "Recipe Builder" at bounding box center [227, 120] width 91 height 20
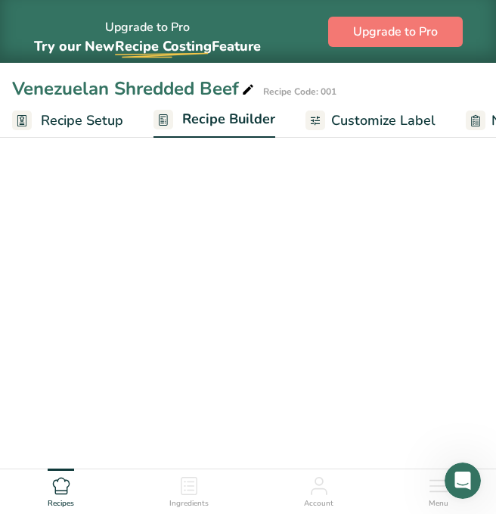
scroll to position [0, 39]
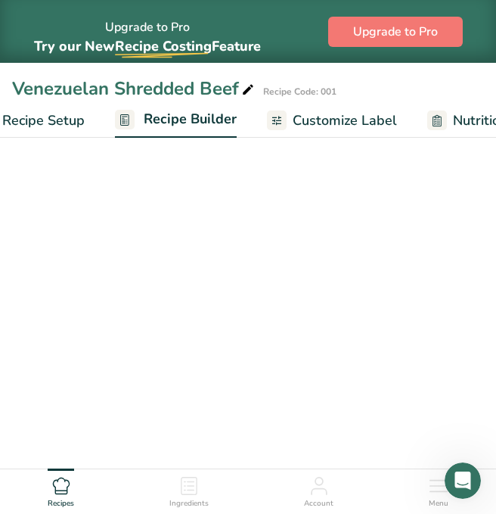
click at [293, 117] on span "Customize Label" at bounding box center [345, 120] width 104 height 20
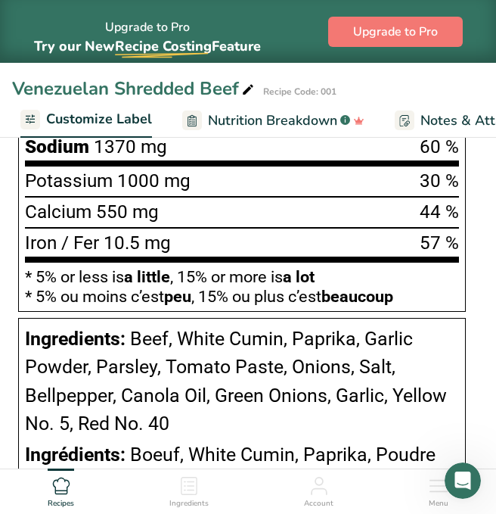
scroll to position [1083, 0]
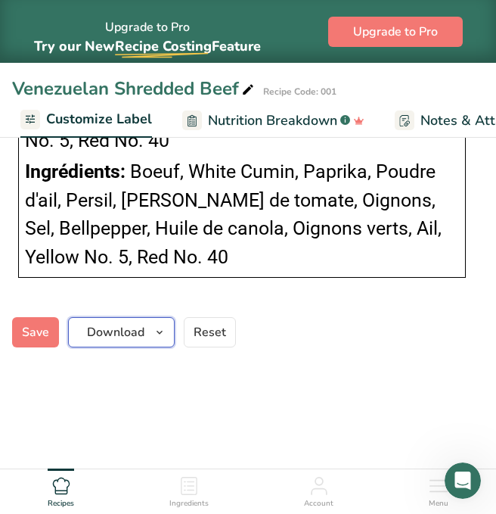
click at [158, 337] on icon "button" at bounding box center [160, 332] width 12 height 19
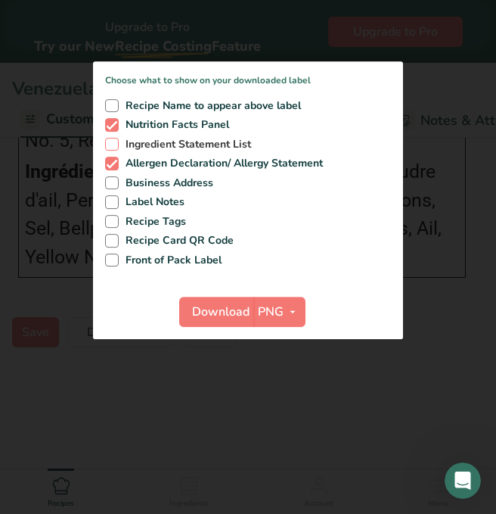
click at [221, 148] on span "Ingredient Statement List" at bounding box center [185, 145] width 133 height 14
click at [115, 148] on input "Ingredient Statement List" at bounding box center [110, 144] width 10 height 10
checkbox input "true"
click at [270, 316] on span "PNG" at bounding box center [271, 312] width 26 height 18
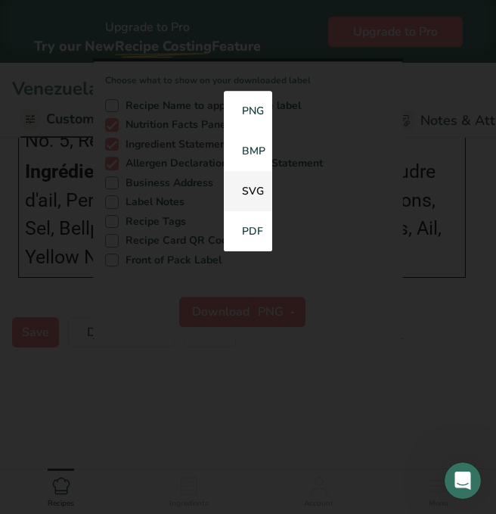
click at [251, 182] on link "SVG" at bounding box center [248, 191] width 48 height 40
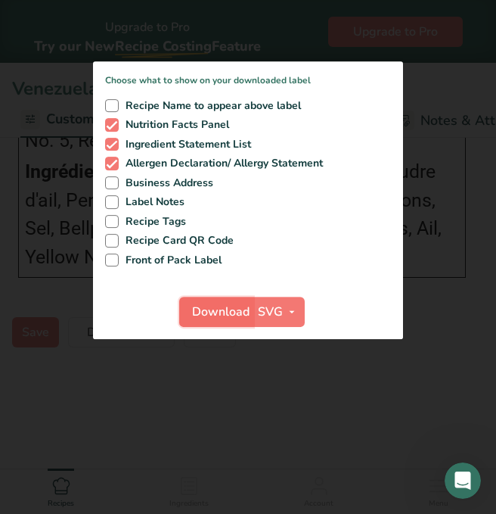
click at [223, 317] on span "Download" at bounding box center [221, 312] width 58 height 18
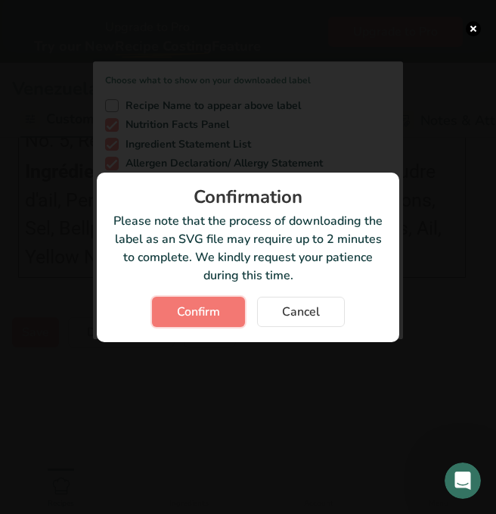
click at [223, 317] on button "Confirm" at bounding box center [198, 312] width 93 height 30
